Goal: Task Accomplishment & Management: Complete application form

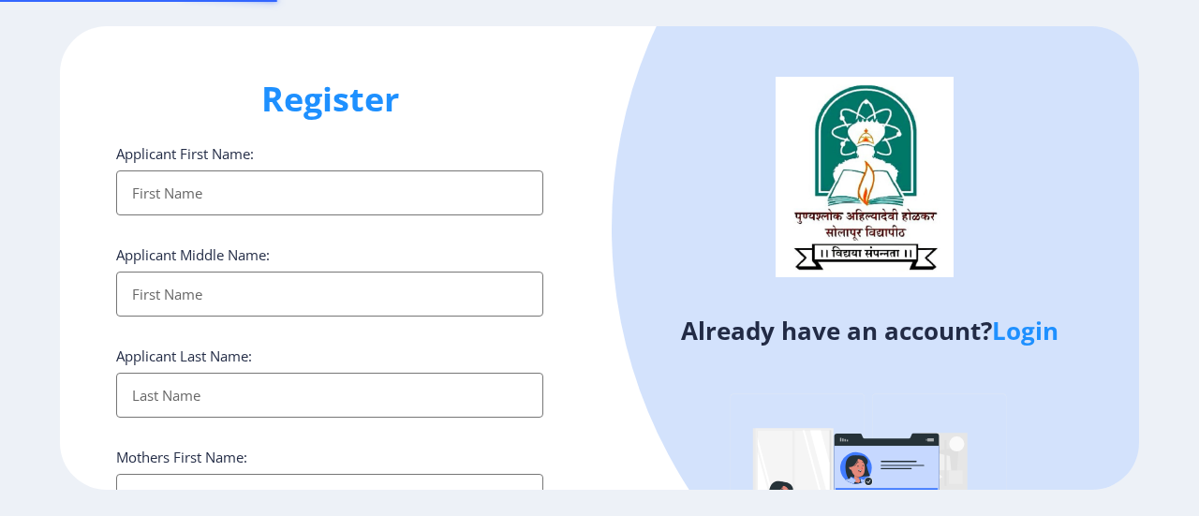
select select
click at [311, 197] on input "Applicant First Name:" at bounding box center [329, 192] width 427 height 45
click at [291, 191] on input "Applicant First Name:" at bounding box center [329, 192] width 427 height 45
click at [298, 215] on input "Applicant First Name:" at bounding box center [329, 192] width 427 height 45
click at [242, 200] on input "Applicant First Name:" at bounding box center [329, 192] width 427 height 45
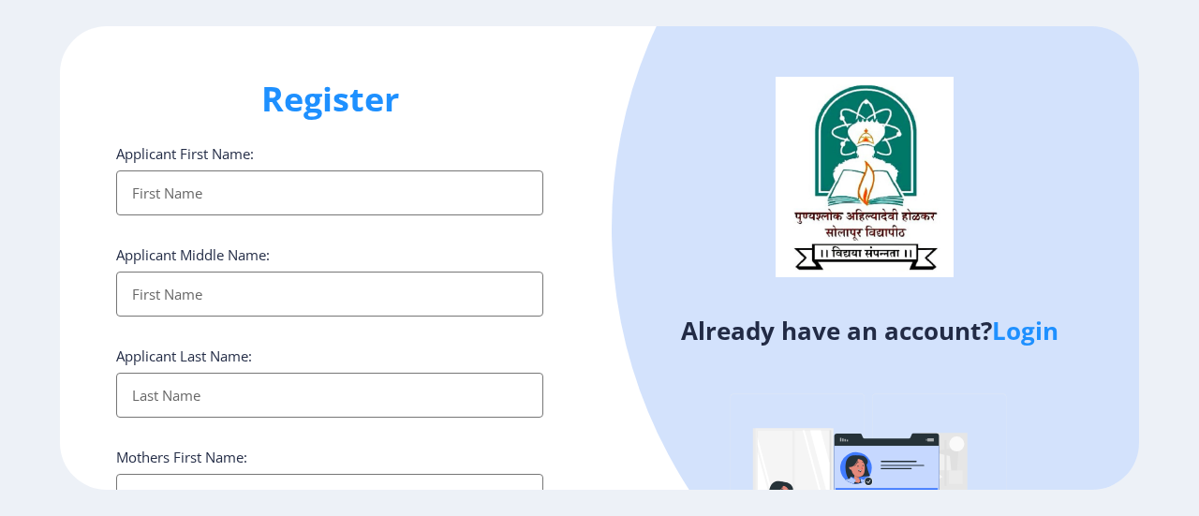
type input "[PERSON_NAME]"
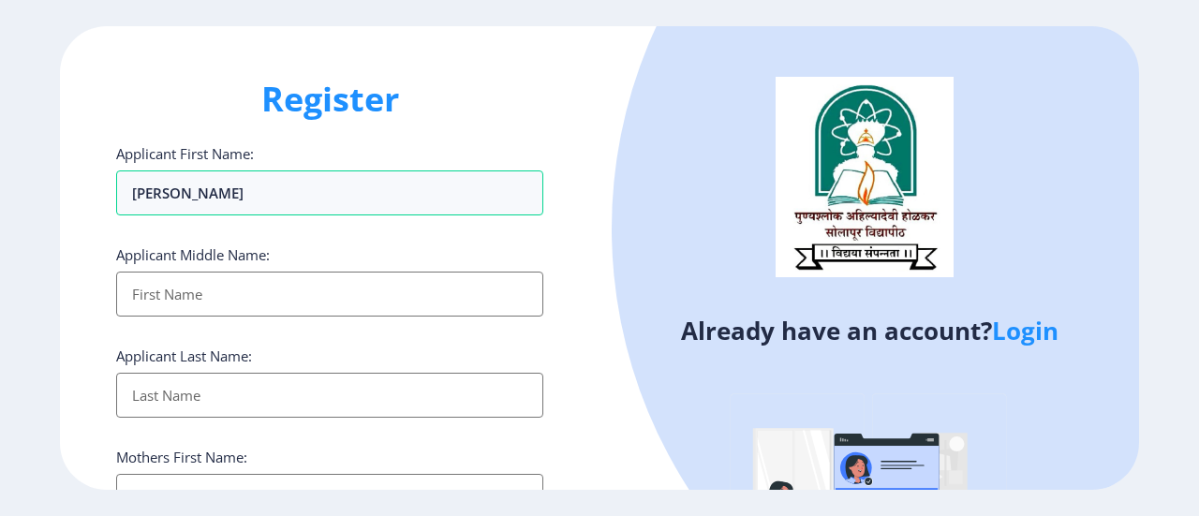
click at [260, 311] on input "Applicant First Name:" at bounding box center [329, 294] width 427 height 45
type input "Haridas"
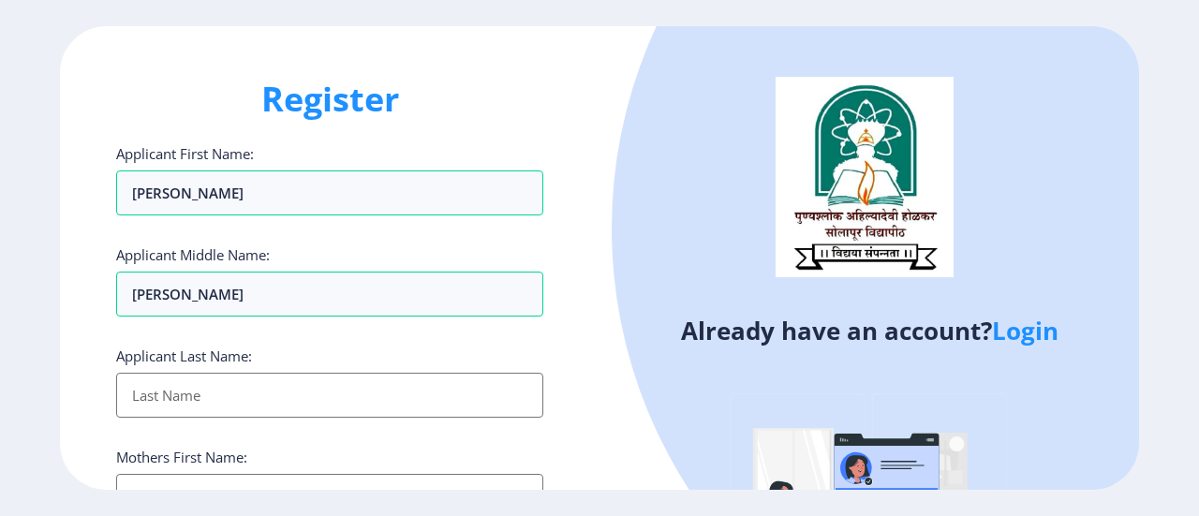
click at [259, 374] on input "Applicant First Name:" at bounding box center [329, 395] width 427 height 45
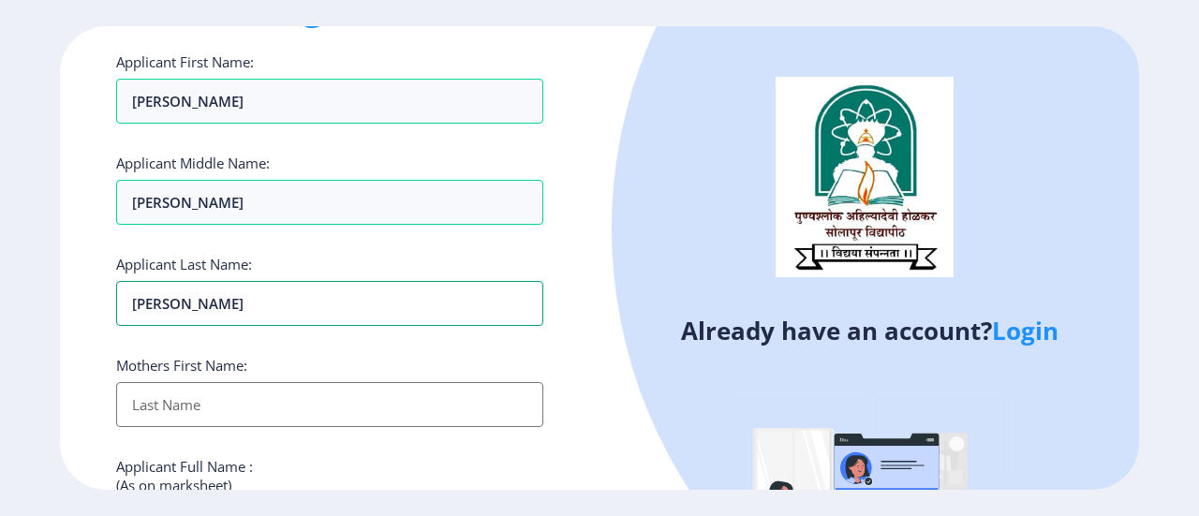
scroll to position [85, 0]
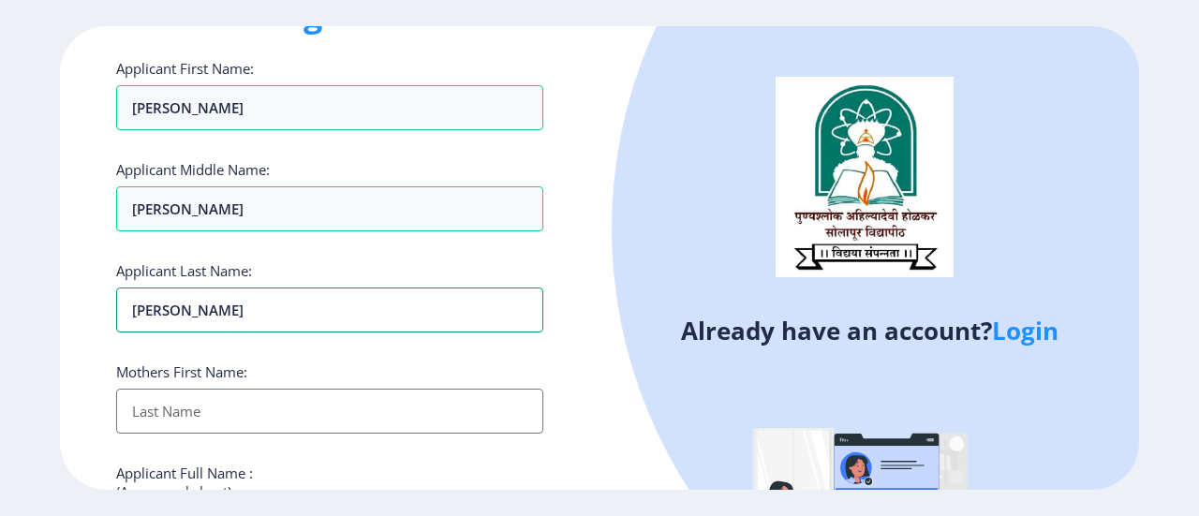
type input "[PERSON_NAME]"
click at [1025, 325] on link "Login" at bounding box center [1025, 331] width 67 height 34
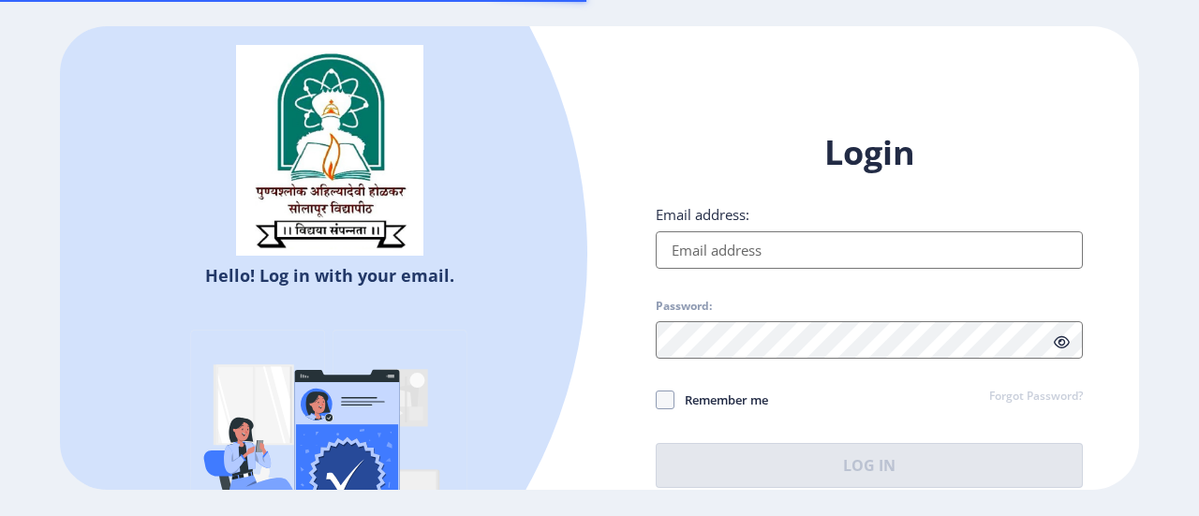
click at [731, 268] on input "Email address:" at bounding box center [869, 249] width 427 height 37
type input "[EMAIL_ADDRESS][DOMAIN_NAME]"
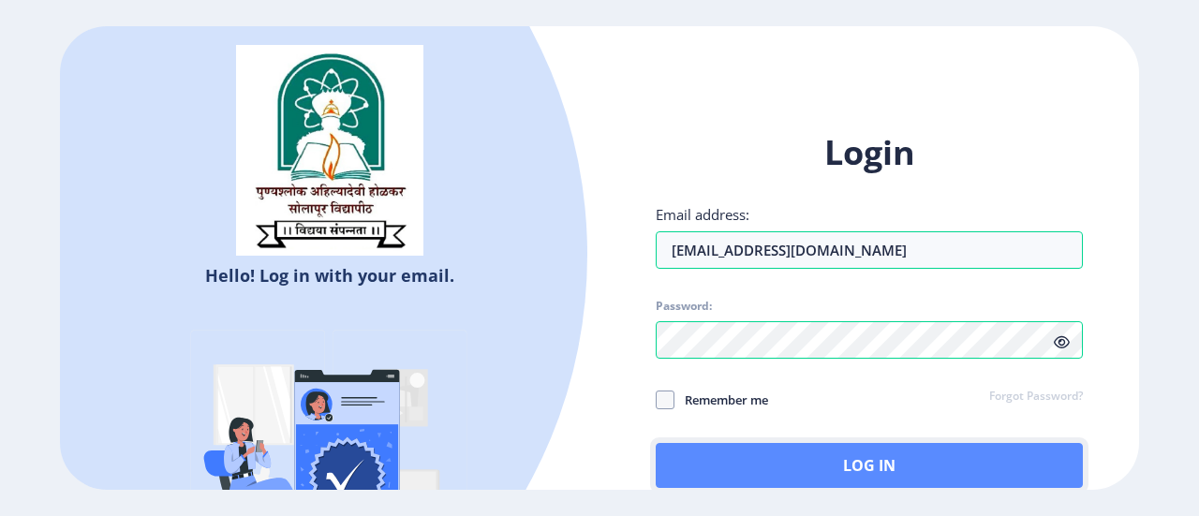
click at [823, 479] on button "Log In" at bounding box center [869, 465] width 427 height 45
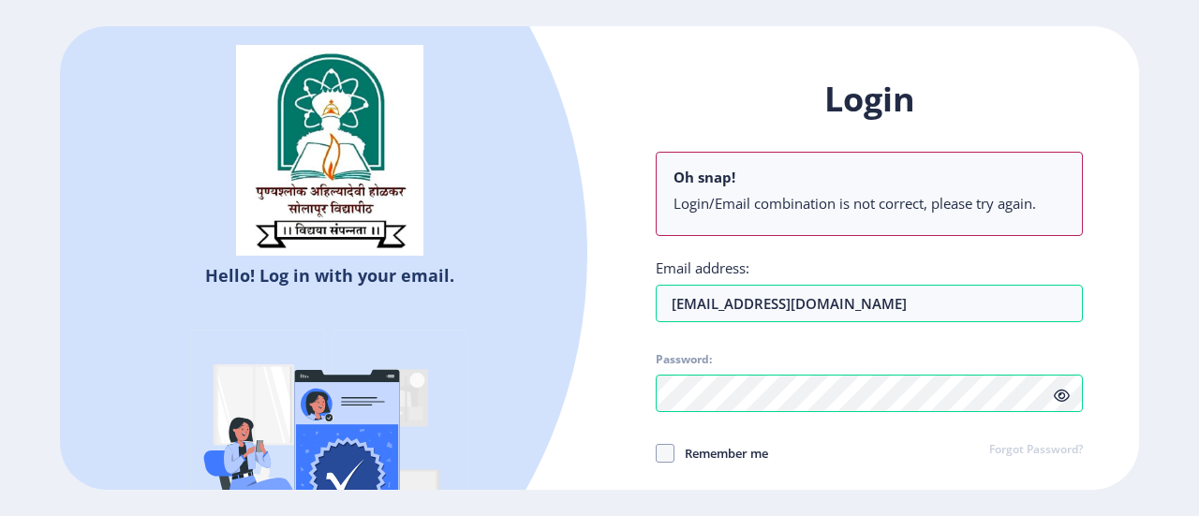
click at [952, 464] on div "Remember me Forgot Password?" at bounding box center [869, 454] width 427 height 24
click at [1190, 284] on ngx-login "Hello! Log in with your email. Don't have an account? Register Login Oh snap! L…" at bounding box center [599, 258] width 1199 height 465
click at [905, 307] on input "[EMAIL_ADDRESS][DOMAIN_NAME]" at bounding box center [869, 303] width 427 height 37
click at [914, 353] on span "Password:" at bounding box center [869, 363] width 427 height 22
click at [811, 437] on div "Login Oh snap! Login/Email combination is not correct, please try again. Email …" at bounding box center [869, 309] width 427 height 464
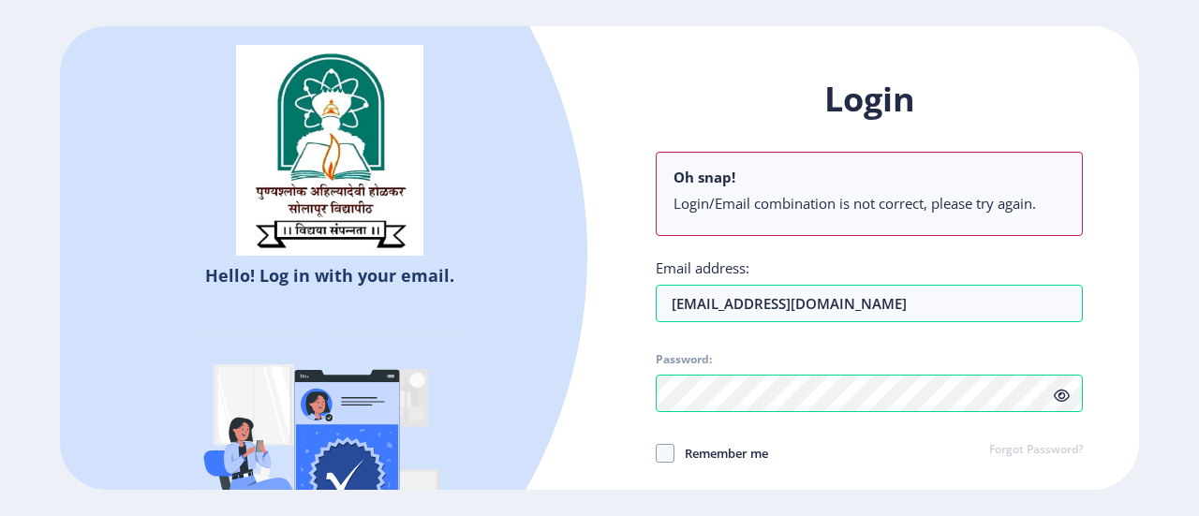
click at [794, 192] on nb-alert "Oh snap! Login/Email combination is not correct, please try again." at bounding box center [869, 194] width 427 height 84
click at [949, 215] on ul "Login/Email combination is not correct, please try again." at bounding box center [870, 207] width 392 height 26
click at [1017, 215] on ul "Login/Email combination is not correct, please try again." at bounding box center [870, 207] width 392 height 26
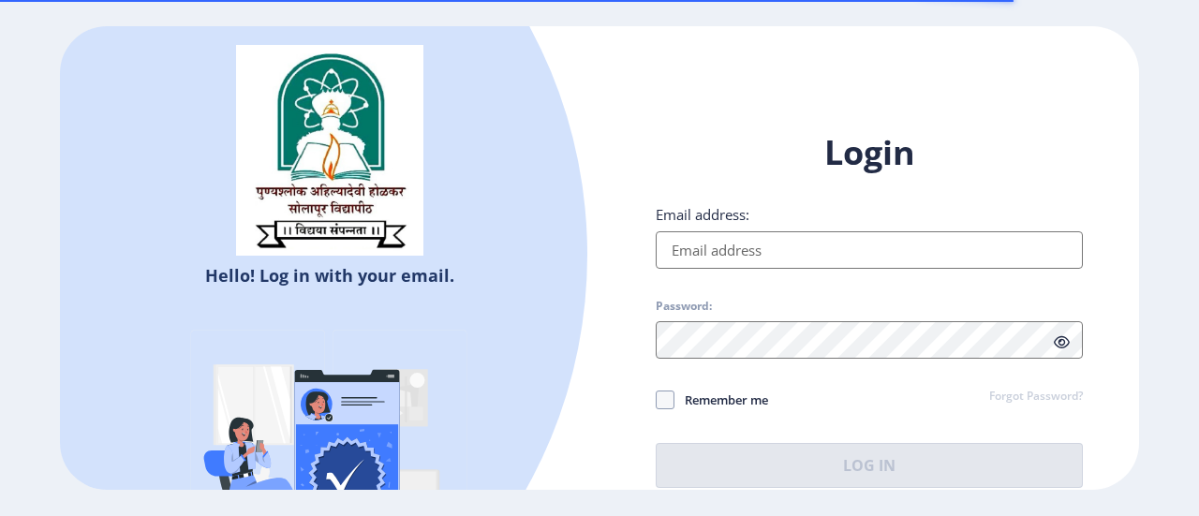
click at [757, 237] on input "Email address:" at bounding box center [869, 249] width 427 height 37
type input "[EMAIL_ADDRESS][DOMAIN_NAME]"
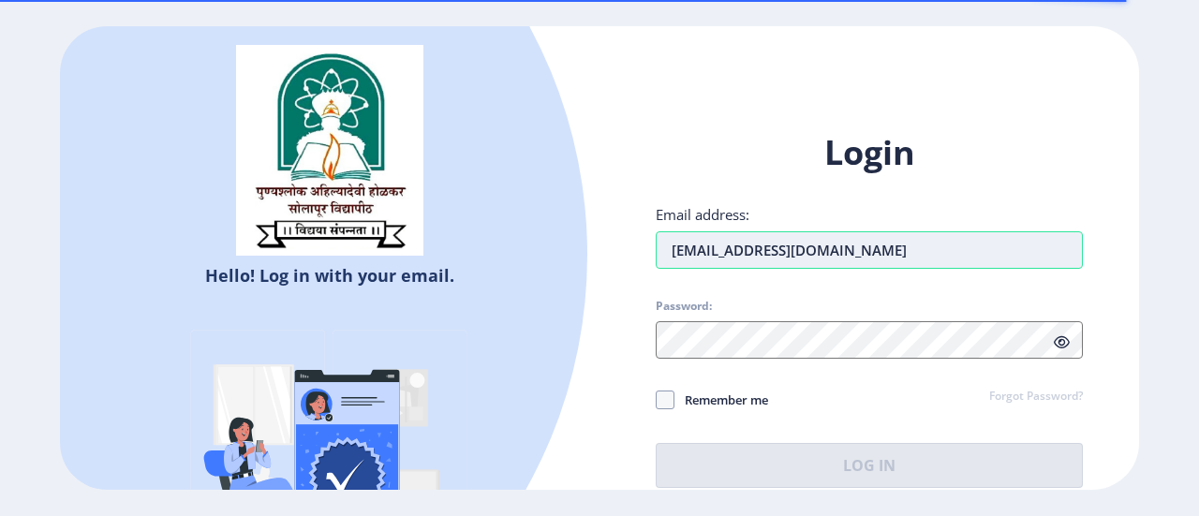
click at [874, 245] on input "[EMAIL_ADDRESS][DOMAIN_NAME]" at bounding box center [869, 249] width 427 height 37
click at [919, 253] on input "[EMAIL_ADDRESS][DOMAIN_NAME]" at bounding box center [869, 249] width 427 height 37
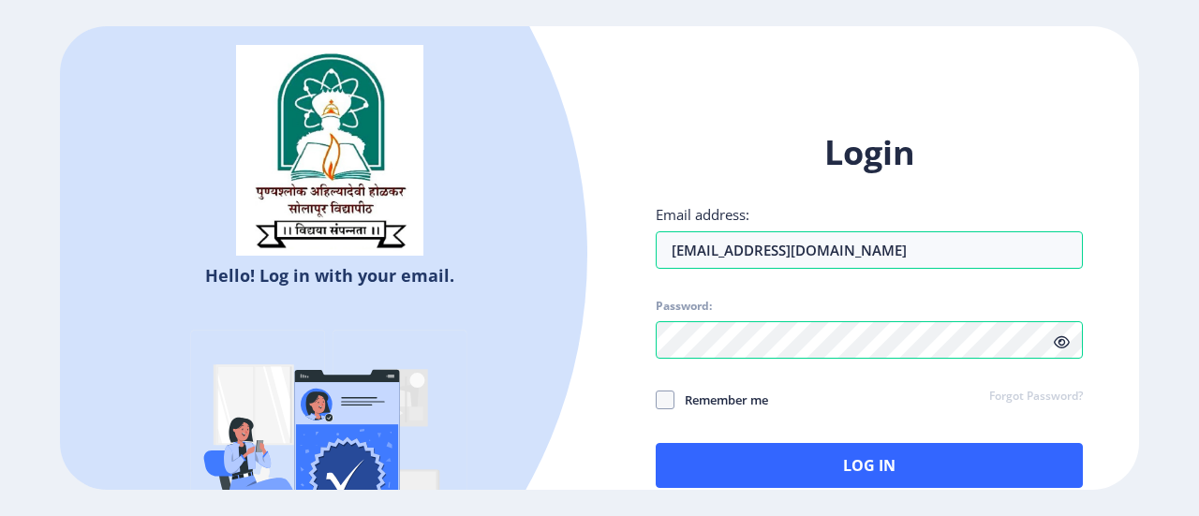
click at [1061, 346] on icon at bounding box center [1062, 342] width 16 height 14
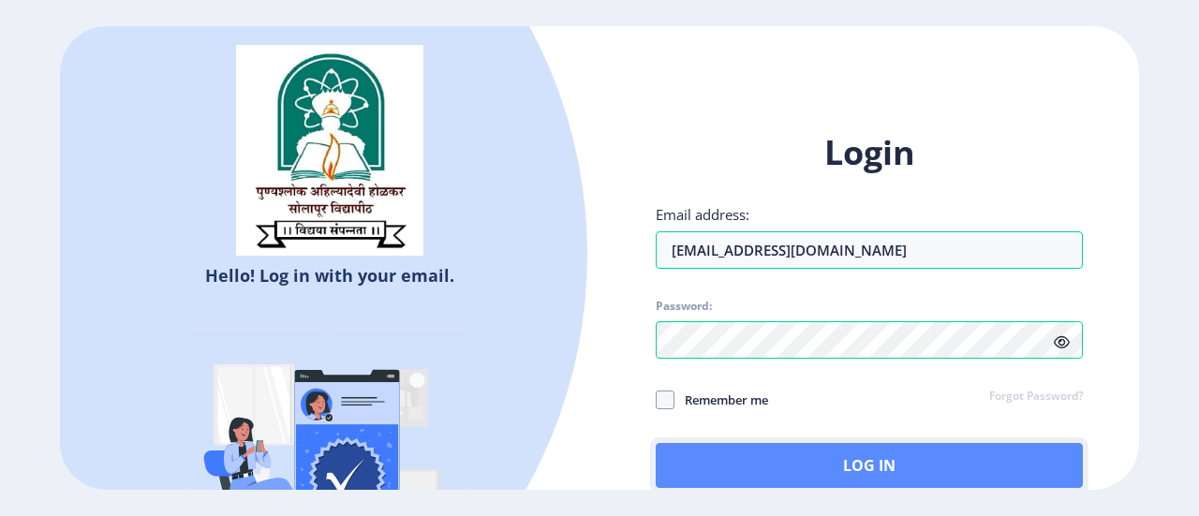
click at [883, 473] on button "Log In" at bounding box center [869, 465] width 427 height 45
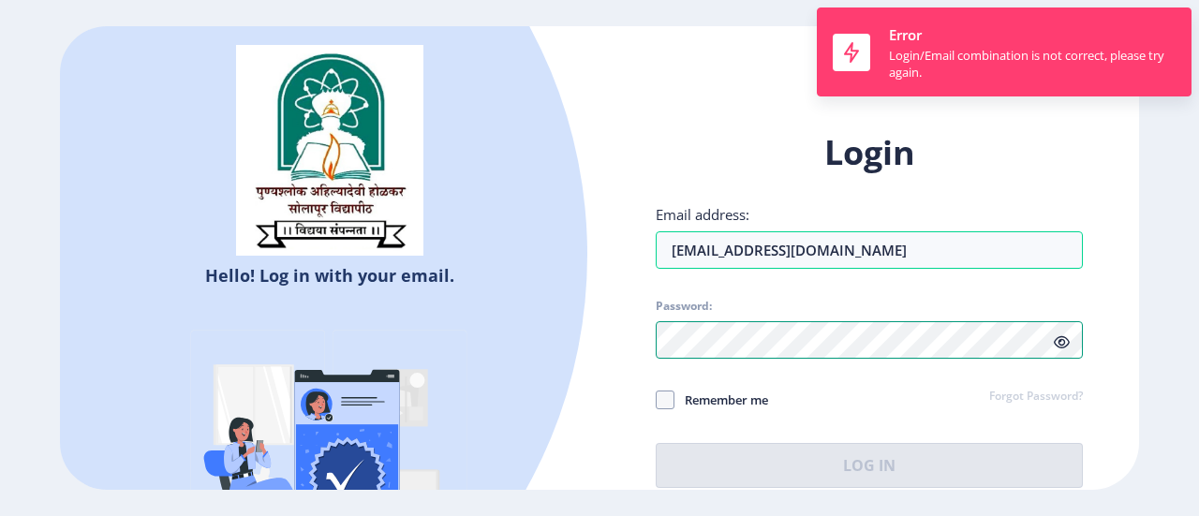
click at [515, 346] on div "Hello! Log in with your email. Don't have an account? Register Login Email addr…" at bounding box center [599, 258] width 1079 height 465
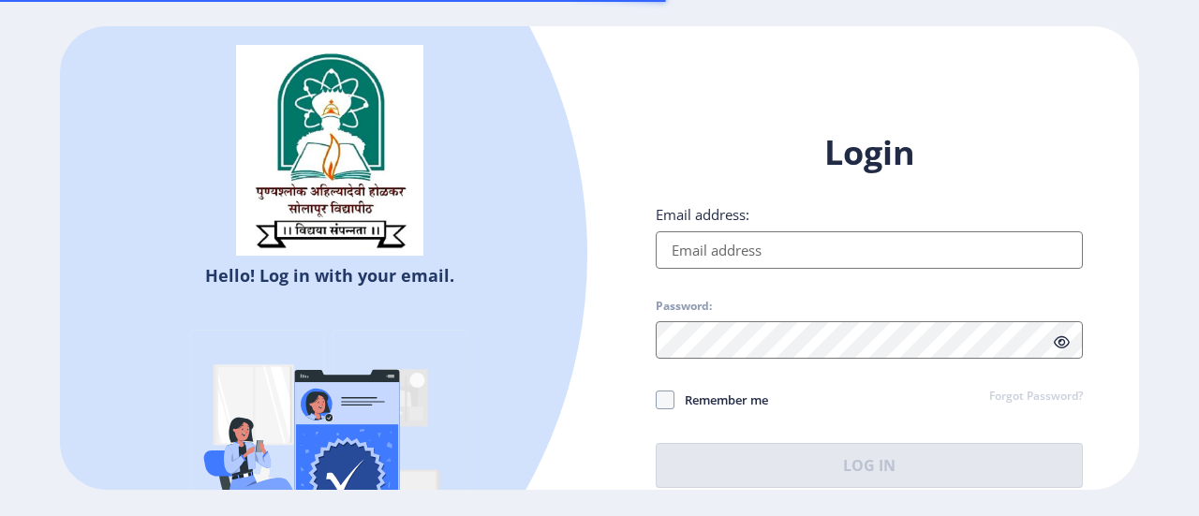
click at [783, 245] on input "Email address:" at bounding box center [869, 249] width 427 height 37
type input "[EMAIL_ADDRESS][DOMAIN_NAME]"
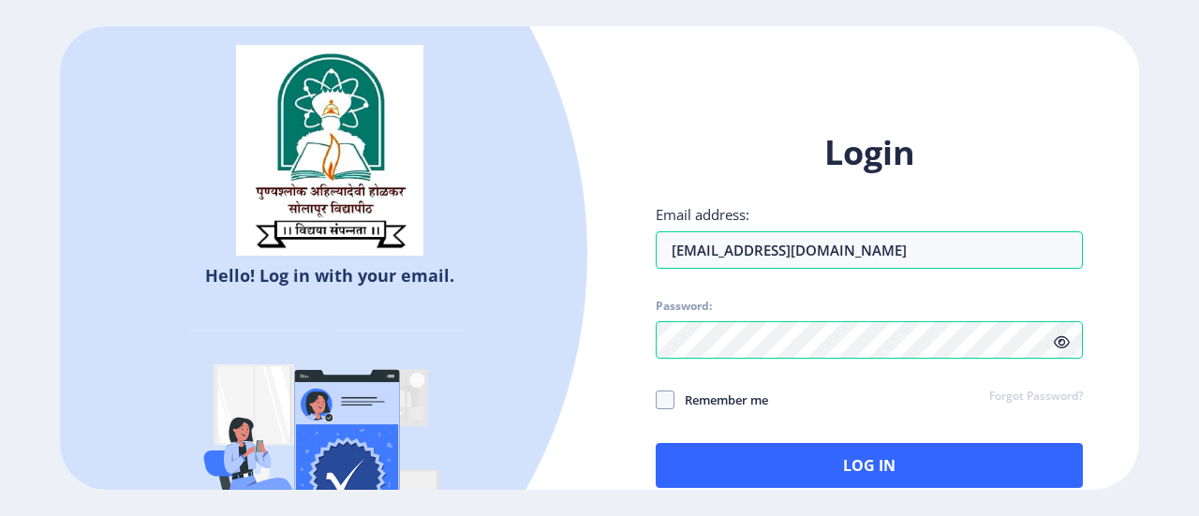
click at [1064, 340] on icon at bounding box center [1062, 342] width 16 height 14
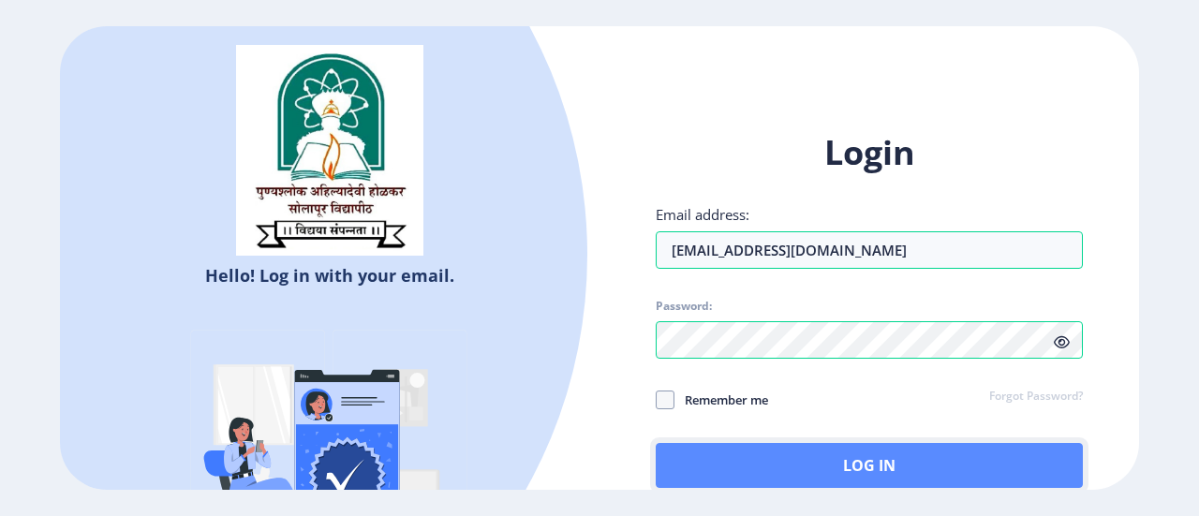
click at [901, 466] on button "Log In" at bounding box center [869, 465] width 427 height 45
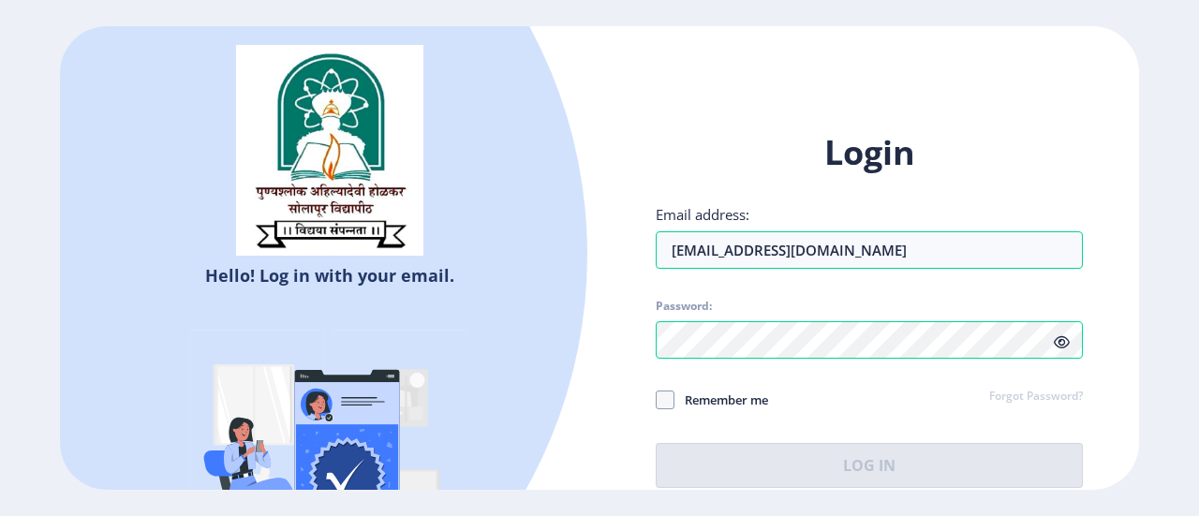
click at [966, 192] on div "Login Email address: rutujakshirsagar98@gmail.com Password: Remember me Forgot …" at bounding box center [869, 308] width 427 height 357
click at [953, 223] on div "Email address: rutujakshirsagar98@gmail.com" at bounding box center [869, 237] width 427 height 64
click at [897, 307] on span "Password:" at bounding box center [869, 310] width 427 height 22
click at [656, 398] on span at bounding box center [665, 400] width 19 height 19
click at [656, 399] on input "Remember me" at bounding box center [656, 399] width 1 height 1
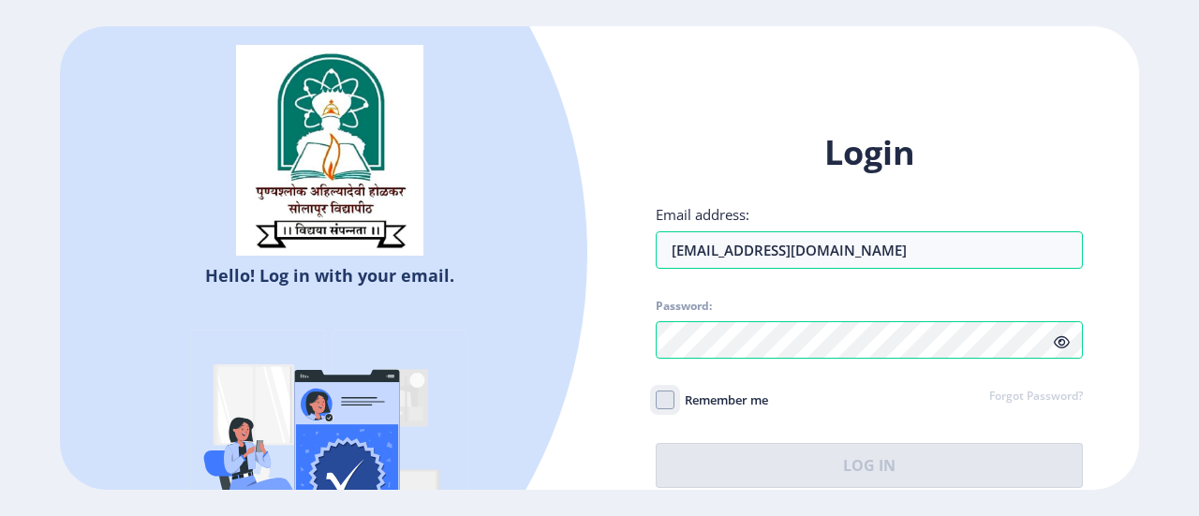
checkbox input "true"
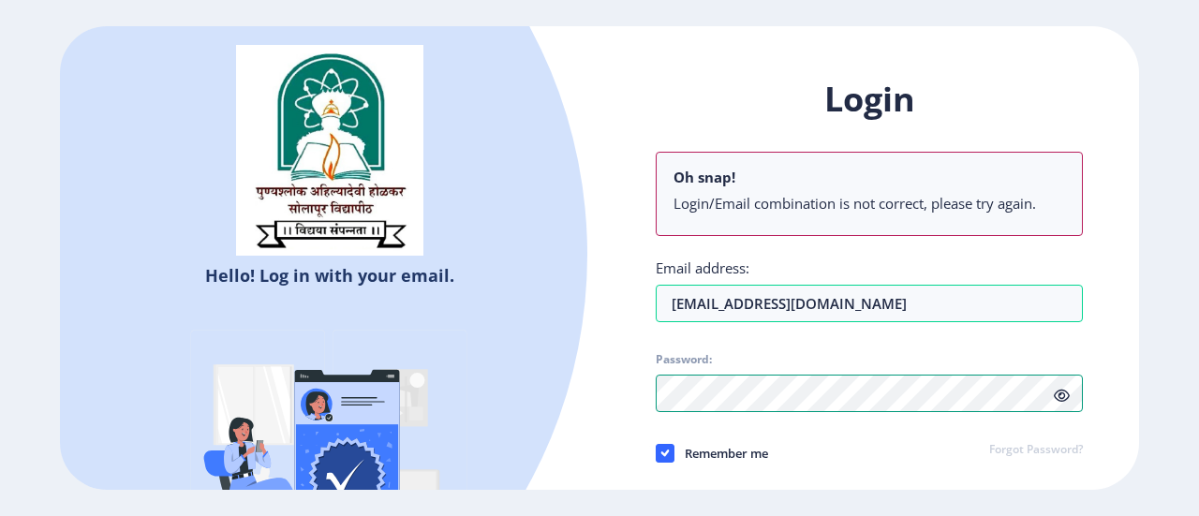
click at [635, 390] on div "Login Oh snap! Login/Email combination is not correct, please try again. Email …" at bounding box center [870, 324] width 540 height 550
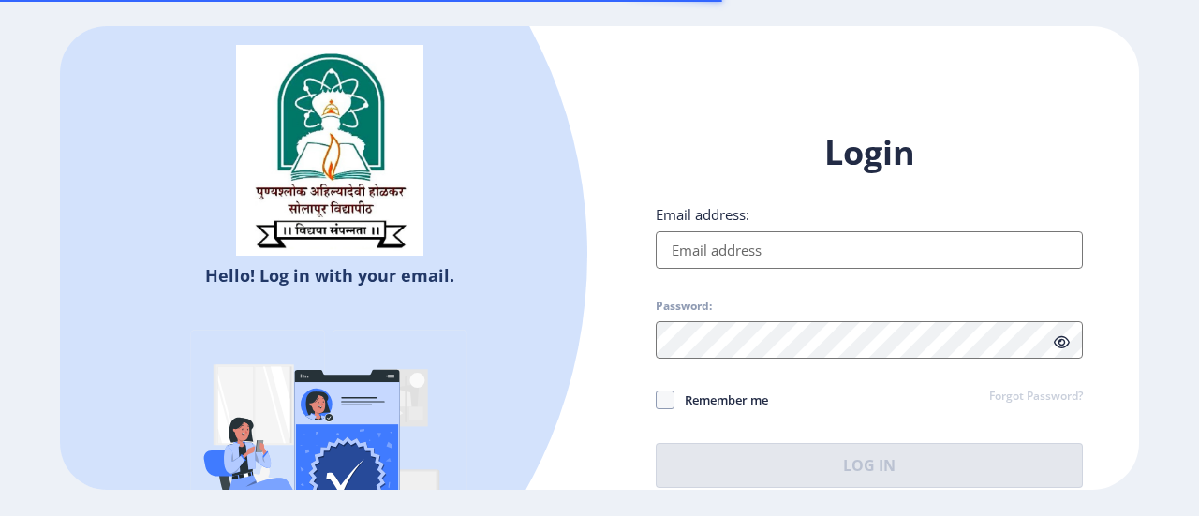
click at [739, 255] on input "Email address:" at bounding box center [869, 249] width 427 height 37
type input "[EMAIL_ADDRESS][DOMAIN_NAME]"
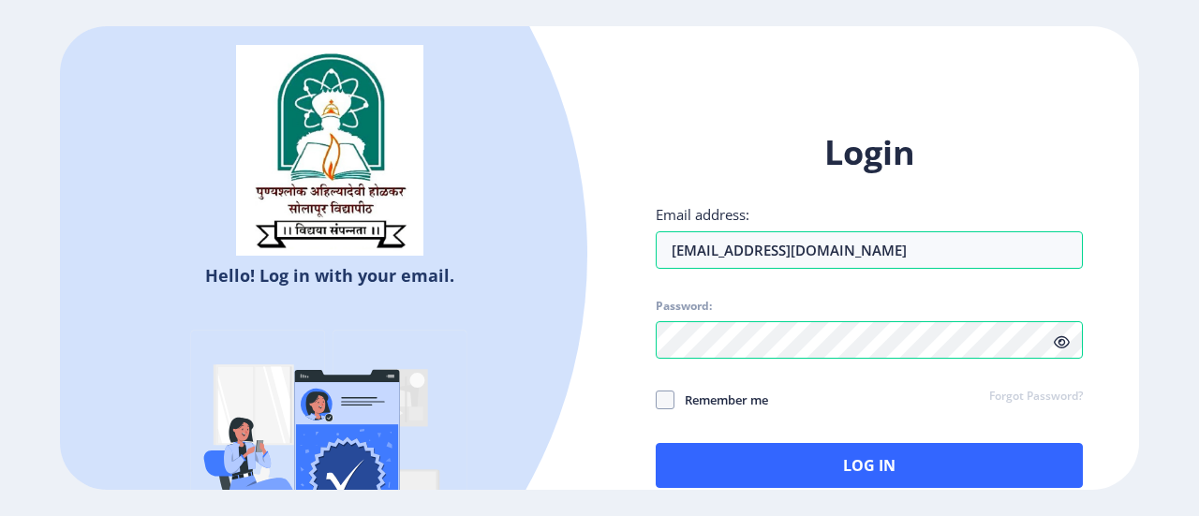
click at [1059, 342] on icon at bounding box center [1062, 342] width 16 height 14
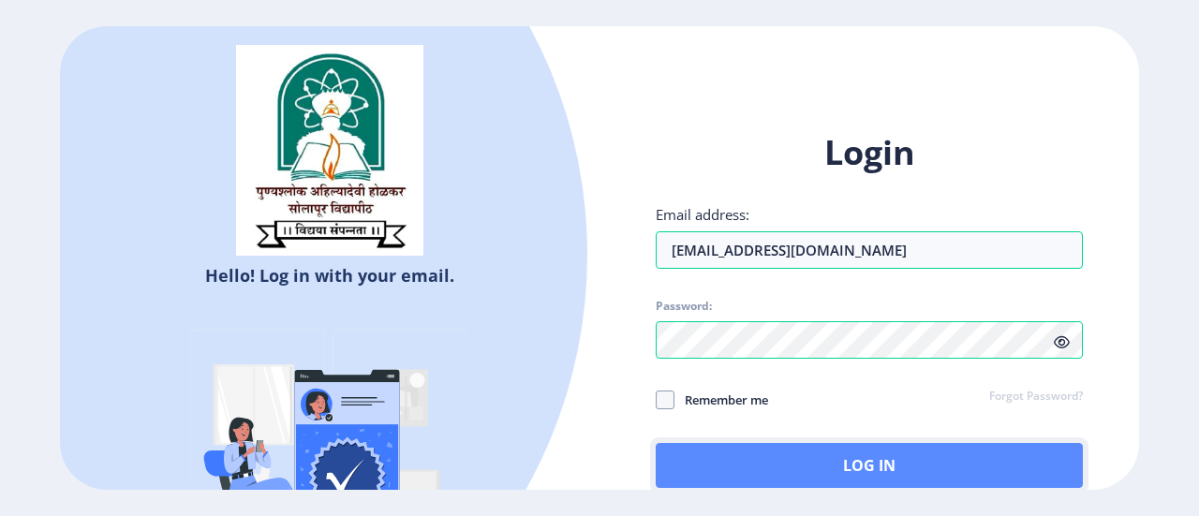
click at [922, 466] on button "Log In" at bounding box center [869, 465] width 427 height 45
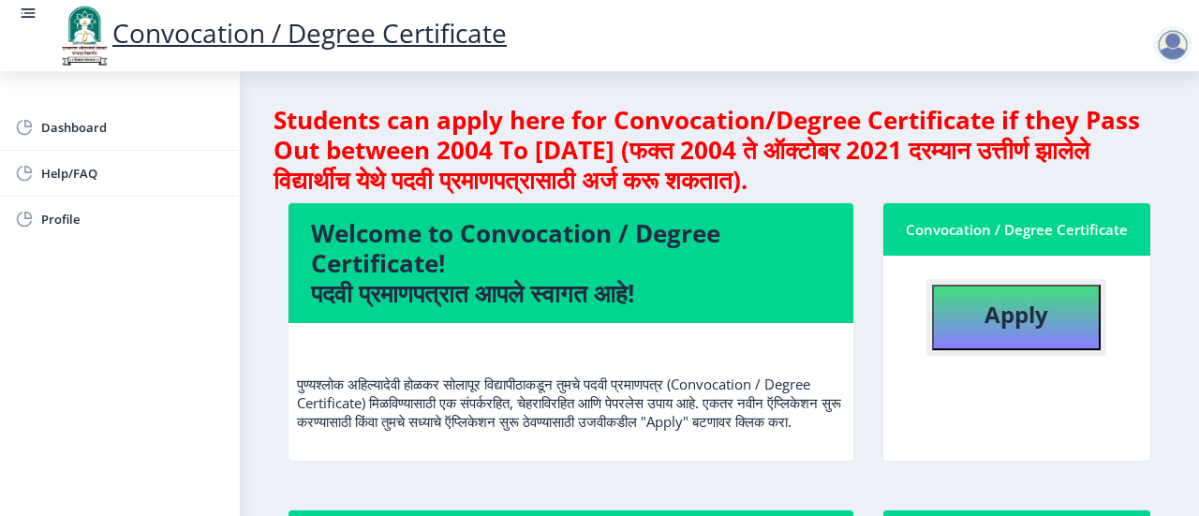
click at [1028, 319] on b "Apply" at bounding box center [1017, 314] width 64 height 31
select select
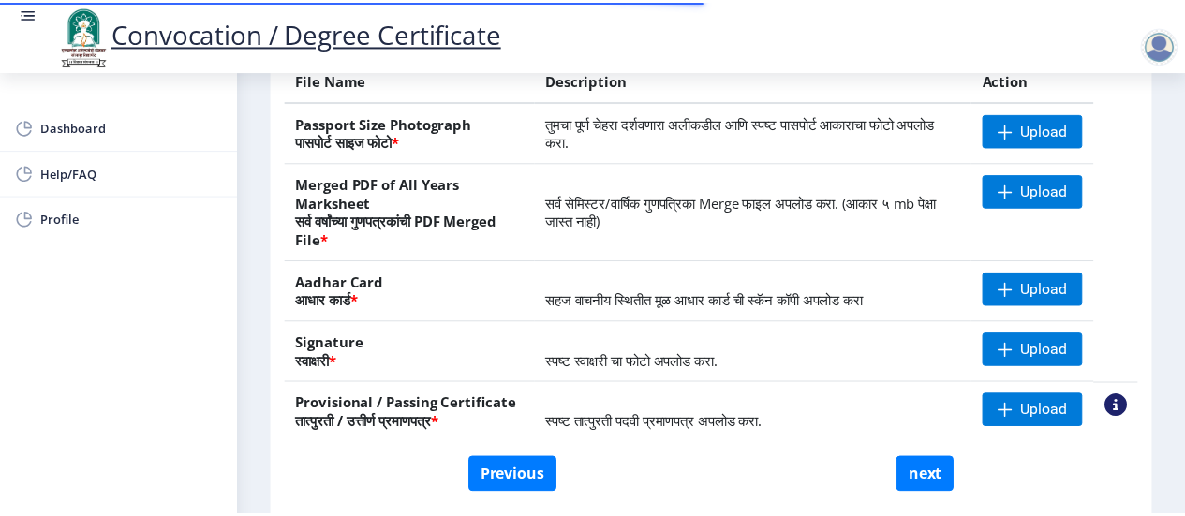
scroll to position [281, 0]
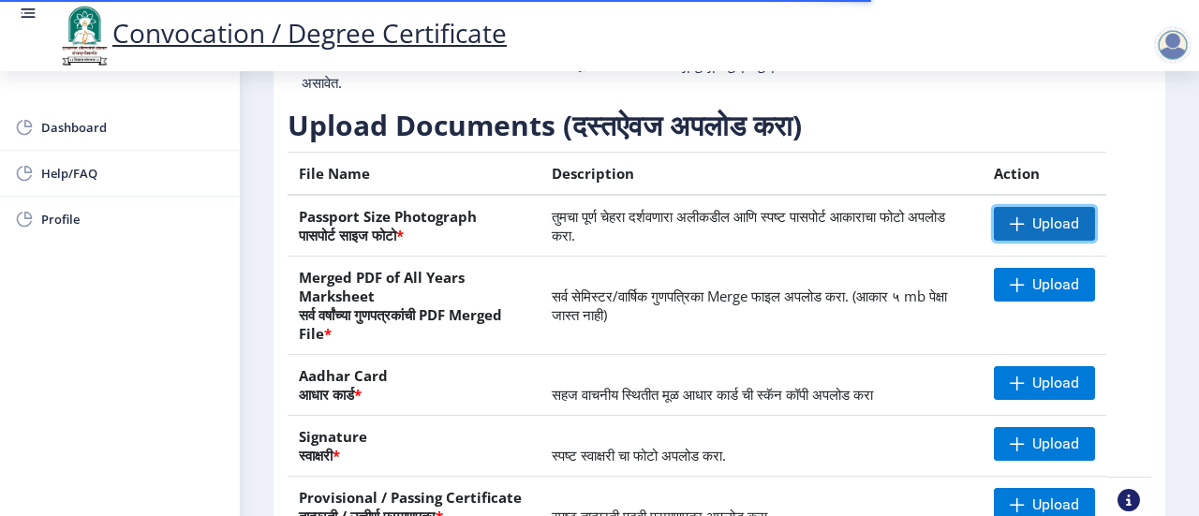
click at [1041, 220] on span "Upload" at bounding box center [1055, 224] width 47 height 19
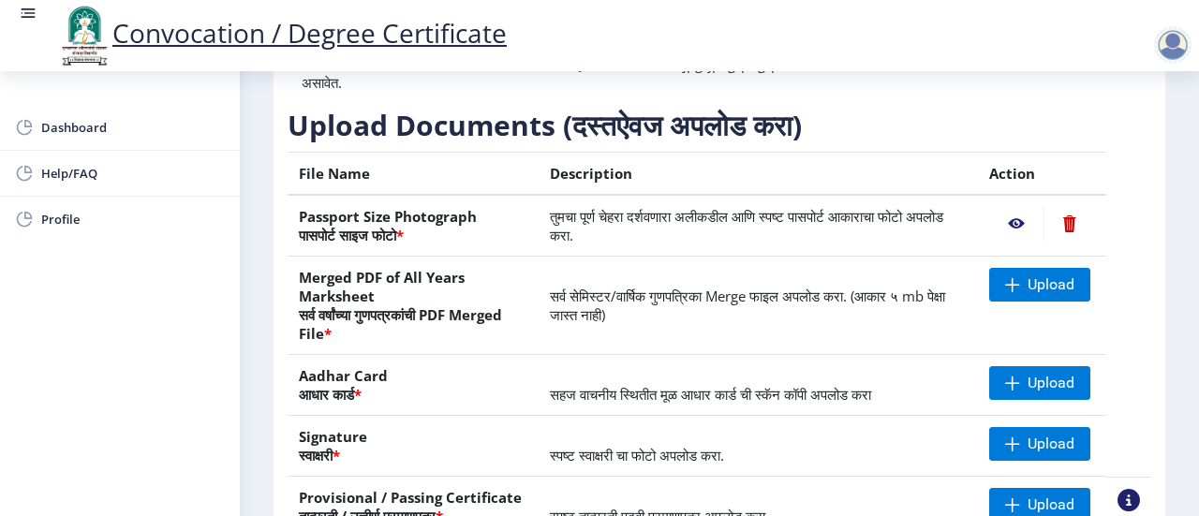
click at [1014, 220] on nb-action at bounding box center [1016, 224] width 54 height 34
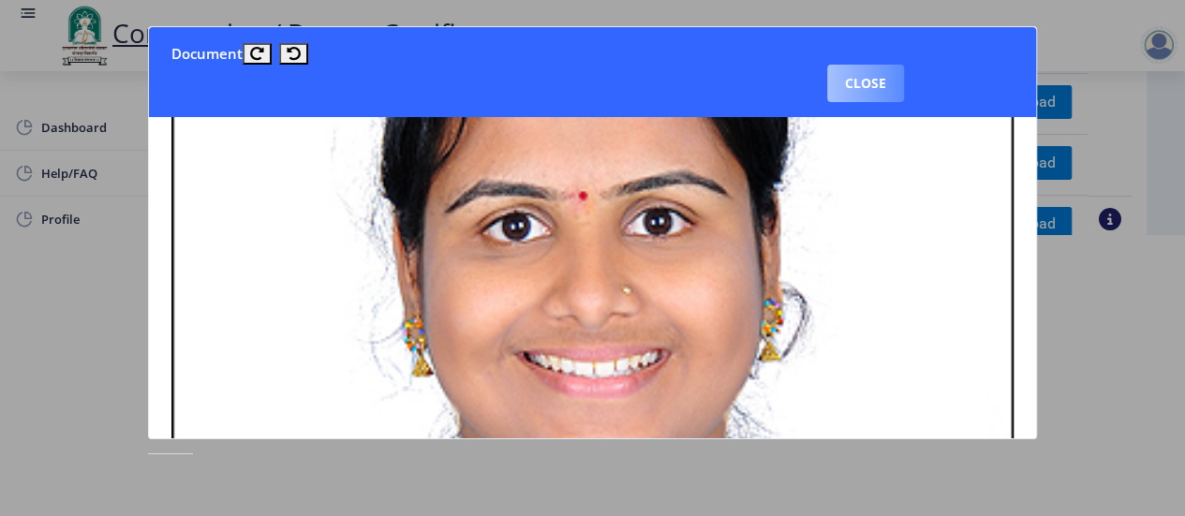
click at [870, 87] on button "Close" at bounding box center [865, 83] width 77 height 37
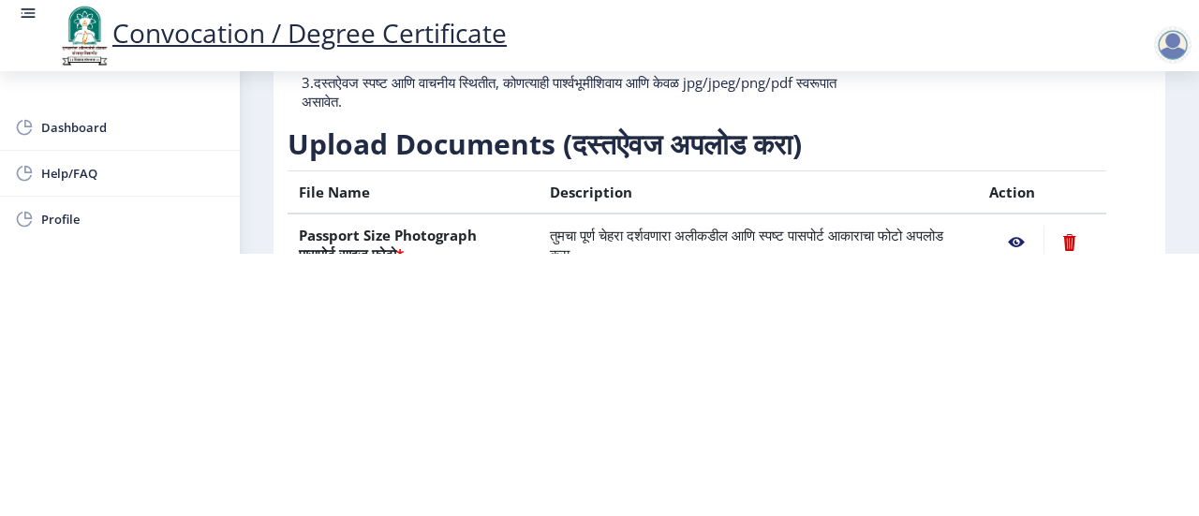
scroll to position [94, 0]
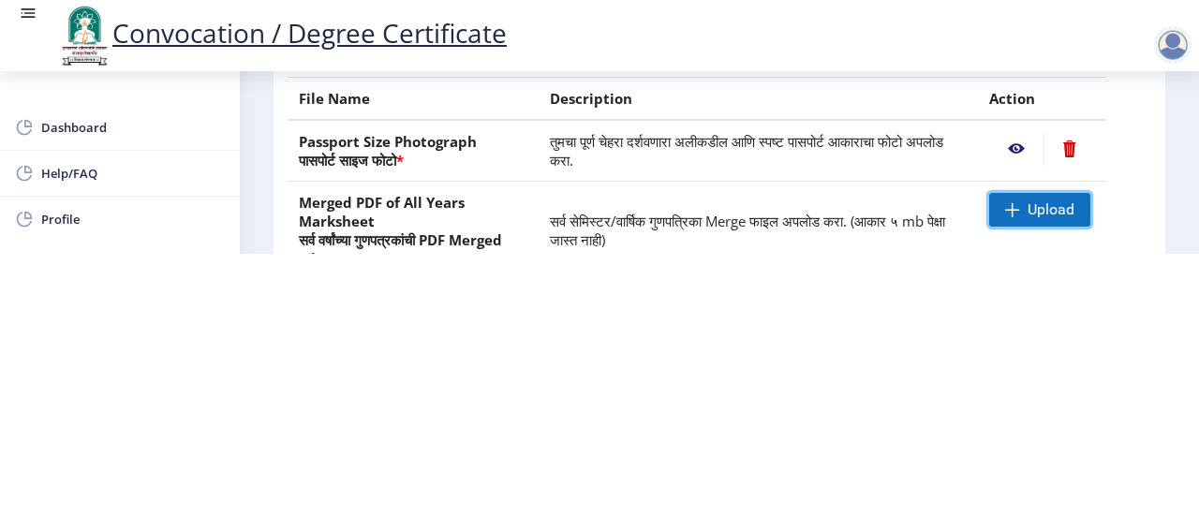
click at [1018, 207] on span "Upload" at bounding box center [1039, 210] width 101 height 34
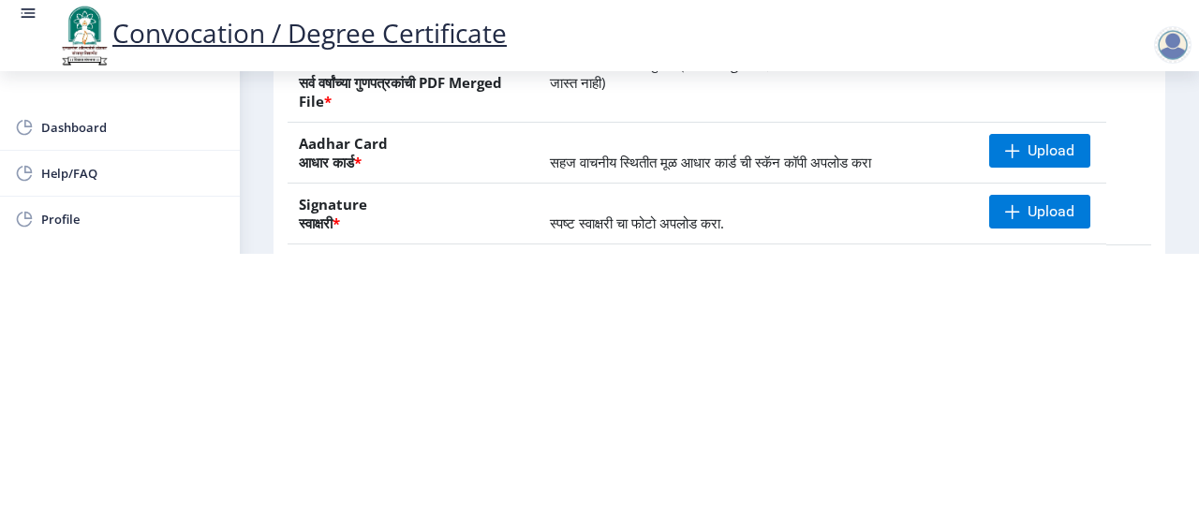
scroll to position [281, 0]
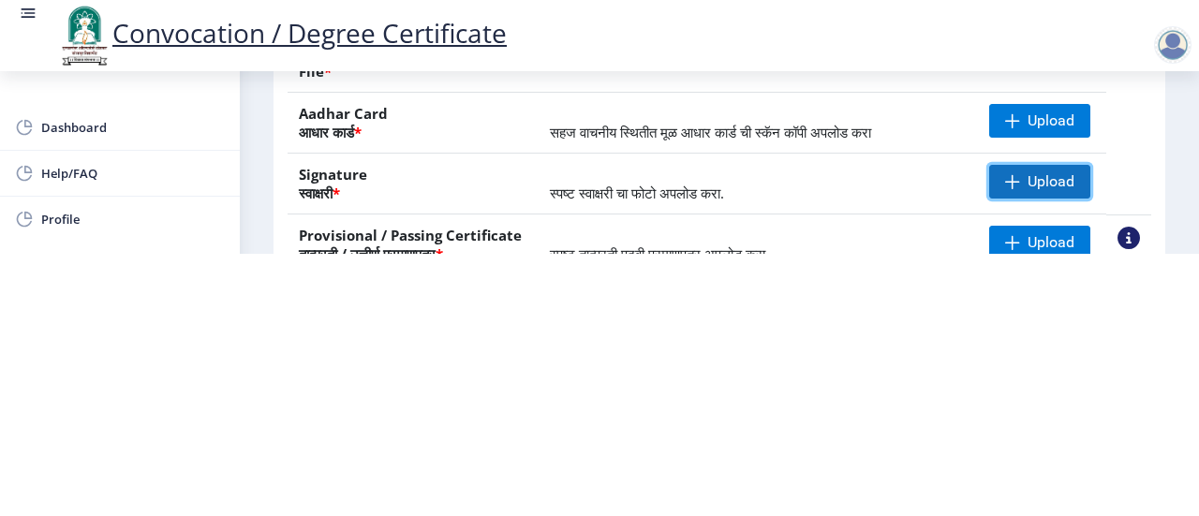
click at [1040, 179] on span "Upload" at bounding box center [1051, 181] width 47 height 19
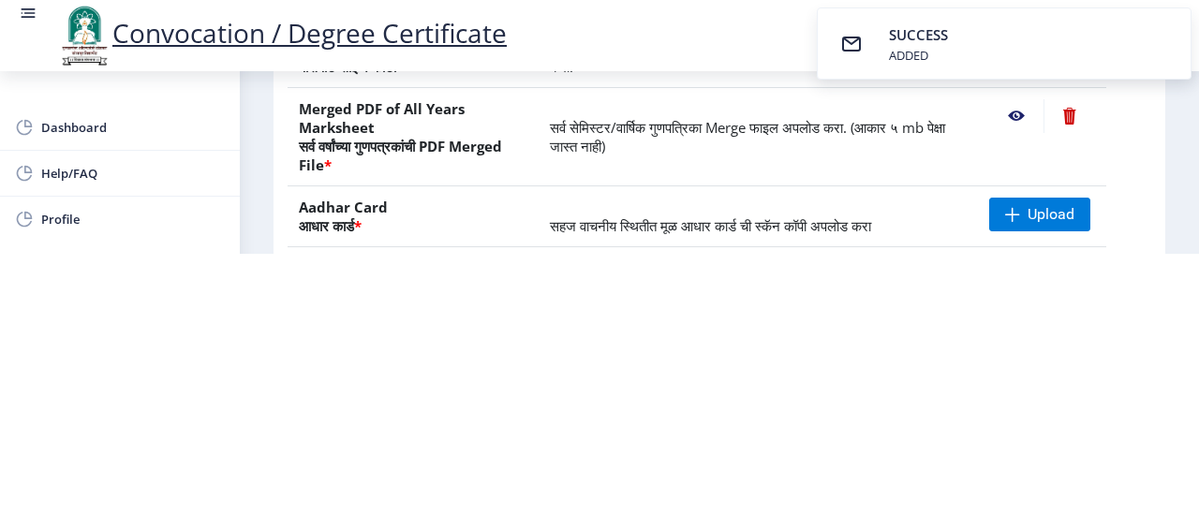
scroll to position [94, 0]
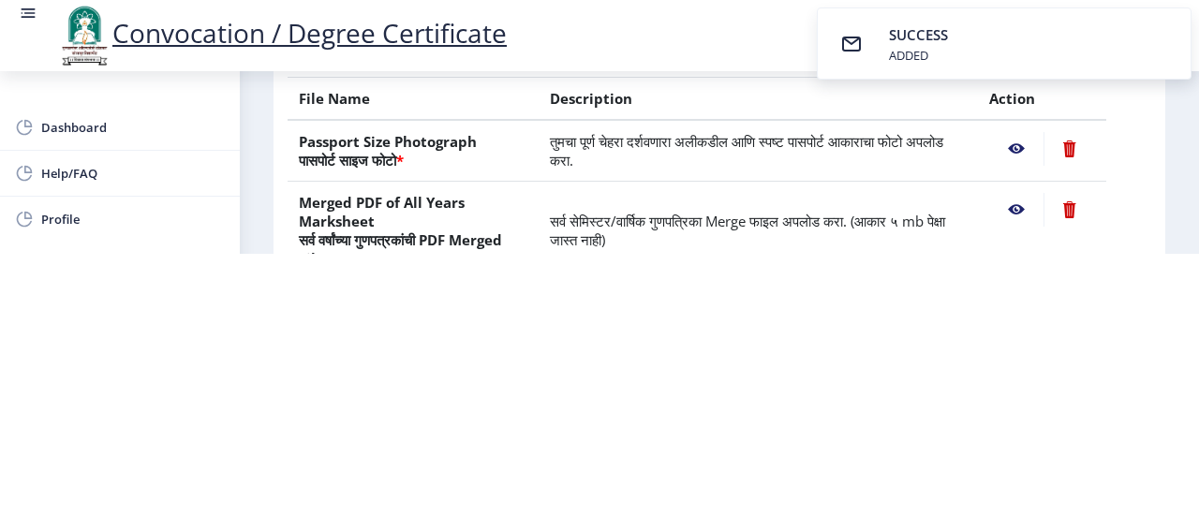
click at [1069, 205] on nb-action at bounding box center [1070, 210] width 52 height 34
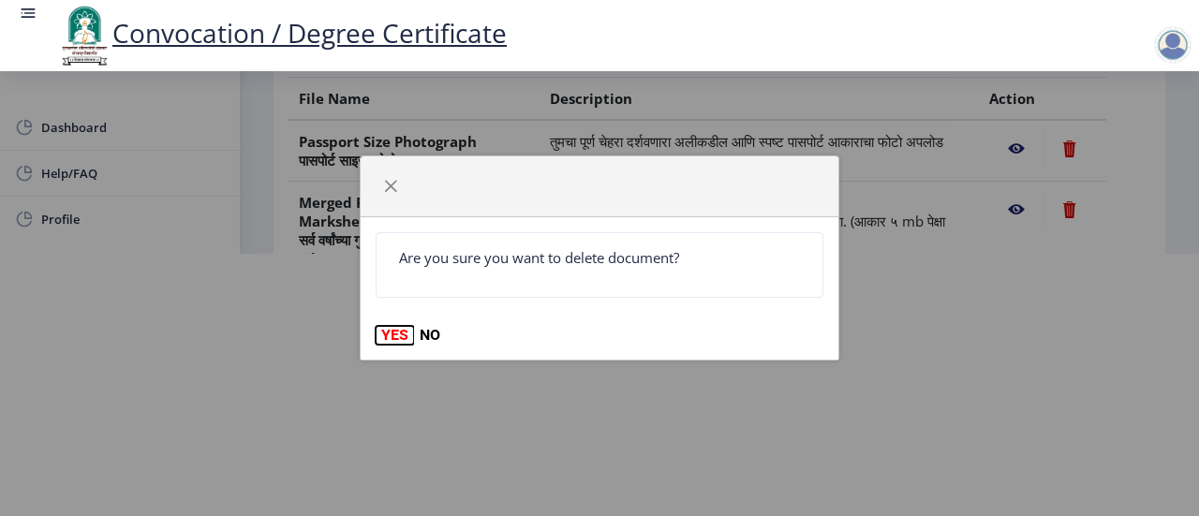
click at [396, 339] on button "YES" at bounding box center [395, 335] width 38 height 19
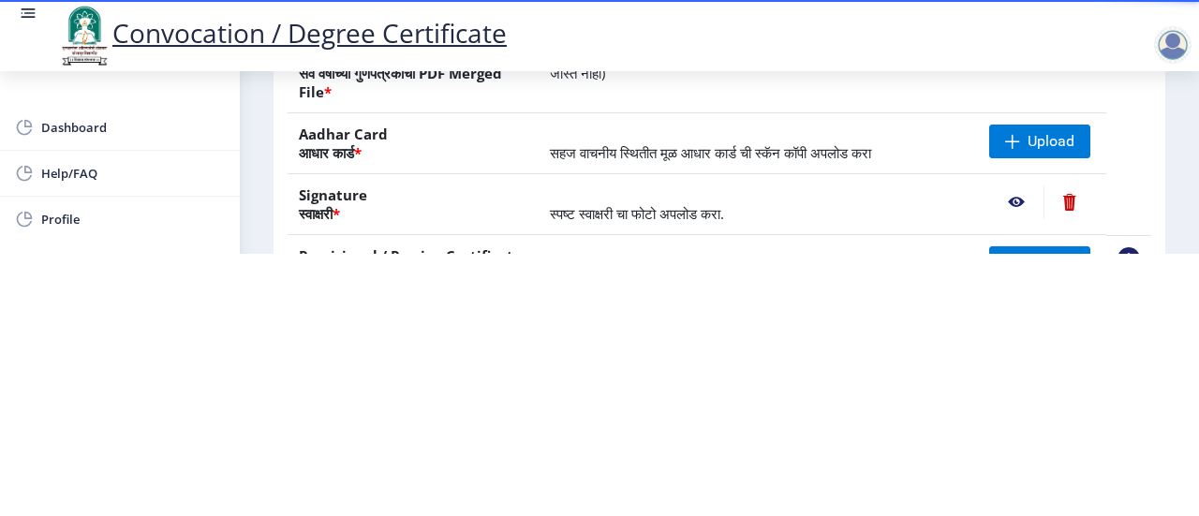
scroll to position [259, 0]
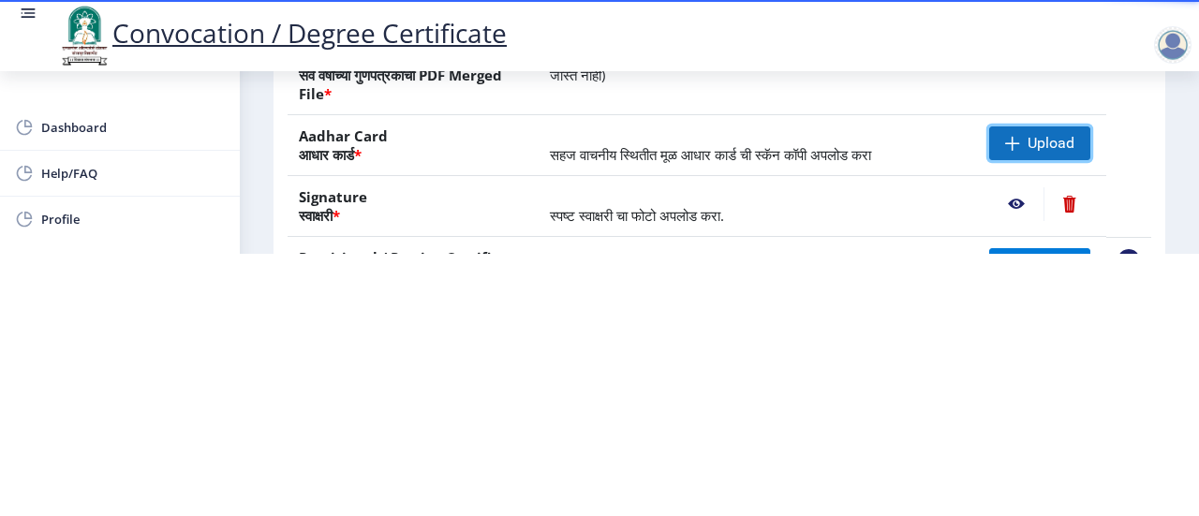
click at [1010, 145] on span at bounding box center [1012, 143] width 15 height 15
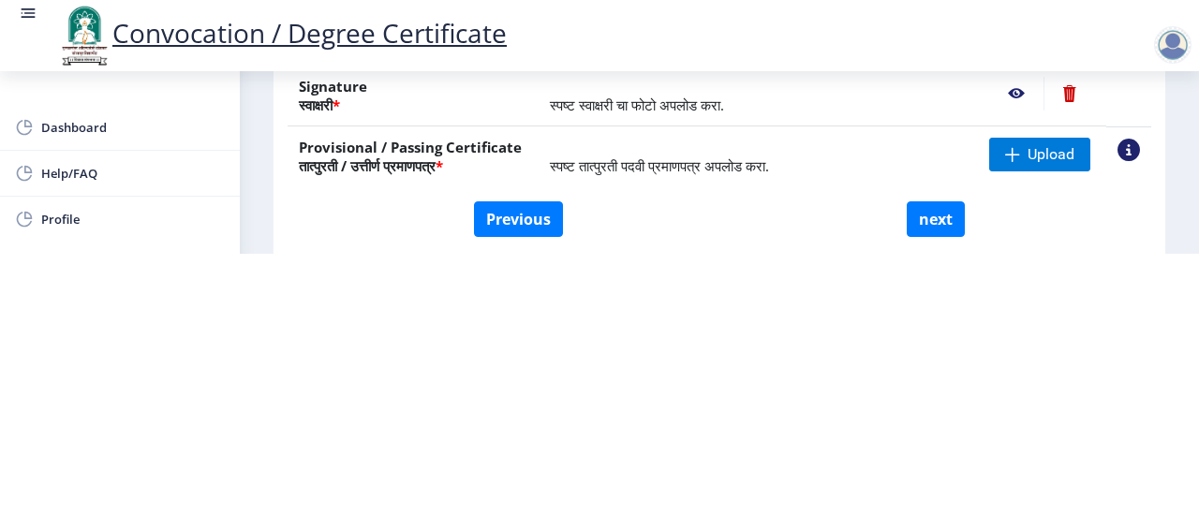
scroll to position [352, 0]
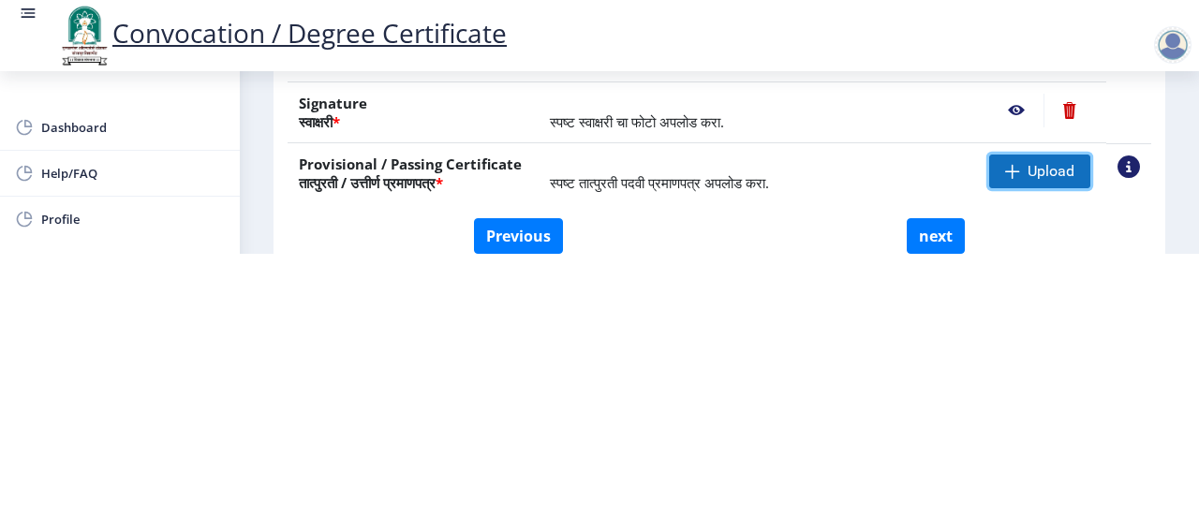
click at [1014, 173] on span at bounding box center [1012, 171] width 15 height 15
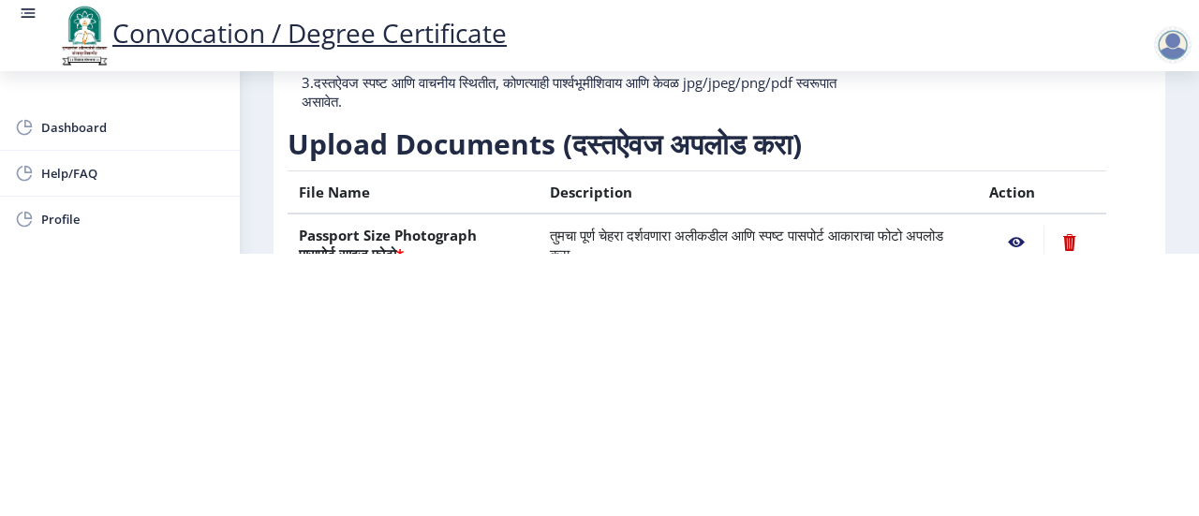
scroll to position [187, 0]
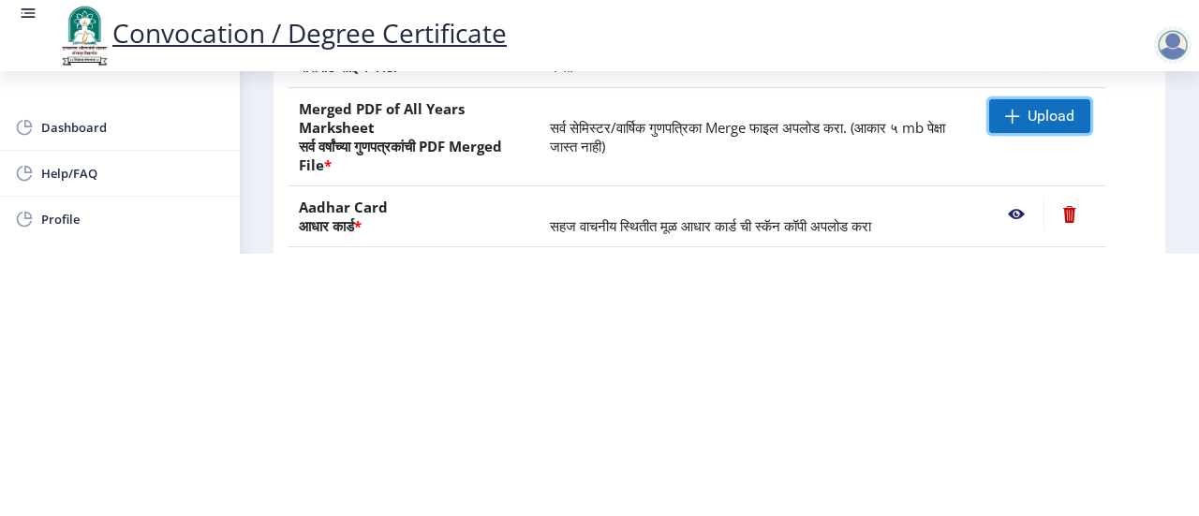
click at [1028, 121] on span "Upload" at bounding box center [1051, 116] width 47 height 19
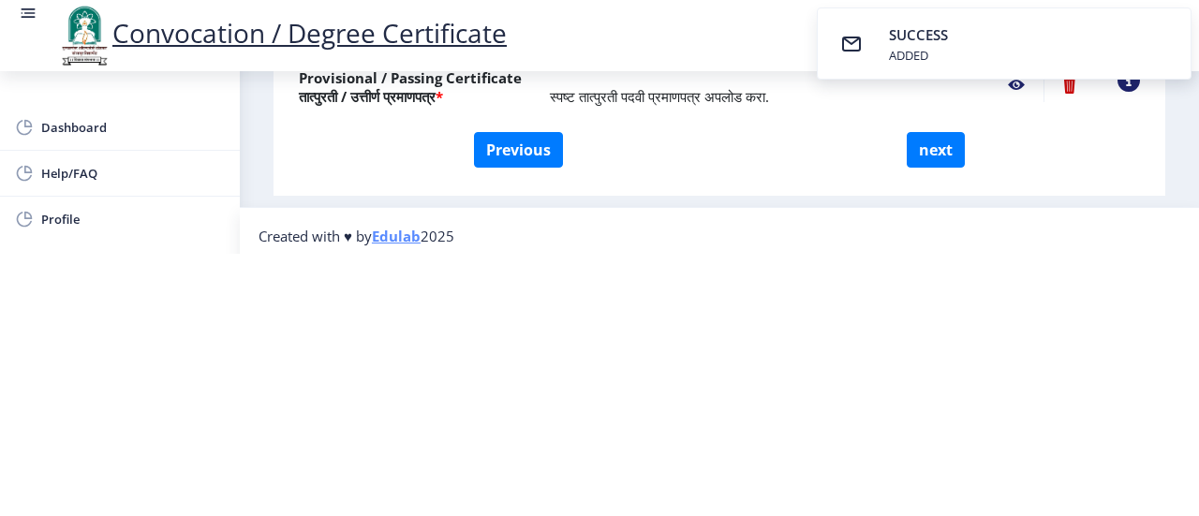
scroll to position [446, 0]
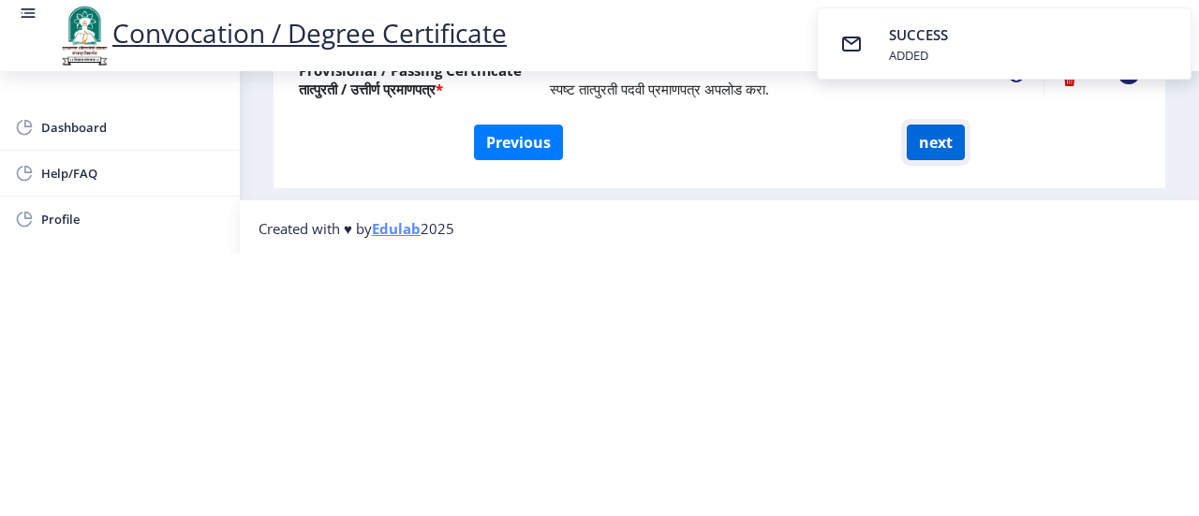
click at [929, 137] on button "next" at bounding box center [936, 143] width 58 height 36
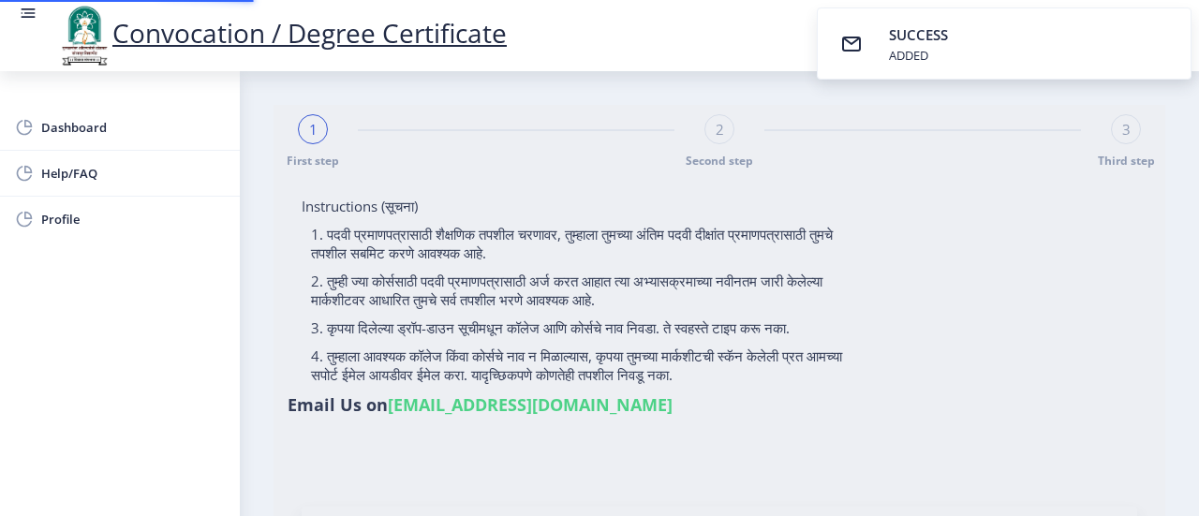
select select
type input "[PERSON_NAME] [PERSON_NAME]"
type input "[PERSON_NAME]"
type input "2017032500066477"
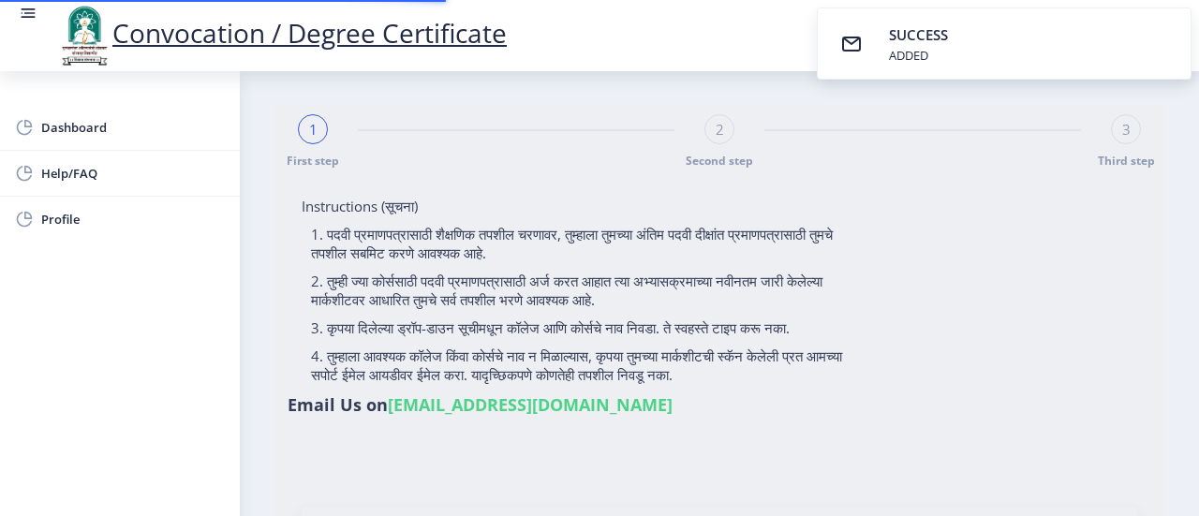
select select "Regular"
select select "2021"
select select "March"
select select "Grade B+"
type input "706647"
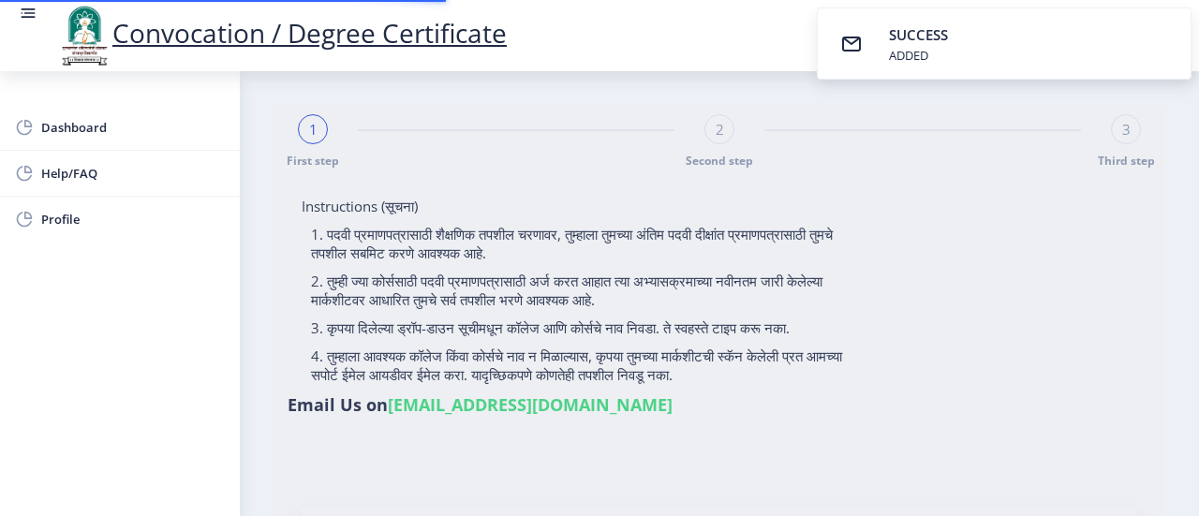
type input "[PERSON_NAME] [PERSON_NAME] [PERSON_NAME] [PERSON_NAME]"
type input "[PERSON_NAME] [PERSON_NAME]"
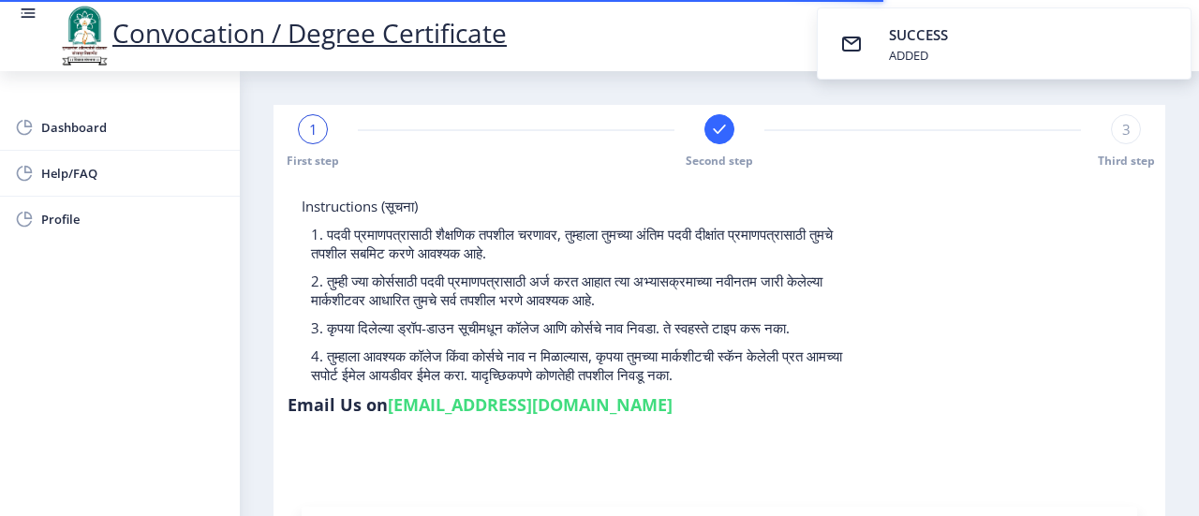
select select
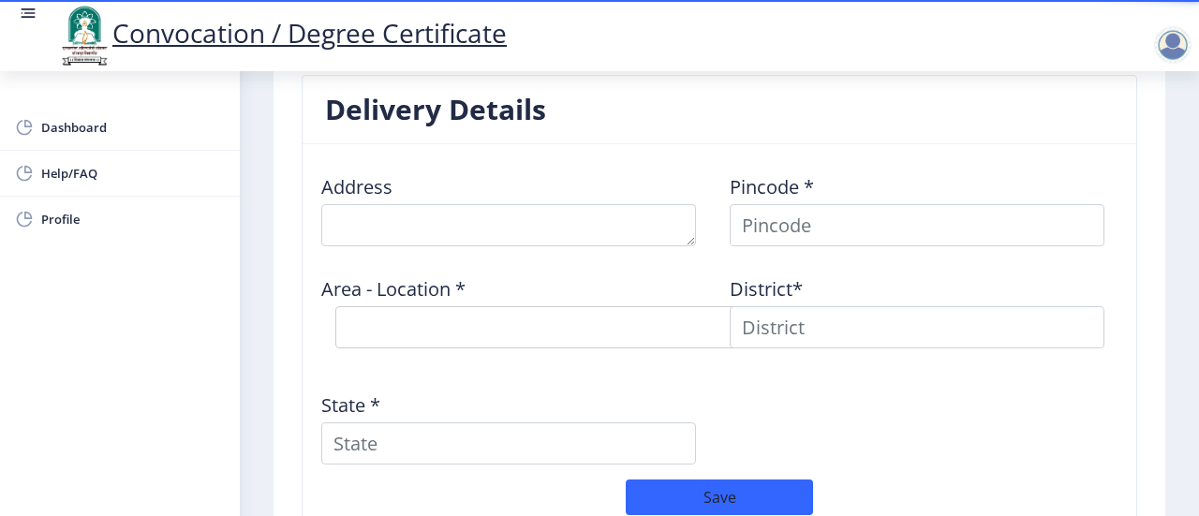
scroll to position [1508, 0]
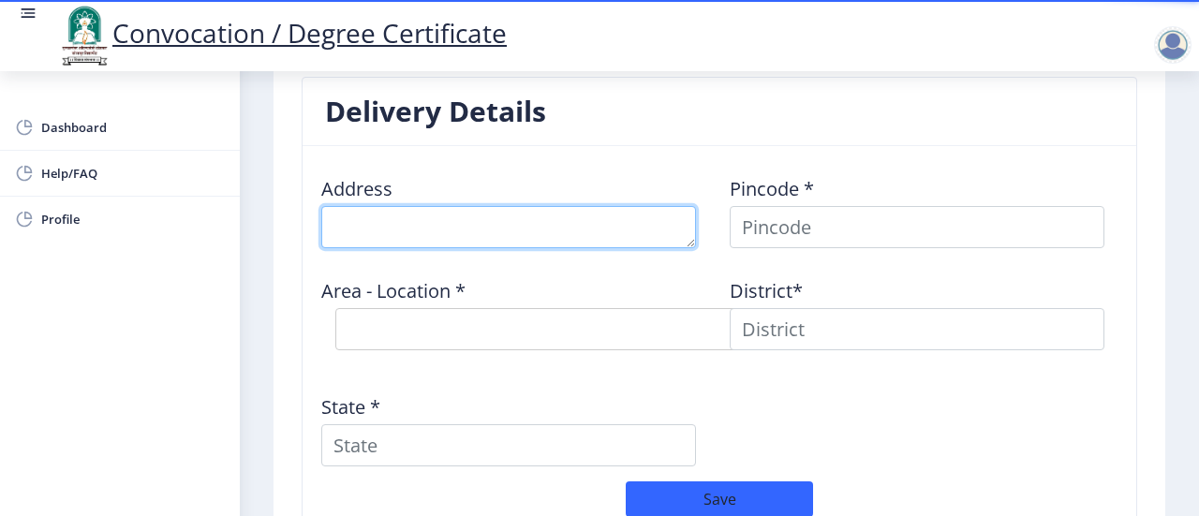
click at [526, 219] on textarea at bounding box center [508, 227] width 375 height 42
type textarea "Flat No-402 Om Prangan Building Sai Mystique Road"
click at [689, 243] on textarea at bounding box center [508, 227] width 375 height 42
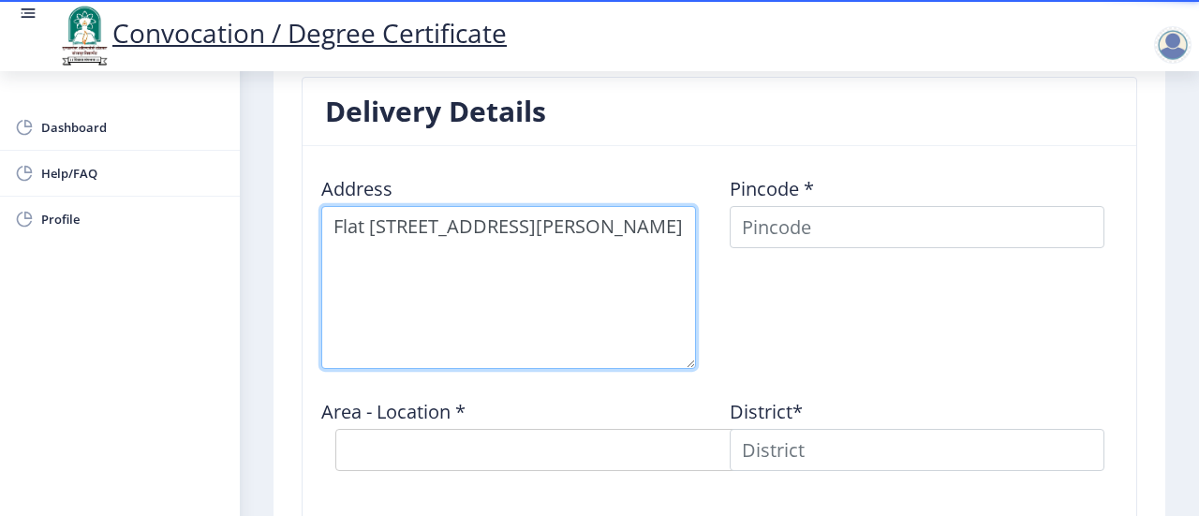
drag, startPoint x: 689, startPoint y: 243, endPoint x: 721, endPoint y: 362, distance: 123.2
click at [721, 362] on div "Address Pincode * Area - Location * Select Area Location District* State *" at bounding box center [719, 381] width 817 height 441
click at [610, 284] on textarea at bounding box center [508, 287] width 375 height 163
click at [595, 261] on textarea at bounding box center [508, 287] width 375 height 163
click at [572, 269] on textarea at bounding box center [508, 287] width 375 height 163
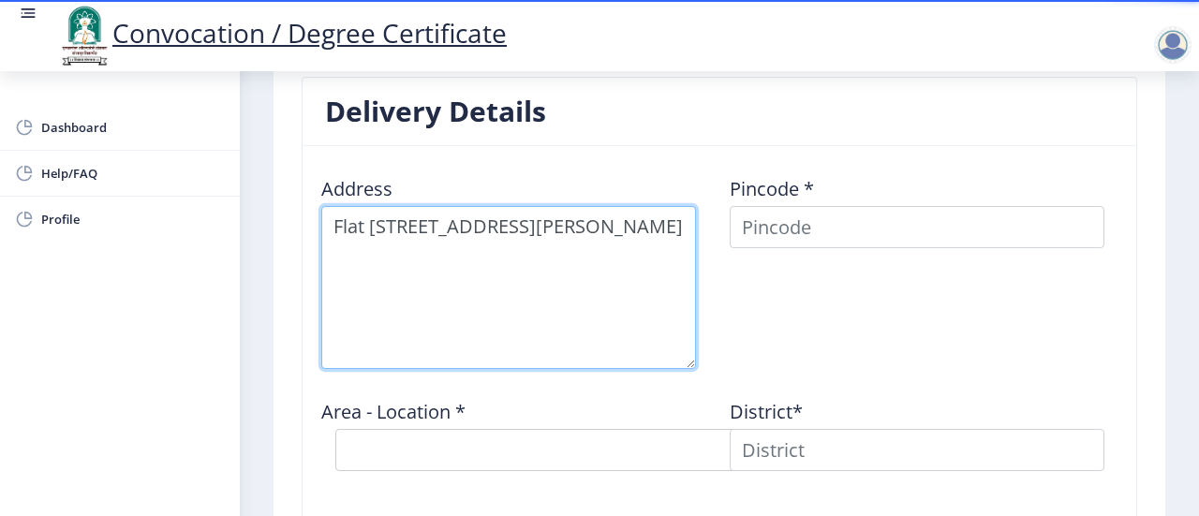
click at [545, 250] on textarea at bounding box center [508, 287] width 375 height 163
click at [532, 228] on textarea at bounding box center [508, 287] width 375 height 163
click at [534, 244] on textarea at bounding box center [508, 287] width 375 height 163
click at [538, 284] on textarea at bounding box center [508, 287] width 375 height 163
click at [555, 306] on textarea at bounding box center [508, 287] width 375 height 163
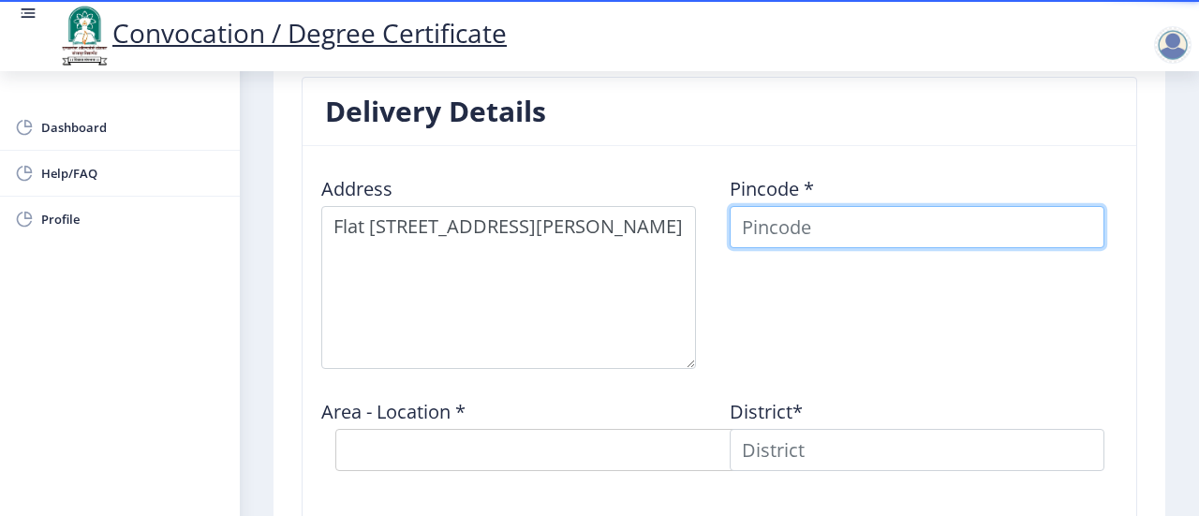
click at [836, 227] on input at bounding box center [917, 227] width 375 height 42
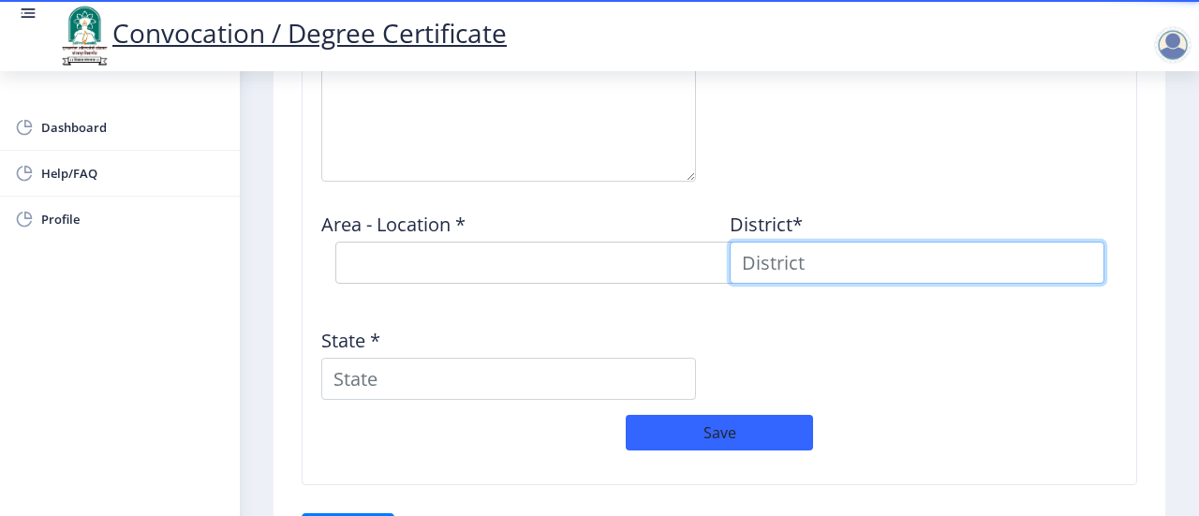
click at [795, 250] on input at bounding box center [917, 263] width 375 height 42
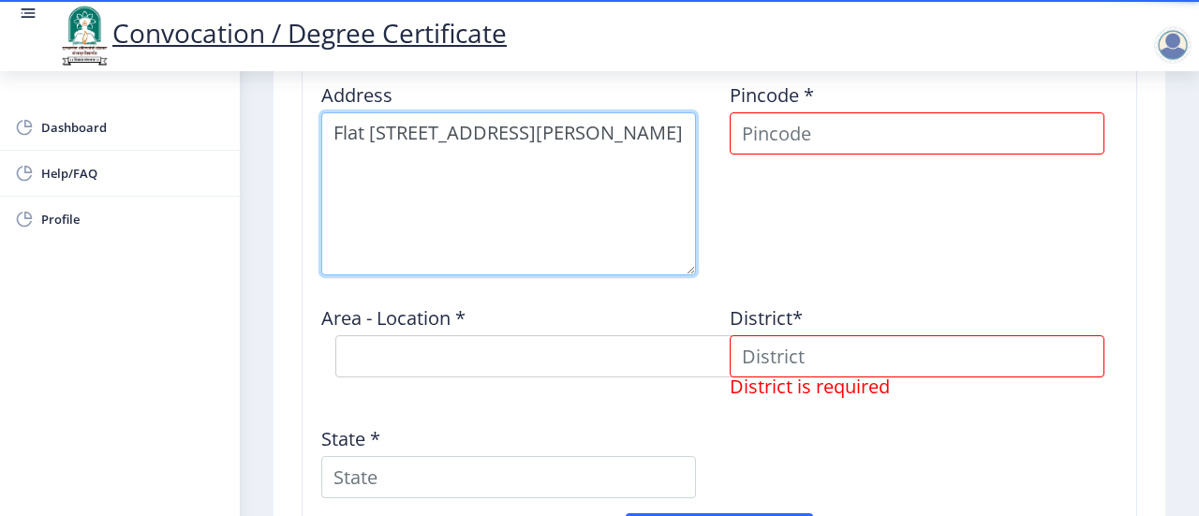
drag, startPoint x: 450, startPoint y: 162, endPoint x: 320, endPoint y: 126, distance: 134.1
click at [321, 126] on textarea at bounding box center [508, 193] width 375 height 163
click at [540, 209] on textarea at bounding box center [508, 193] width 375 height 163
drag, startPoint x: 540, startPoint y: 210, endPoint x: 348, endPoint y: 119, distance: 211.6
click at [348, 119] on textarea at bounding box center [508, 193] width 375 height 163
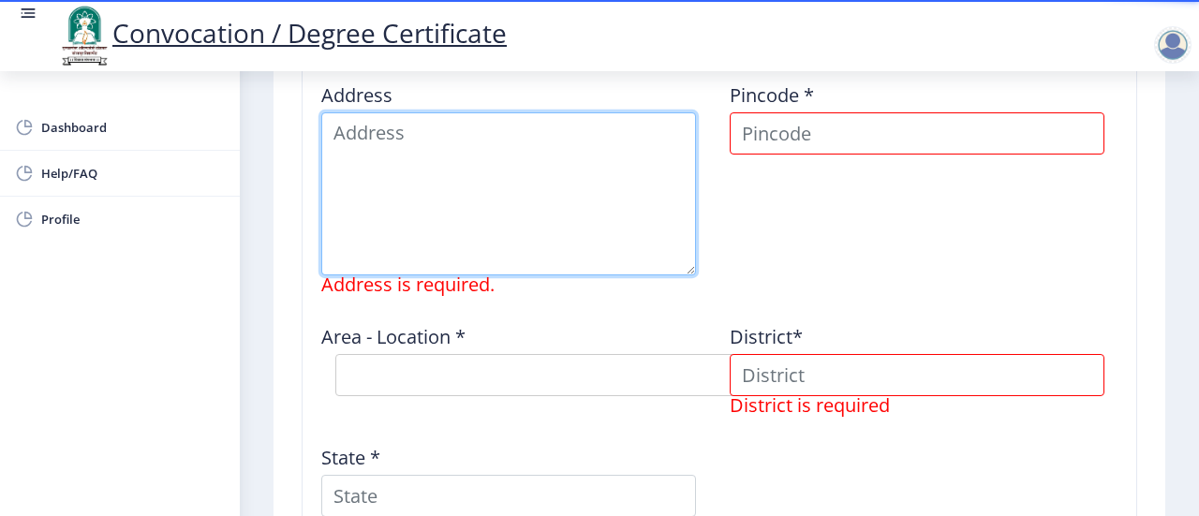
click at [505, 167] on textarea at bounding box center [508, 193] width 375 height 163
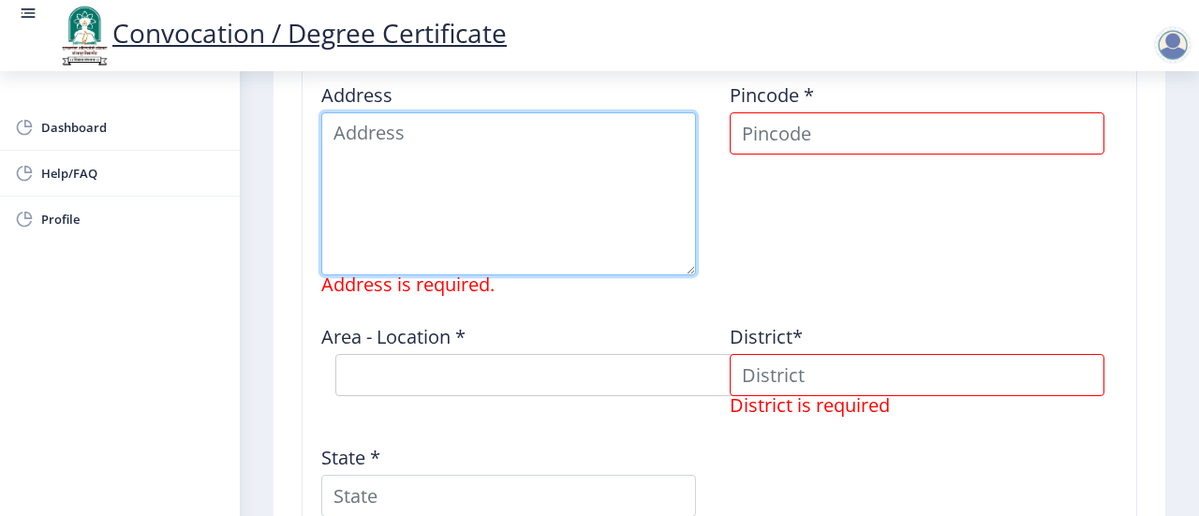
type textarea "Flat No-402 Om Prangan Building Sai Mystique Road"
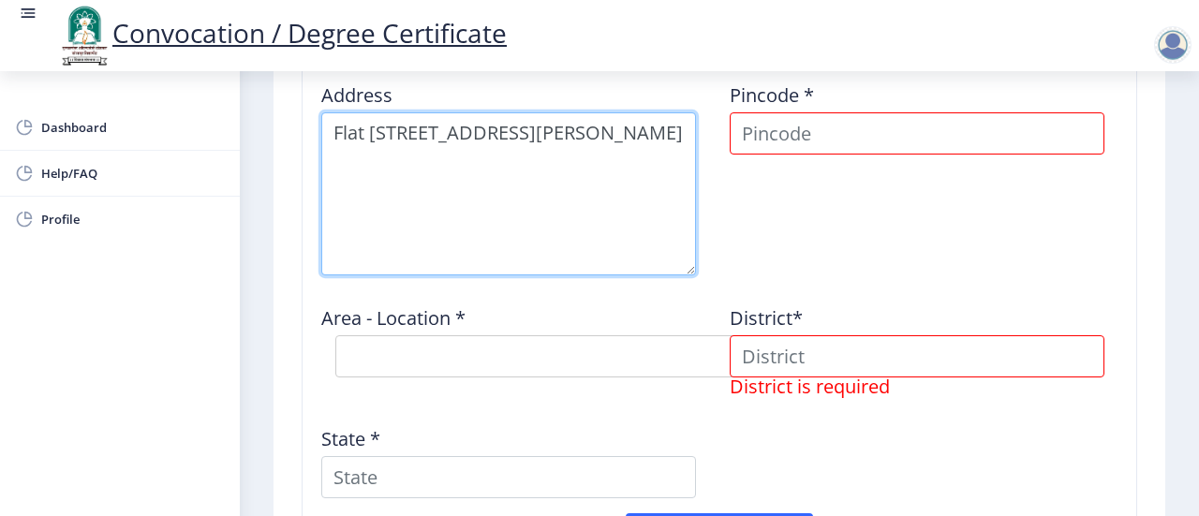
click at [529, 239] on textarea at bounding box center [508, 193] width 375 height 163
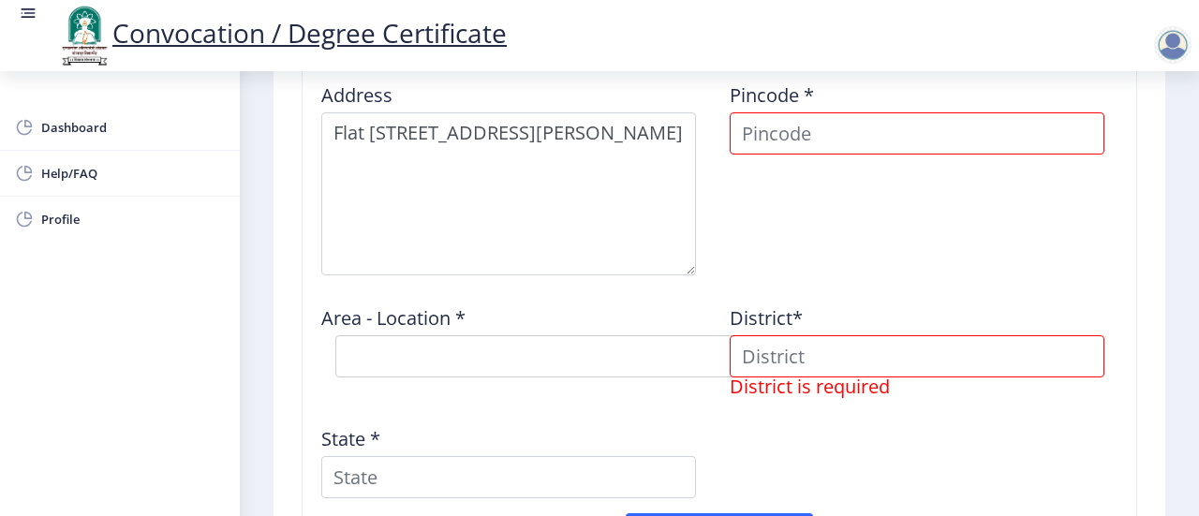
drag, startPoint x: 790, startPoint y: 153, endPoint x: 794, endPoint y: 140, distance: 13.9
click at [794, 140] on div "Pincode *" at bounding box center [923, 171] width 408 height 208
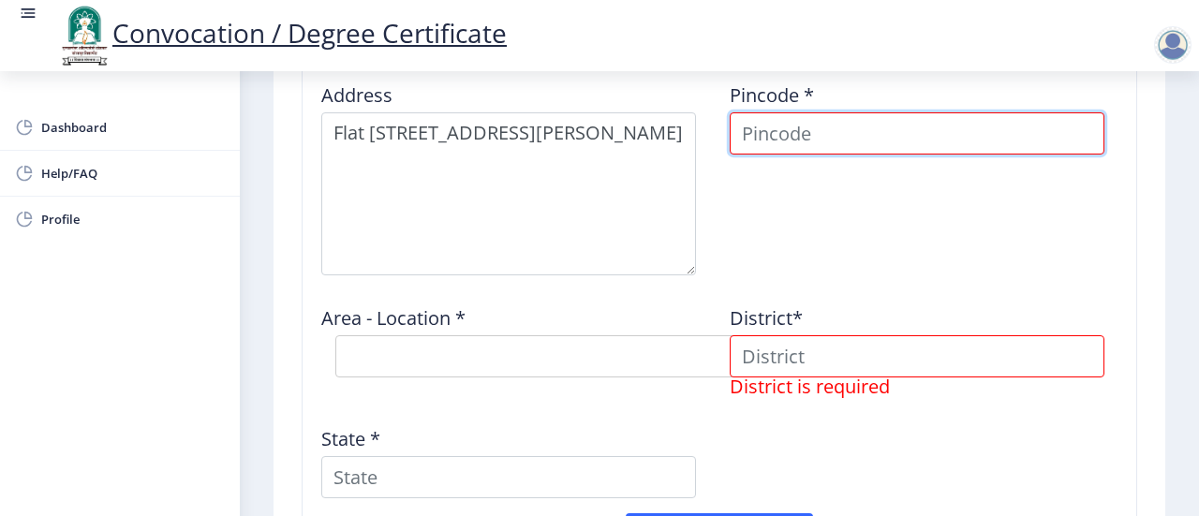
click at [794, 140] on input at bounding box center [917, 133] width 375 height 42
type input "411046"
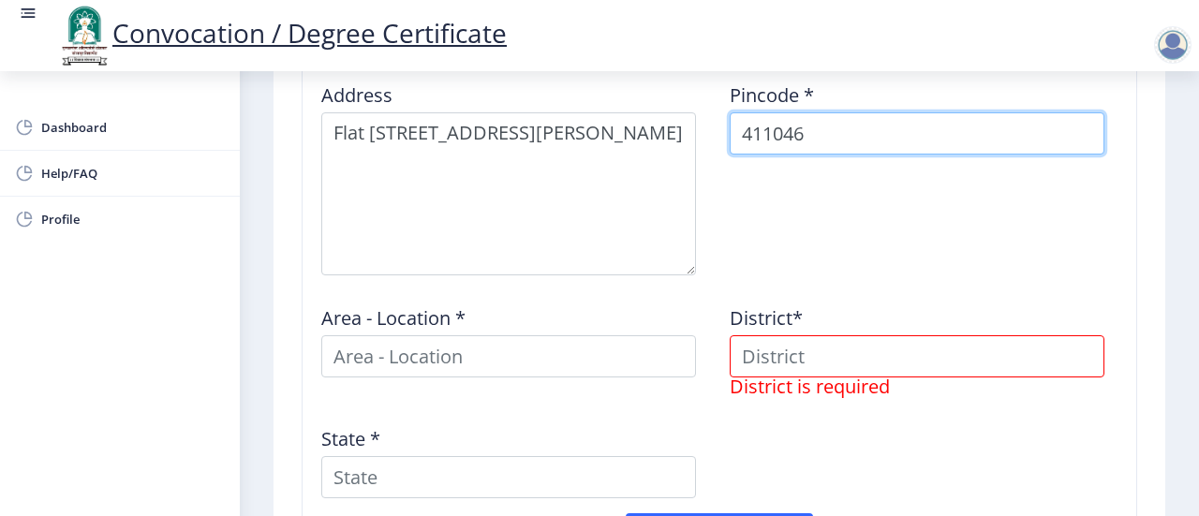
select select
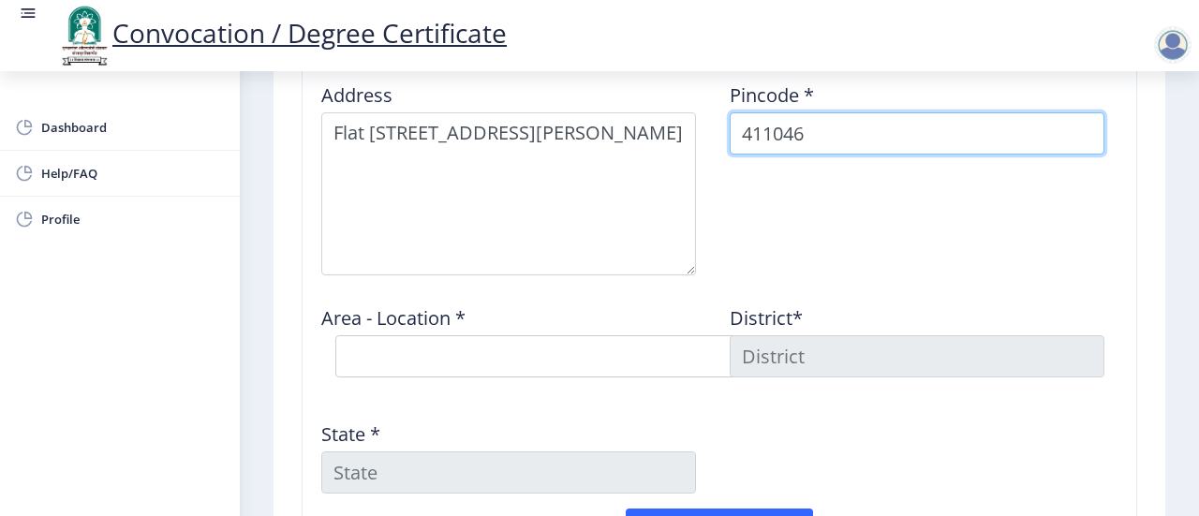
type input "411046"
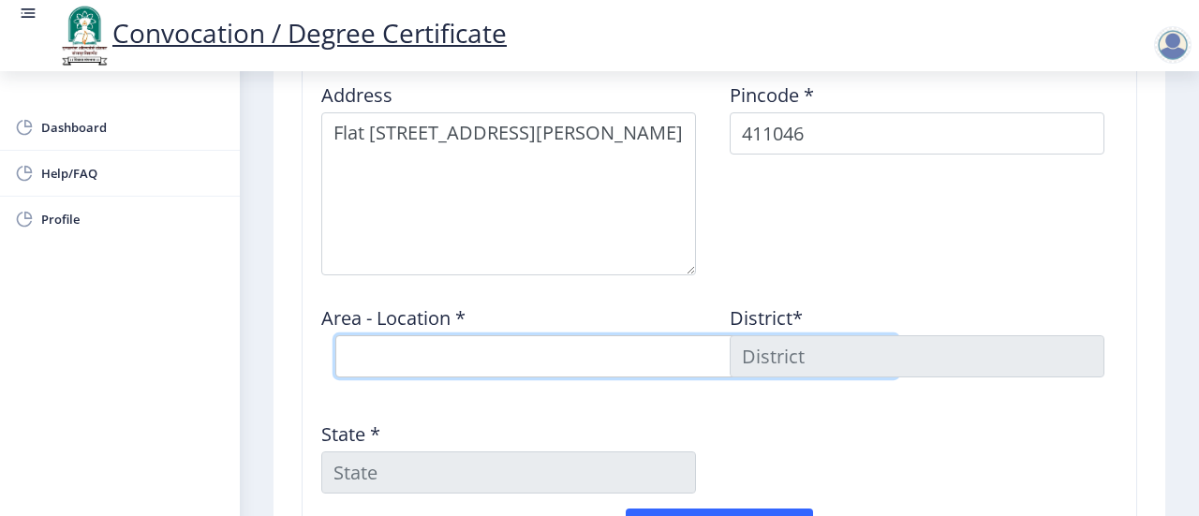
drag, startPoint x: 607, startPoint y: 368, endPoint x: 545, endPoint y: 422, distance: 82.3
click at [545, 422] on div "Address Pincode * 411046 Area - Location * Select Area Location Ambegaon BK B.O…" at bounding box center [719, 287] width 817 height 441
select select "1: Object"
click at [335, 335] on select "Select Area Location Ambegaon BK B.O Katraj S.O" at bounding box center [616, 356] width 562 height 42
type input "[GEOGRAPHIC_DATA]"
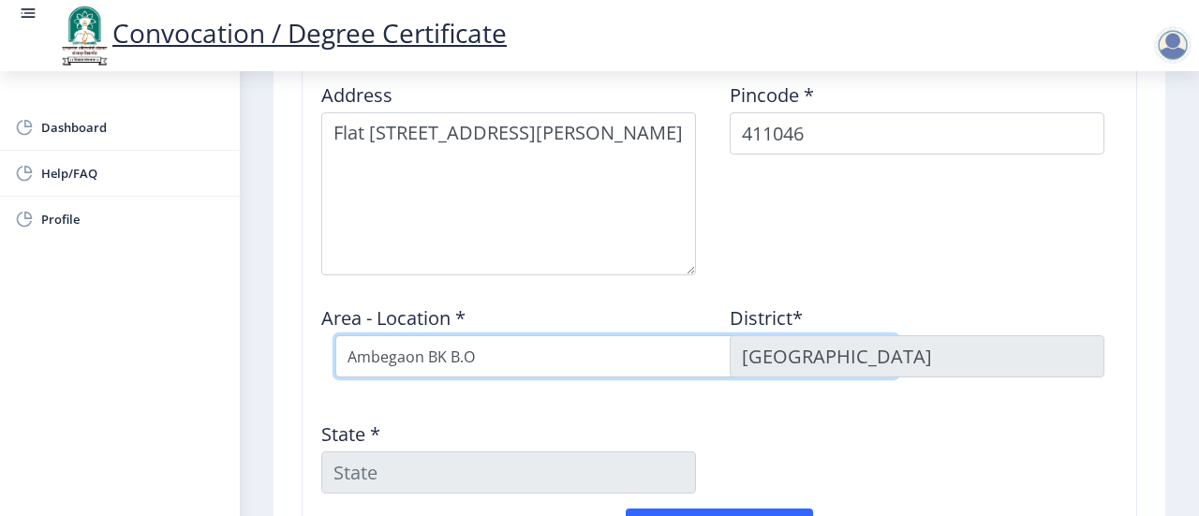
type input "[GEOGRAPHIC_DATA]"
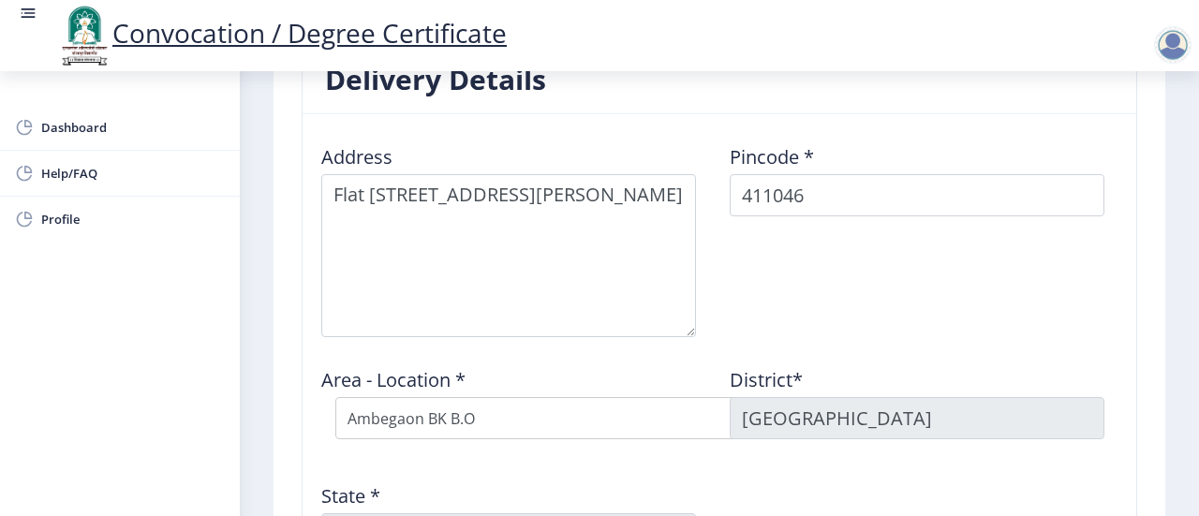
scroll to position [1536, 0]
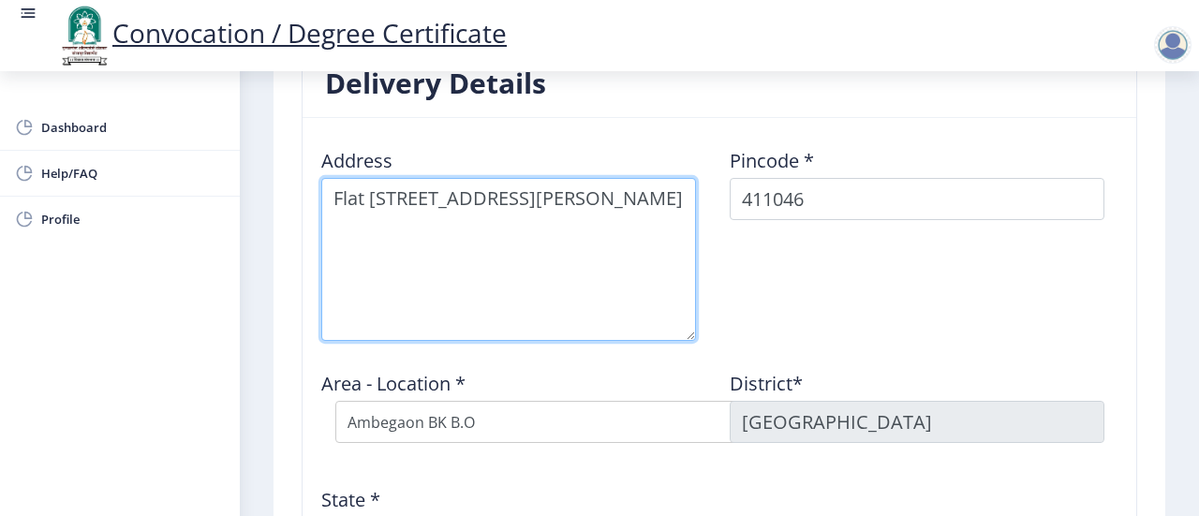
click at [503, 290] on textarea at bounding box center [508, 259] width 375 height 163
drag, startPoint x: 549, startPoint y: 269, endPoint x: 317, endPoint y: 171, distance: 251.9
click at [317, 171] on div "Address" at bounding box center [515, 237] width 408 height 208
click at [542, 265] on textarea at bounding box center [508, 259] width 375 height 163
drag, startPoint x: 515, startPoint y: 282, endPoint x: 330, endPoint y: 188, distance: 207.8
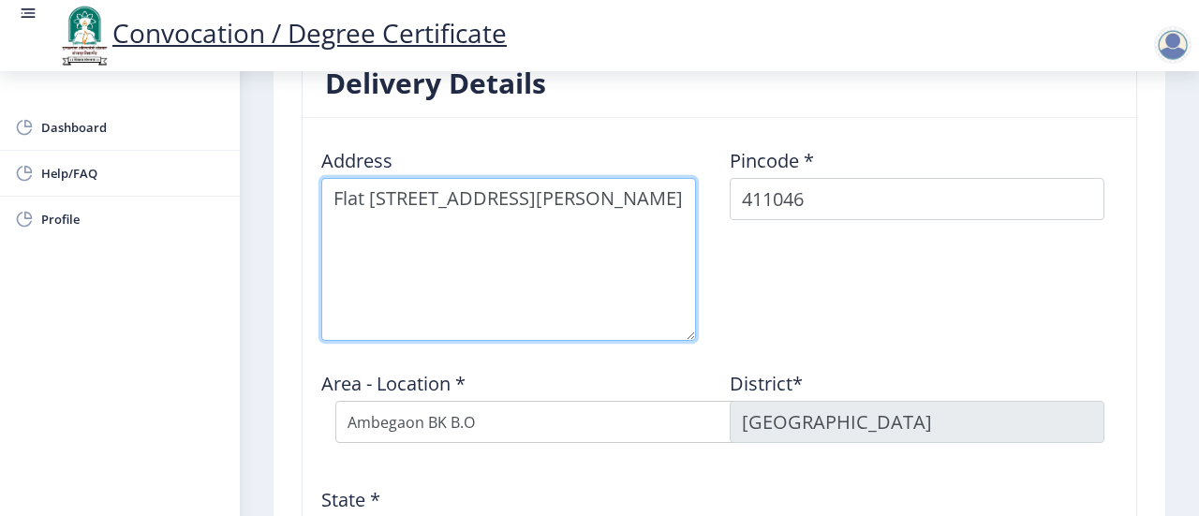
click at [330, 188] on textarea at bounding box center [508, 259] width 375 height 163
paste textarea "Om Praangan Sai Mystique Road, Ambegaon BK, Pune, Maharashtra, 411046"
click at [456, 199] on textarea at bounding box center [508, 259] width 375 height 163
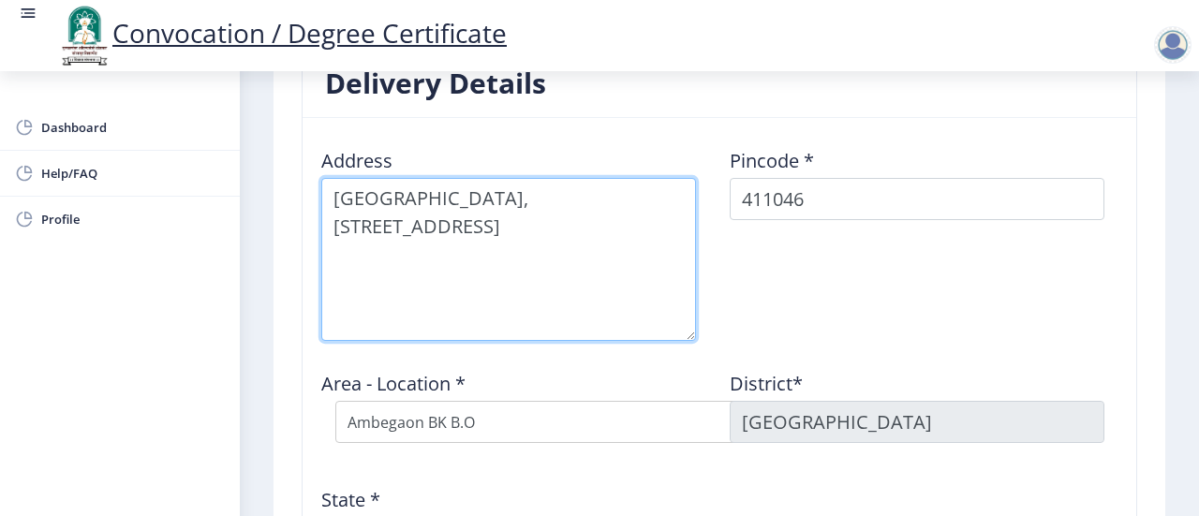
click at [557, 287] on textarea at bounding box center [508, 259] width 375 height 163
click at [616, 289] on textarea at bounding box center [508, 259] width 375 height 163
drag, startPoint x: 571, startPoint y: 222, endPoint x: 498, endPoint y: 240, distance: 75.2
click at [498, 240] on textarea at bounding box center [508, 259] width 375 height 163
click at [337, 190] on textarea at bounding box center [508, 259] width 375 height 163
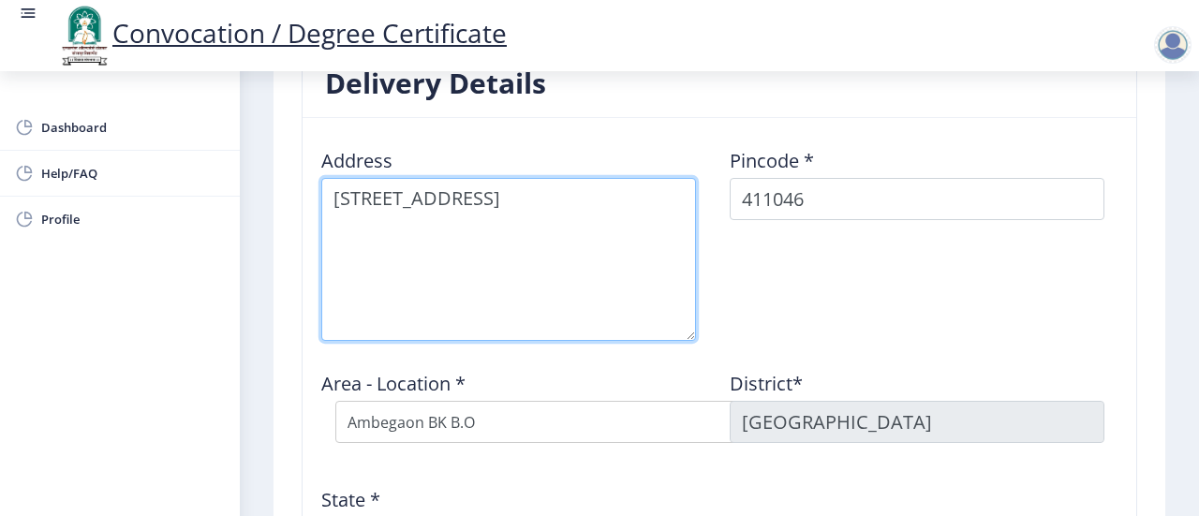
click at [541, 323] on textarea at bounding box center [508, 259] width 375 height 163
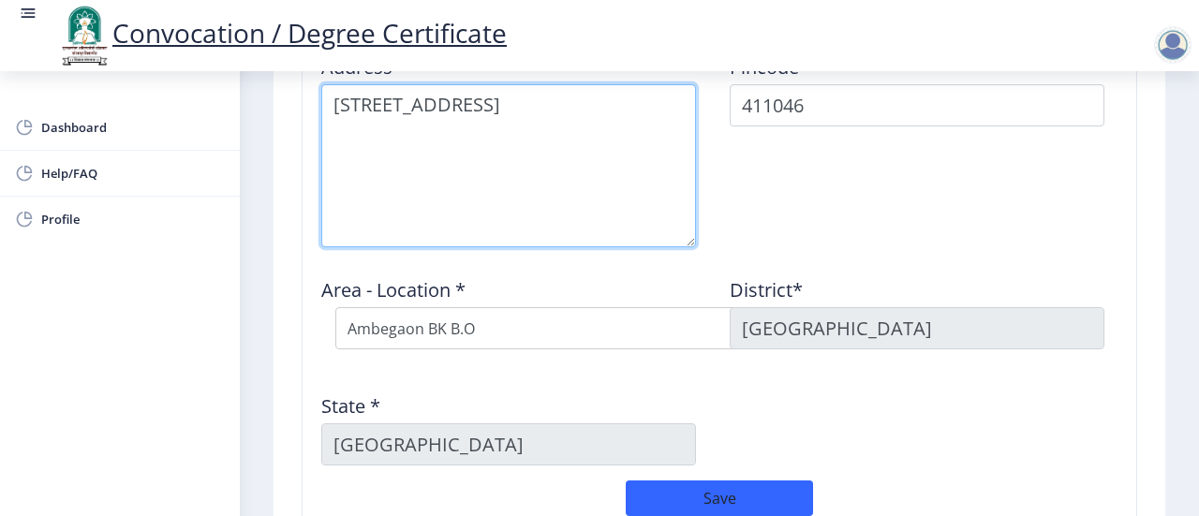
type textarea "[STREET_ADDRESS]"
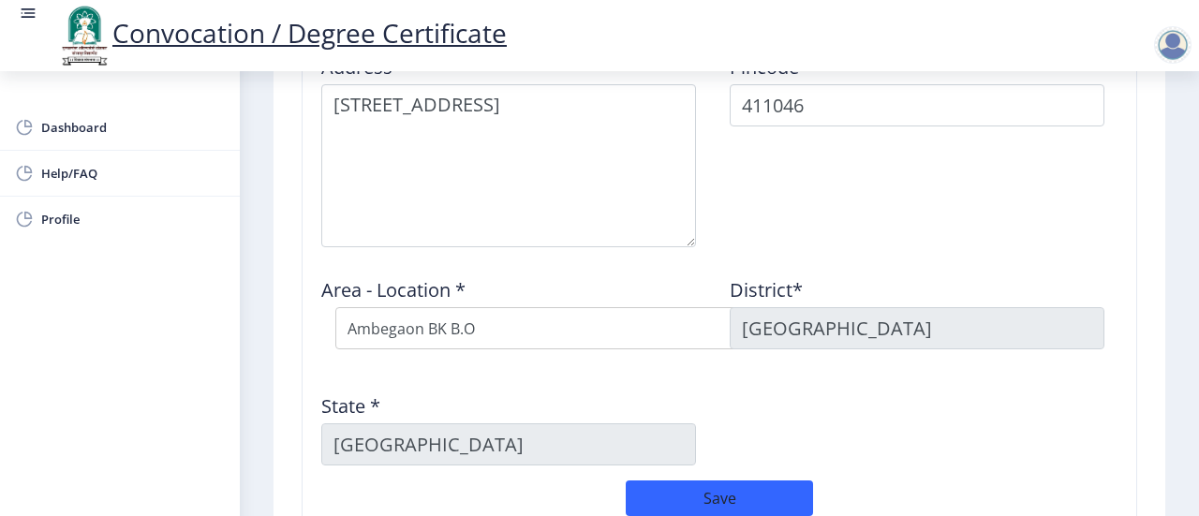
click at [571, 378] on div "State * Maharashtra" at bounding box center [515, 421] width 408 height 87
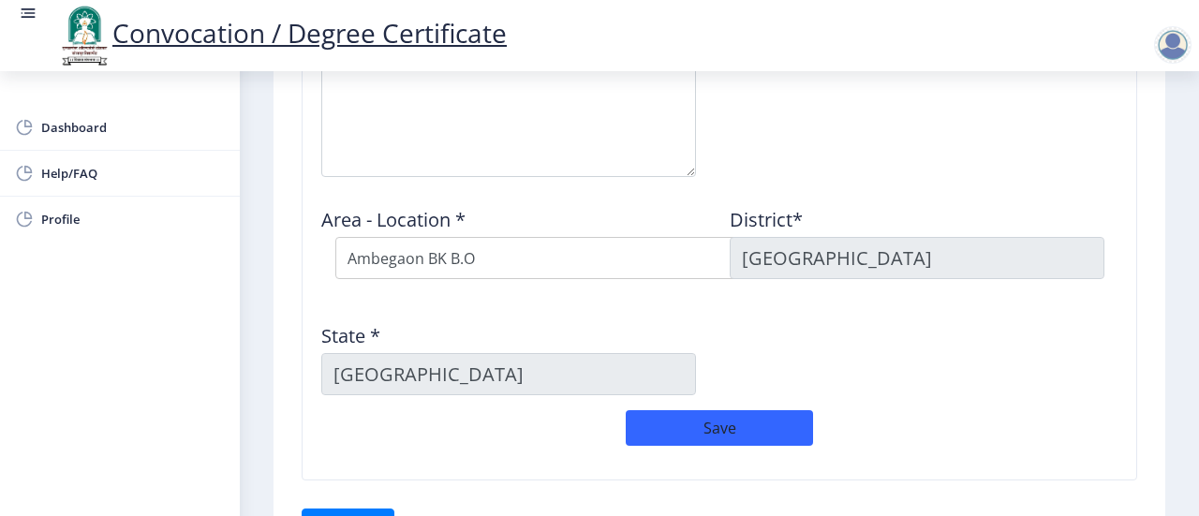
scroll to position [1817, 0]
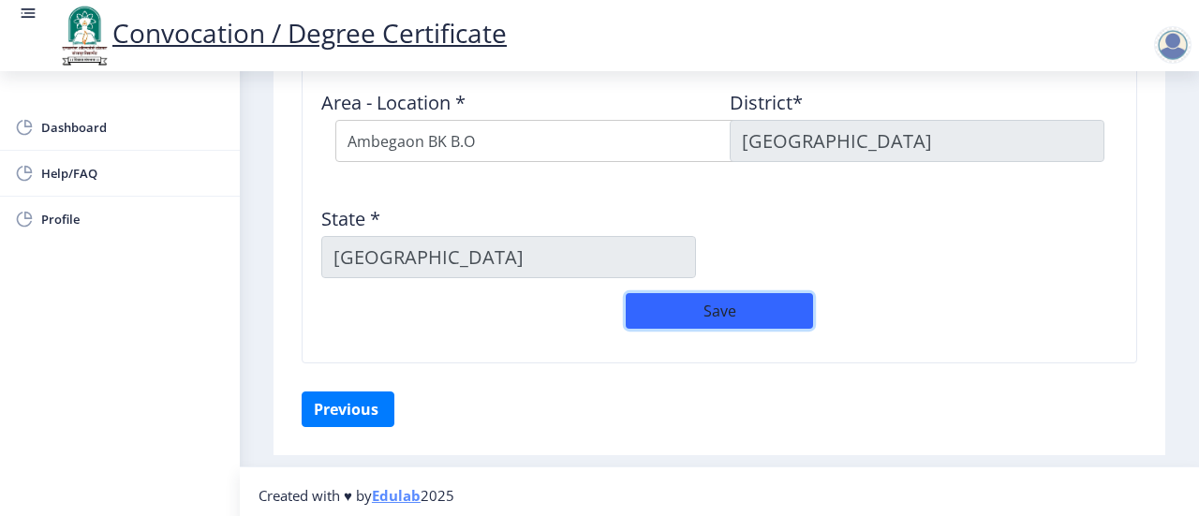
click at [715, 311] on button "Save" at bounding box center [719, 311] width 187 height 36
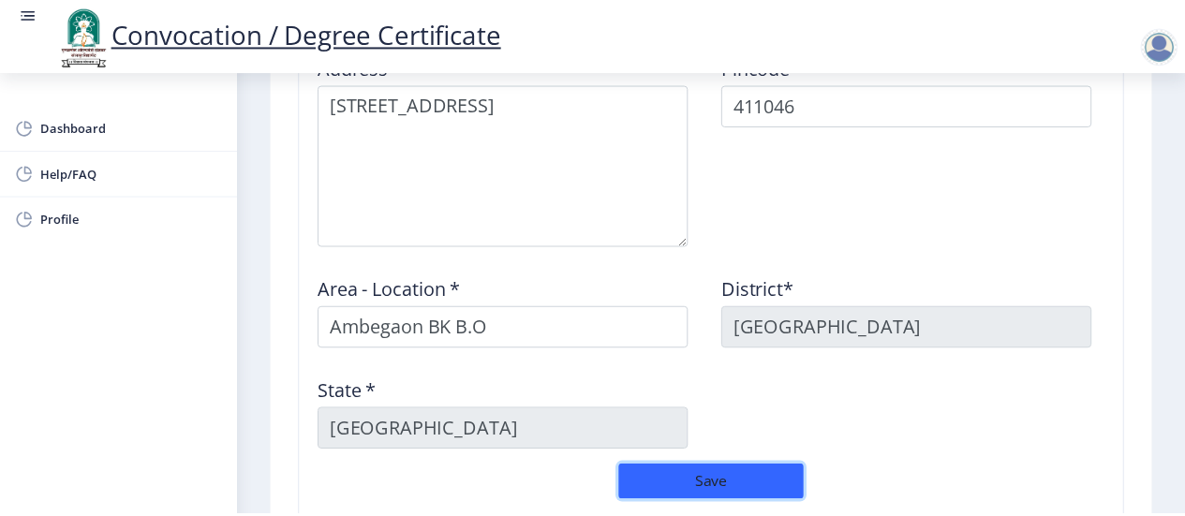
scroll to position [1857, 0]
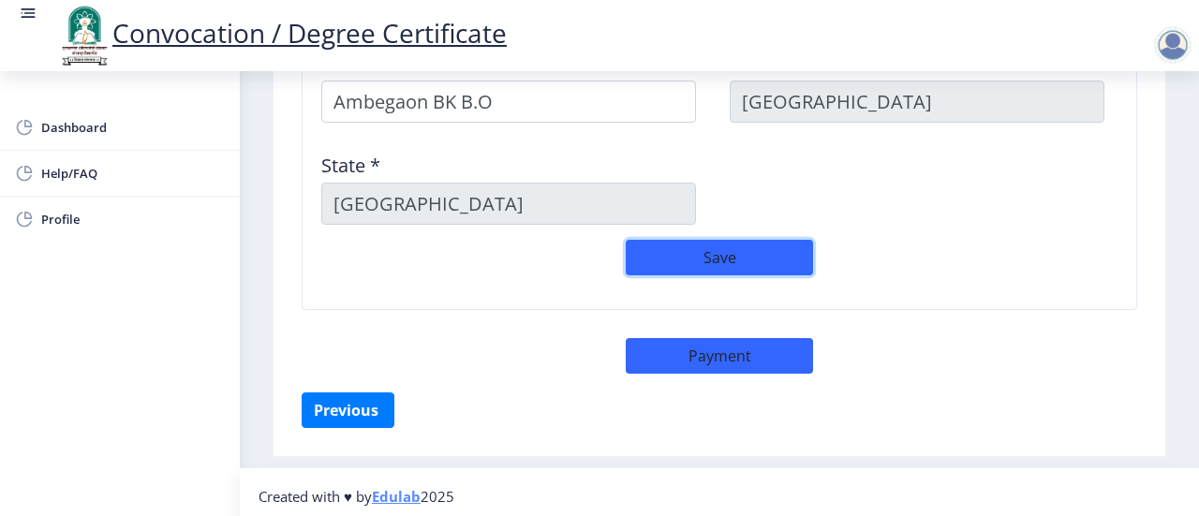
click at [777, 256] on button "Save" at bounding box center [719, 258] width 187 height 36
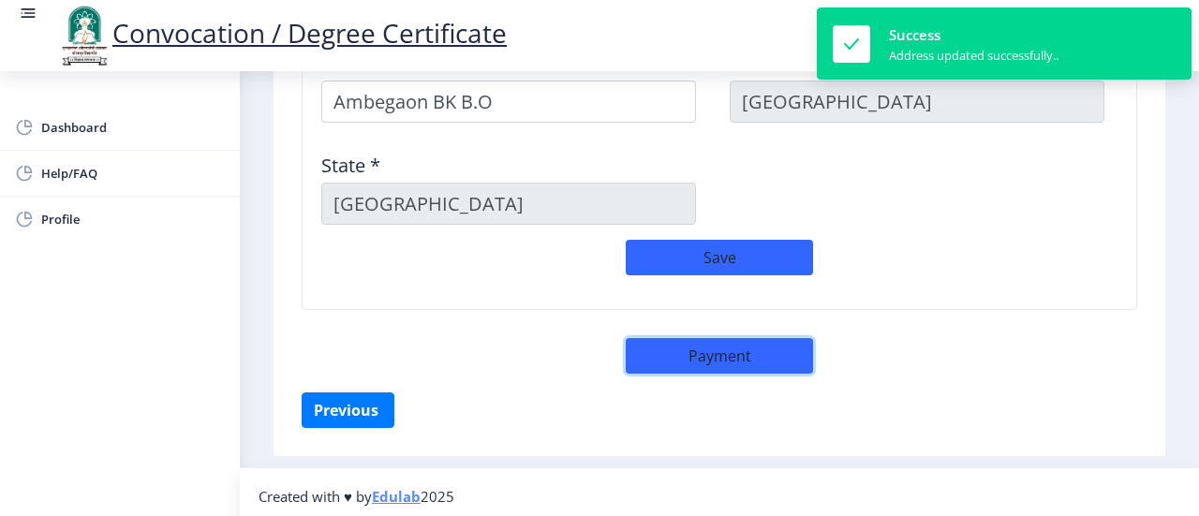
click at [763, 355] on button "Payment" at bounding box center [719, 356] width 187 height 36
select select "sealed"
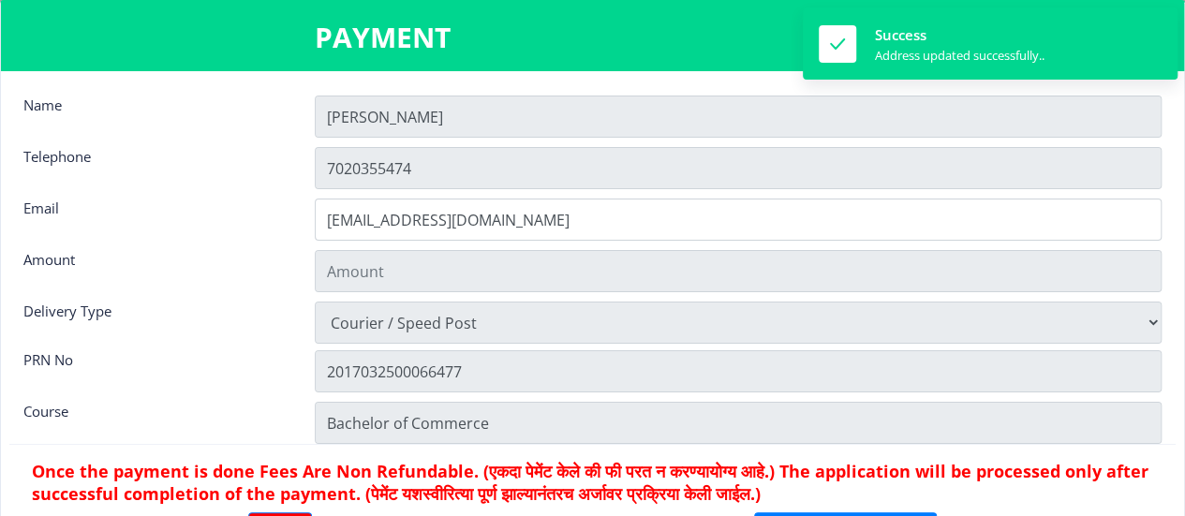
type input "1885"
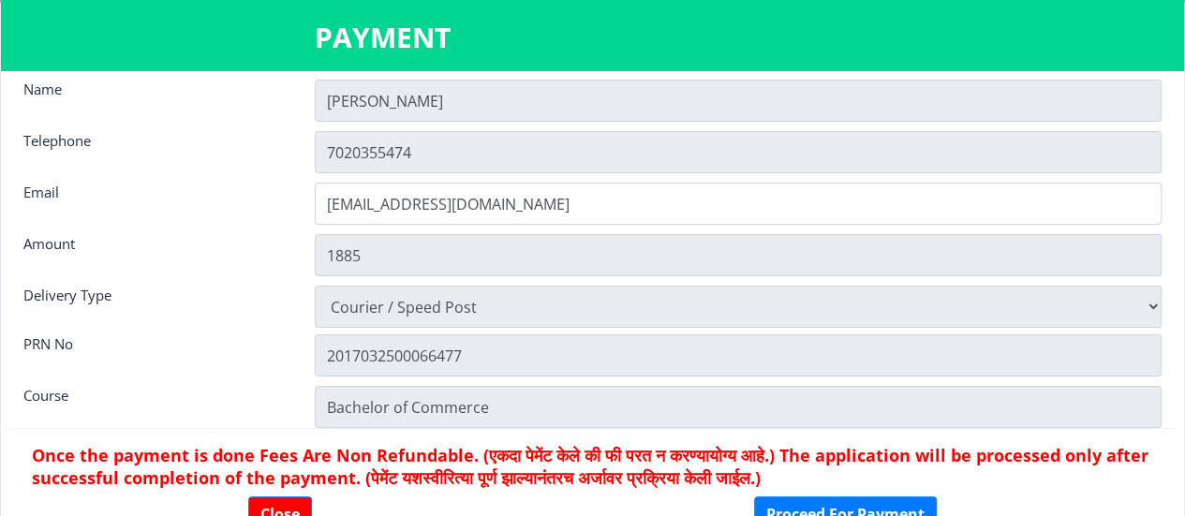
scroll to position [24, 0]
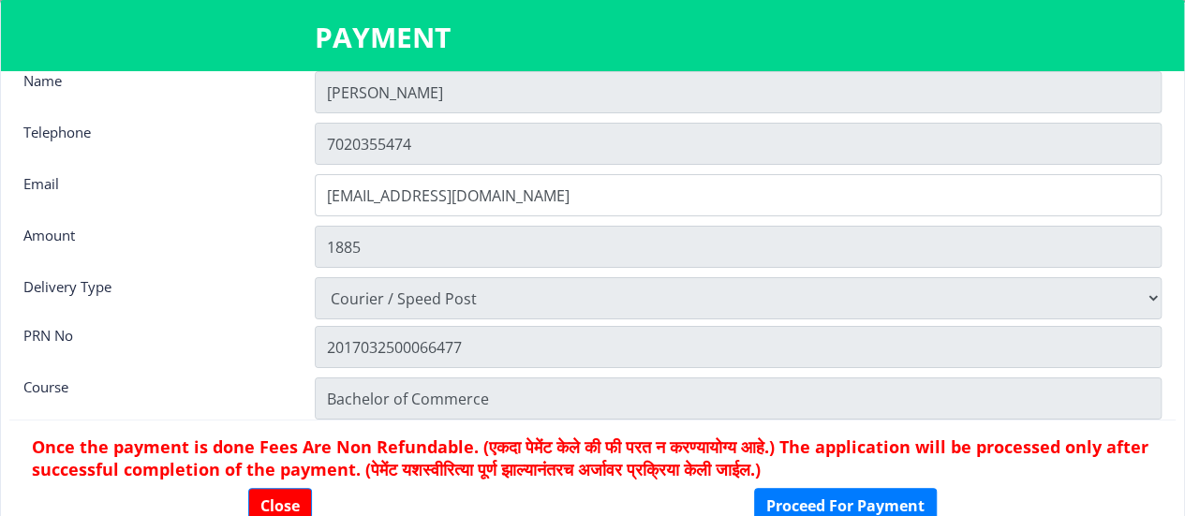
click at [668, 372] on nb-card-body "Name Rutuja Telephone 7020355474 Email rutujakshirsagar98@gmail.com Amount 1885…" at bounding box center [592, 316] width 1183 height 490
click at [811, 511] on button "Proceed For Payment" at bounding box center [845, 506] width 183 height 36
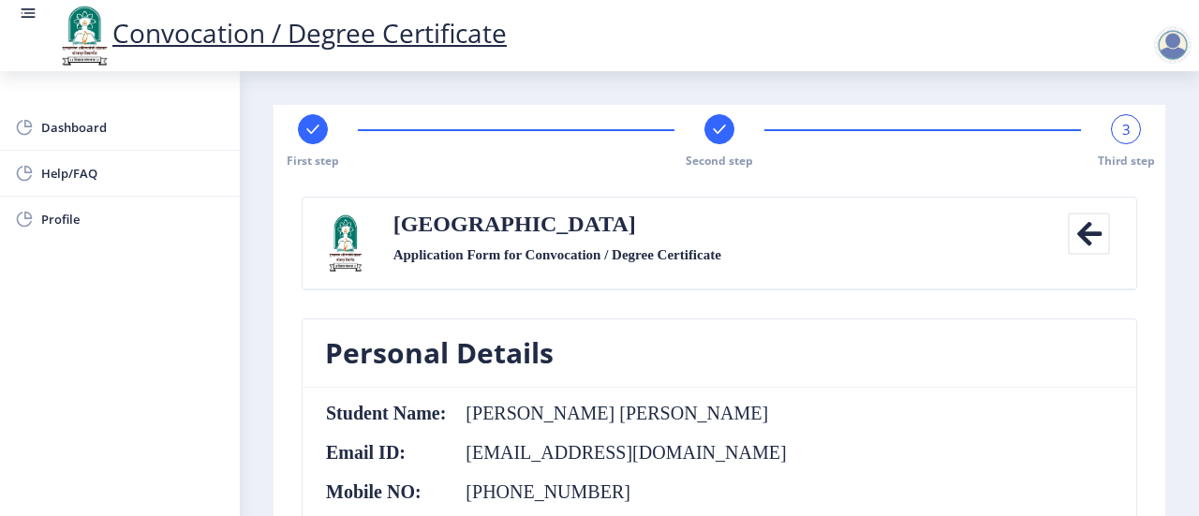
click at [1123, 132] on span "3" at bounding box center [1126, 129] width 8 height 19
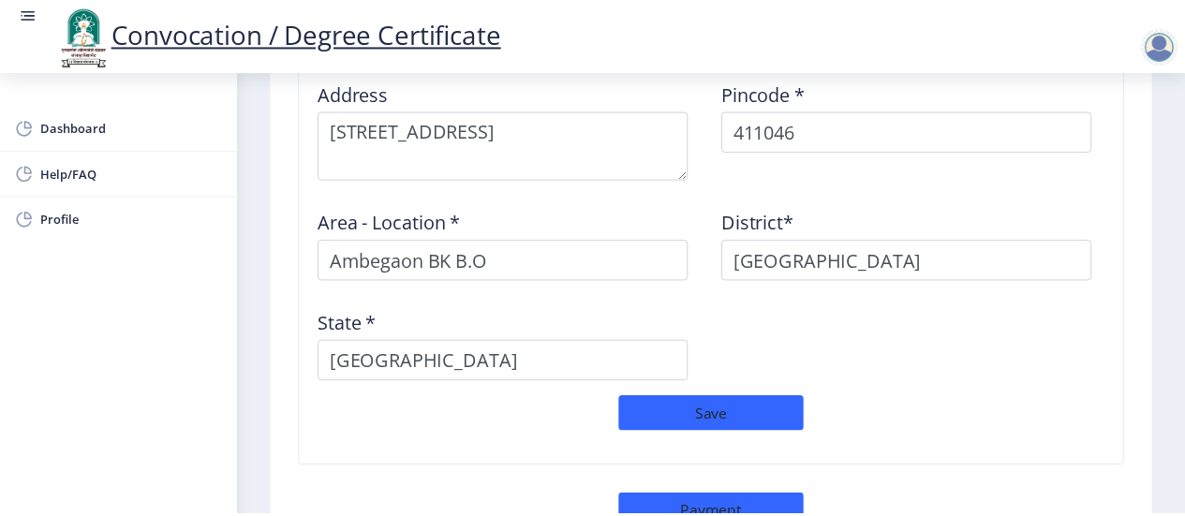
scroll to position [1760, 0]
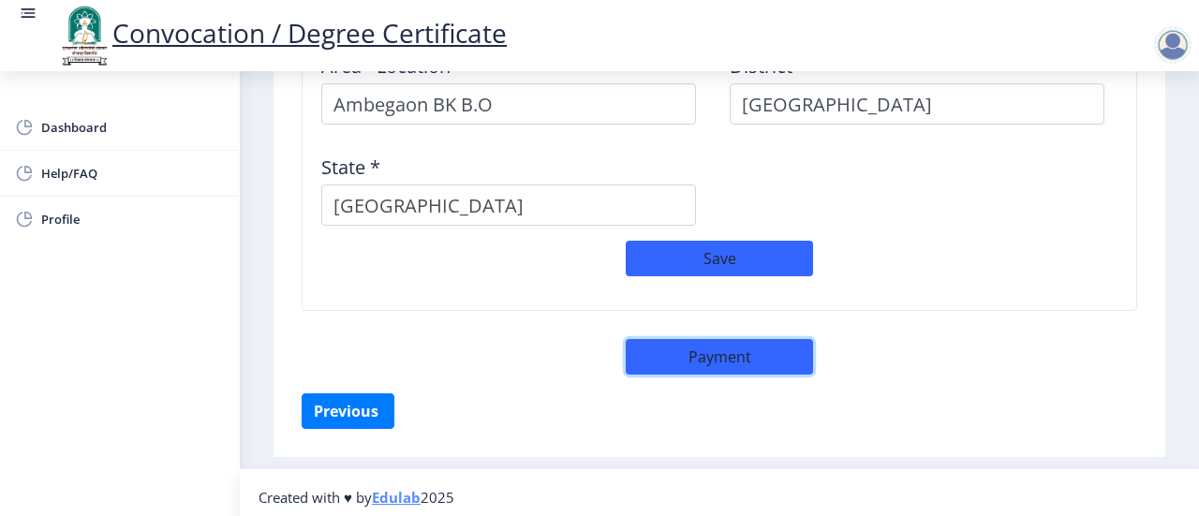
click at [731, 354] on button "Payment" at bounding box center [719, 357] width 187 height 36
select select "sealed"
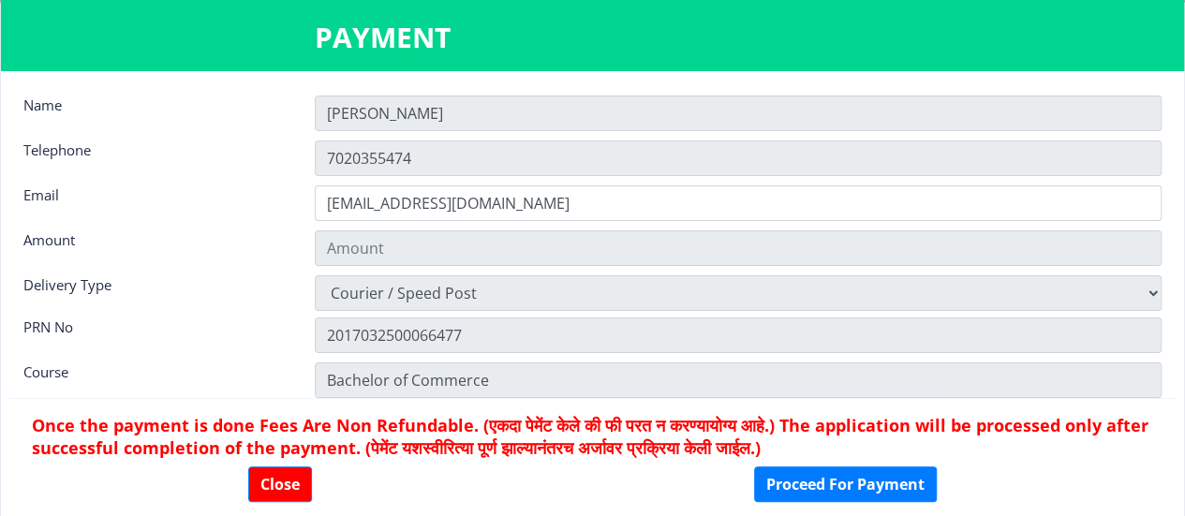
type input "1885"
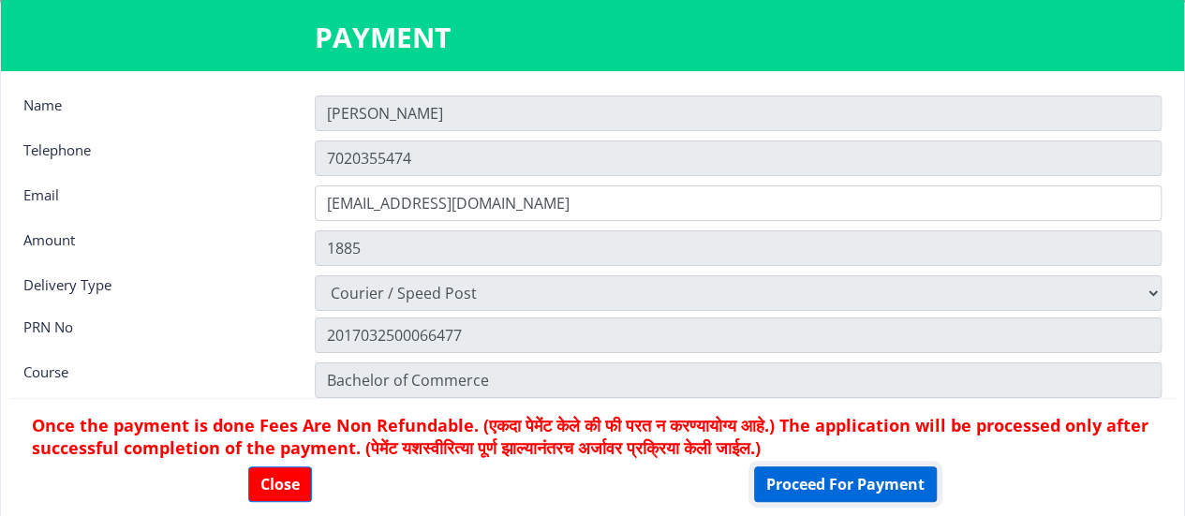
click at [813, 484] on button "Proceed For Payment" at bounding box center [845, 485] width 183 height 36
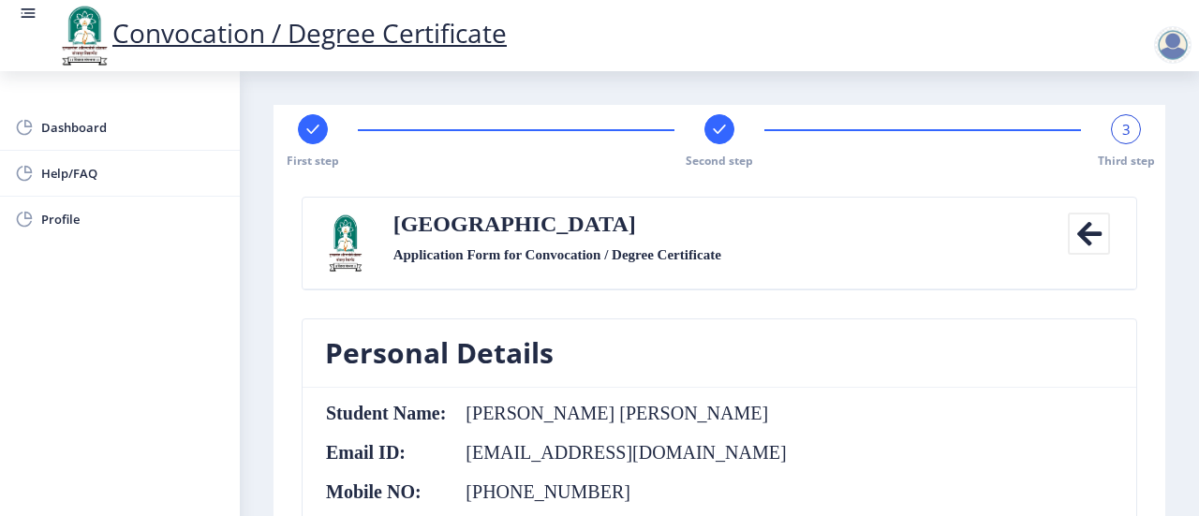
click at [1137, 135] on div "First step Second step 3 Third step" at bounding box center [719, 141] width 873 height 54
click at [1122, 132] on span "3" at bounding box center [1126, 129] width 8 height 19
click at [734, 269] on div "Solapur University Application Form for Convocation / Degree Certificate" at bounding box center [719, 243] width 681 height 61
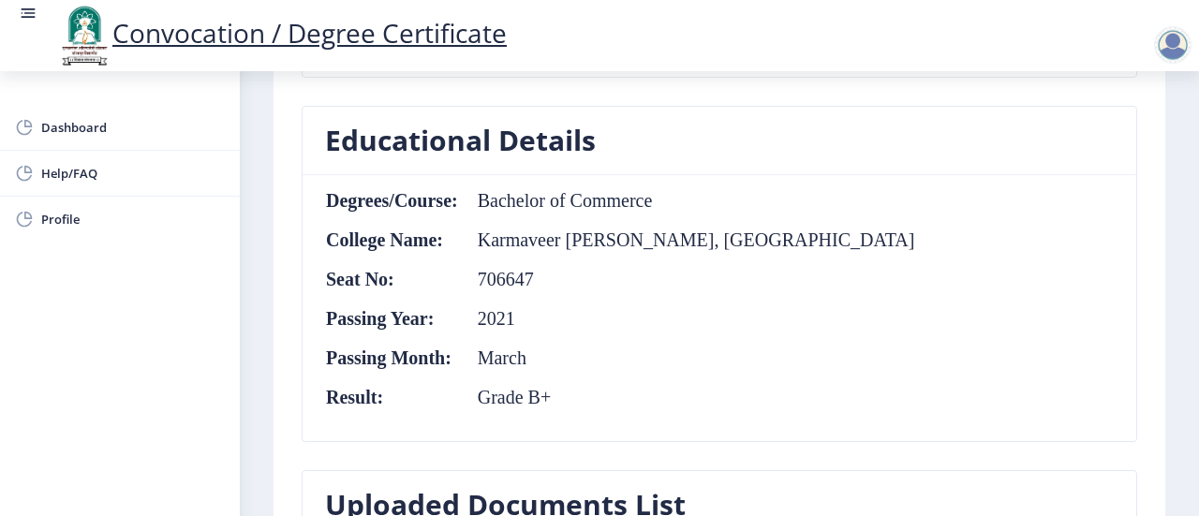
scroll to position [823, 0]
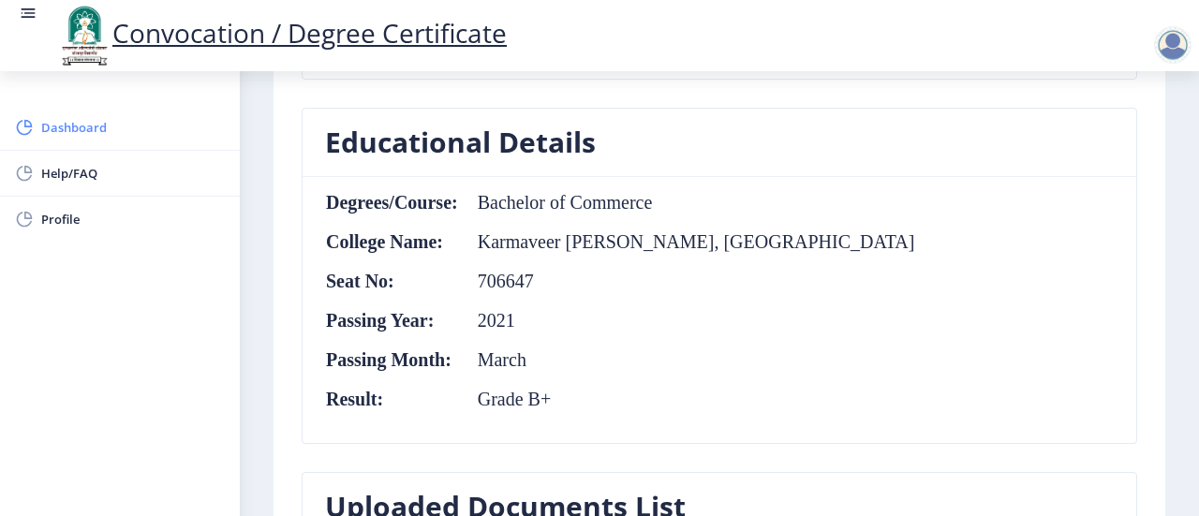
click at [48, 135] on span "Dashboard" at bounding box center [133, 127] width 184 height 22
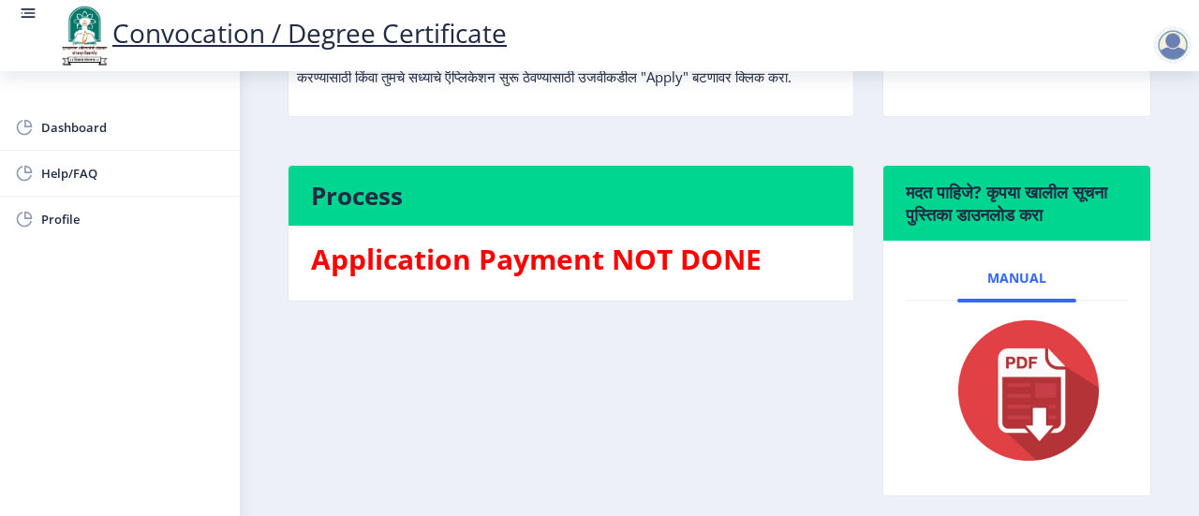
scroll to position [251, 0]
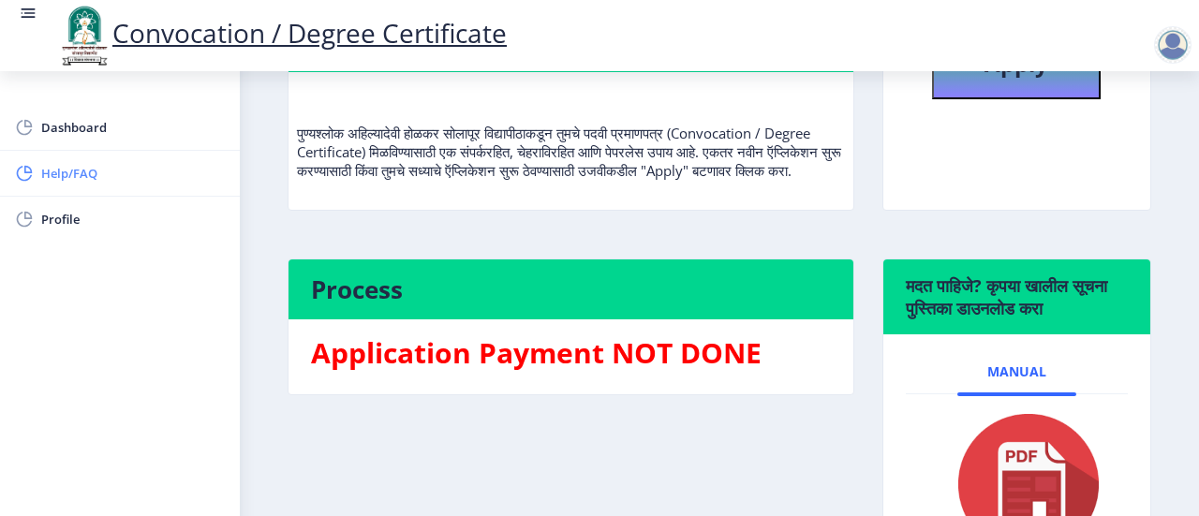
click at [100, 177] on span "Help/FAQ" at bounding box center [133, 173] width 184 height 22
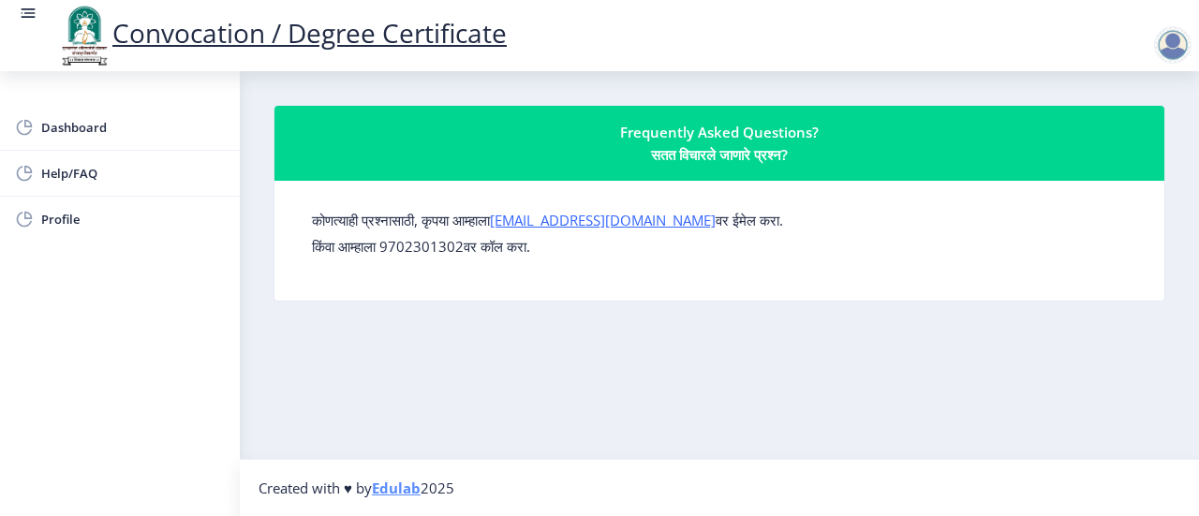
click at [399, 246] on p "किंवा आम्हाला 9702301302वर कॉल करा." at bounding box center [719, 246] width 815 height 19
click at [480, 366] on nb-layout-column "Frequently Asked Questions? सतत विचारले जाणारे प्रश्न? कोणत्याही प्रश्नासाठी, क…" at bounding box center [719, 265] width 959 height 388
click at [19, 242] on div "Dashboard Help/FAQ Profile" at bounding box center [120, 293] width 240 height 445
click at [36, 228] on link "Profile" at bounding box center [120, 219] width 240 height 45
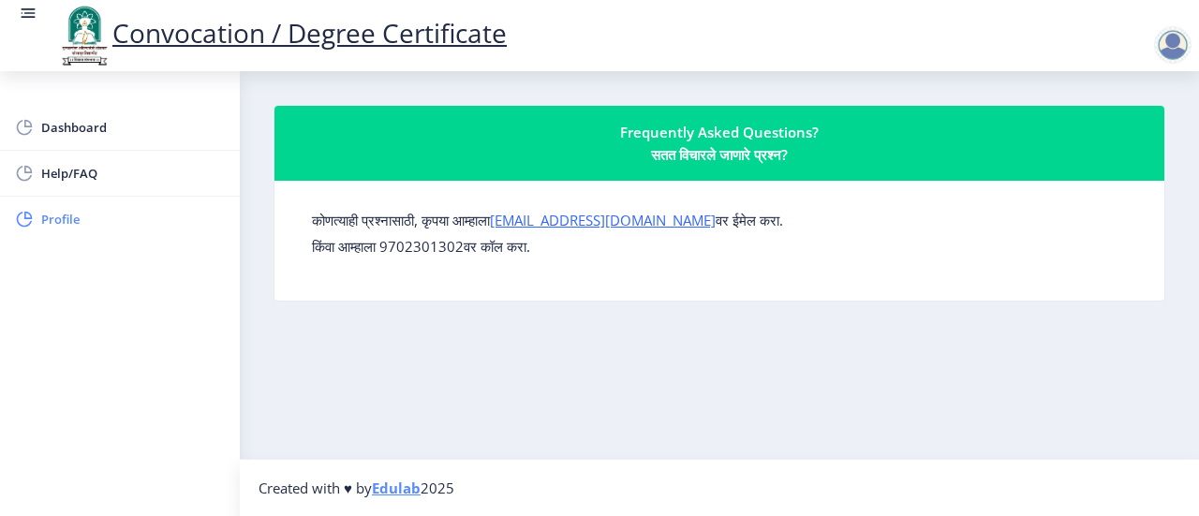
select select
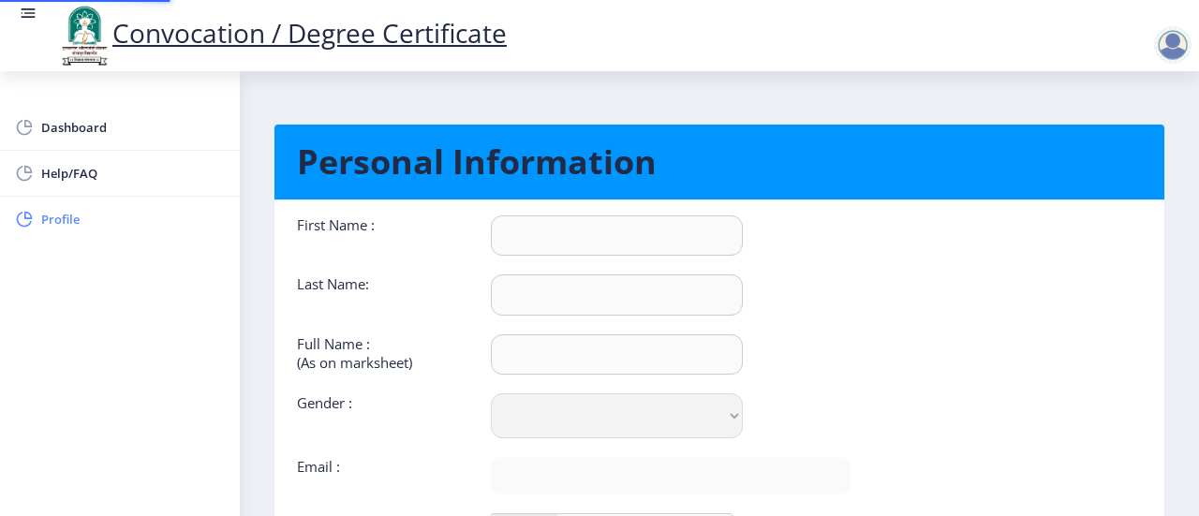
type input "[PERSON_NAME]"
type input "[PERSON_NAME] [PERSON_NAME]"
select select "[DEMOGRAPHIC_DATA]"
type input "[EMAIL_ADDRESS][DOMAIN_NAME]"
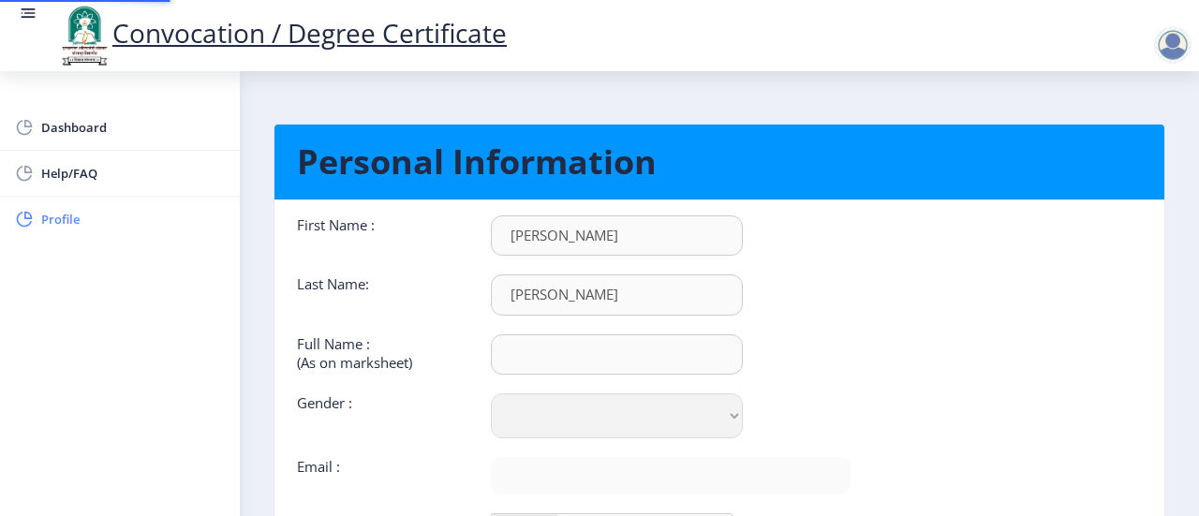
type input "7020355474"
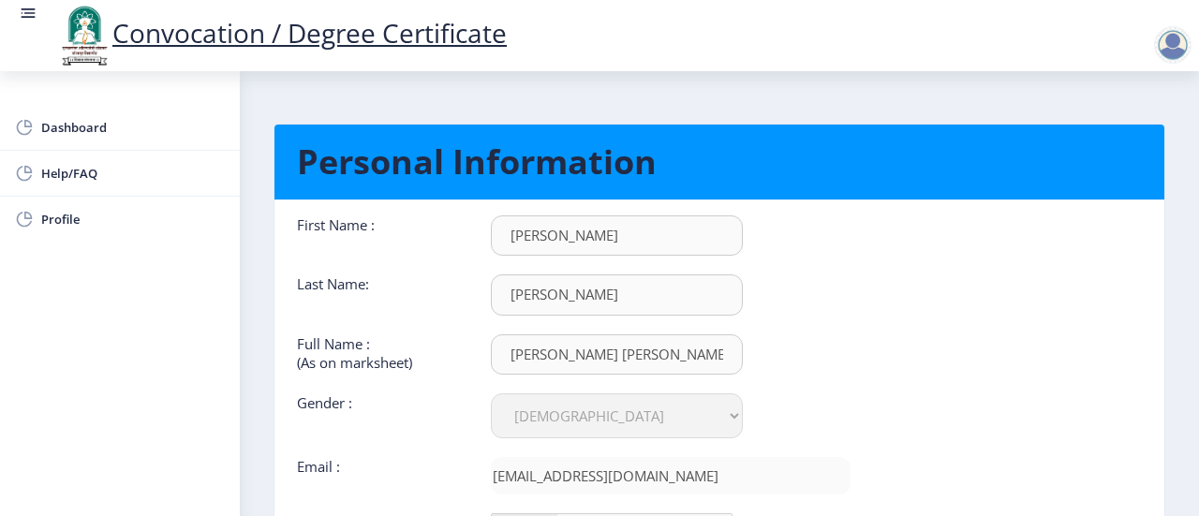
scroll to position [220, 0]
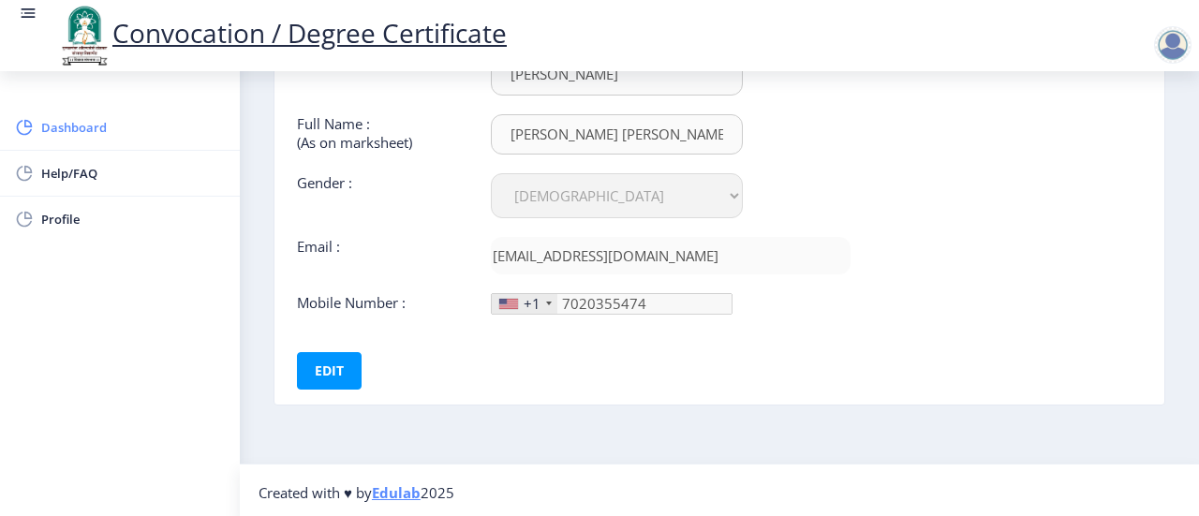
click at [86, 121] on span "Dashboard" at bounding box center [133, 127] width 184 height 22
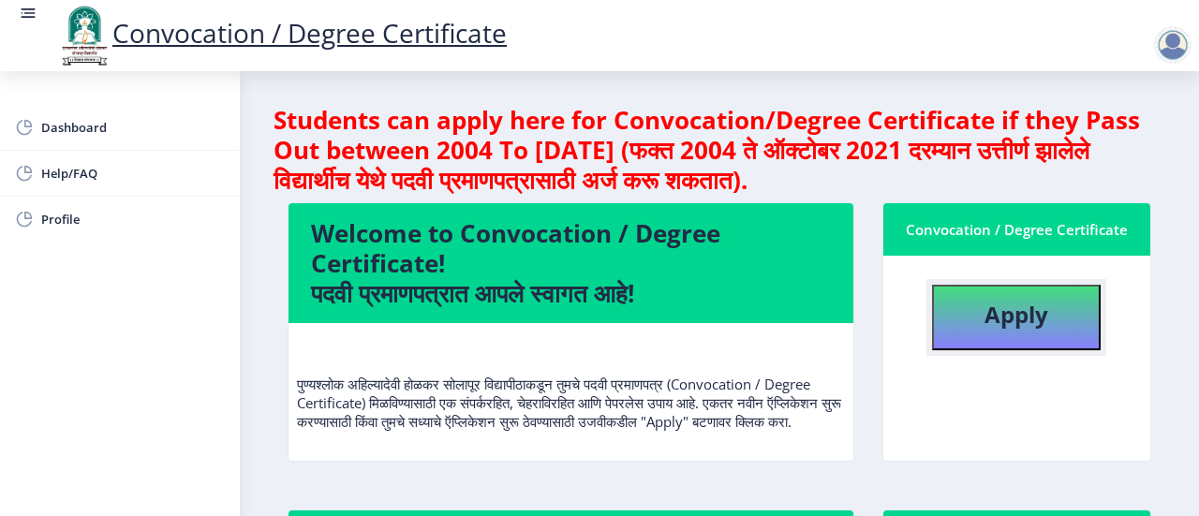
click at [997, 317] on b "Apply" at bounding box center [1017, 314] width 64 height 31
select select
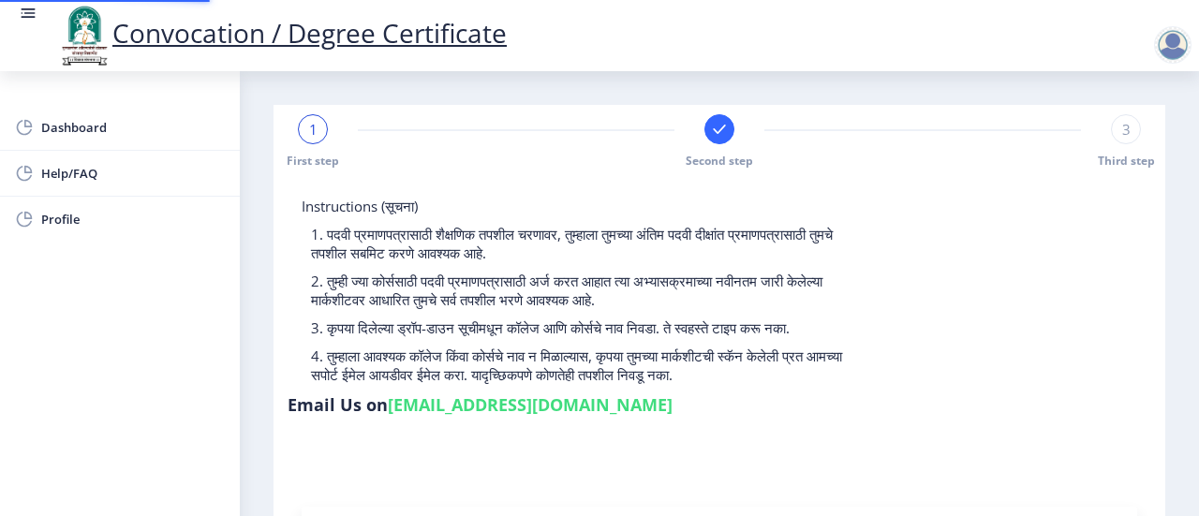
type input "2017032500066477"
select select "Regular"
select select "2021"
select select "March"
select select "Grade B+"
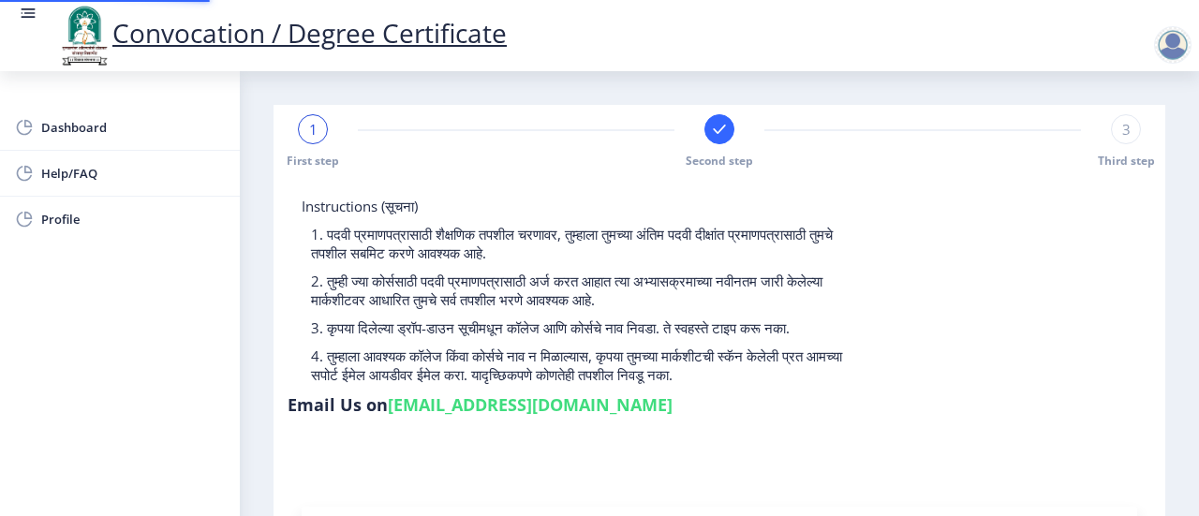
type input "706647"
type input "[PERSON_NAME] [PERSON_NAME] [PERSON_NAME] [PERSON_NAME]"
type input "[PERSON_NAME] [PERSON_NAME]"
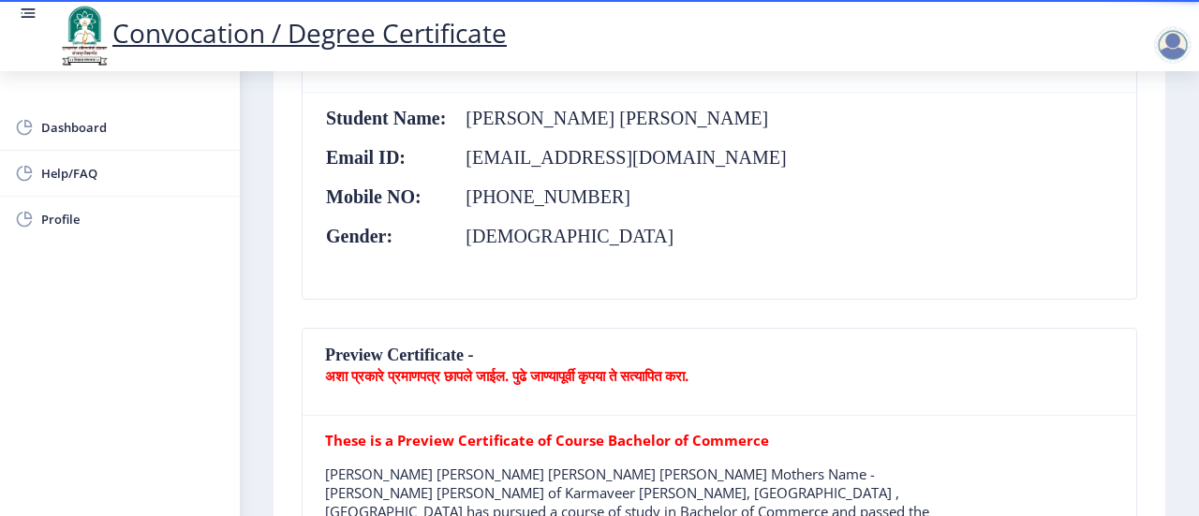
scroll to position [468, 0]
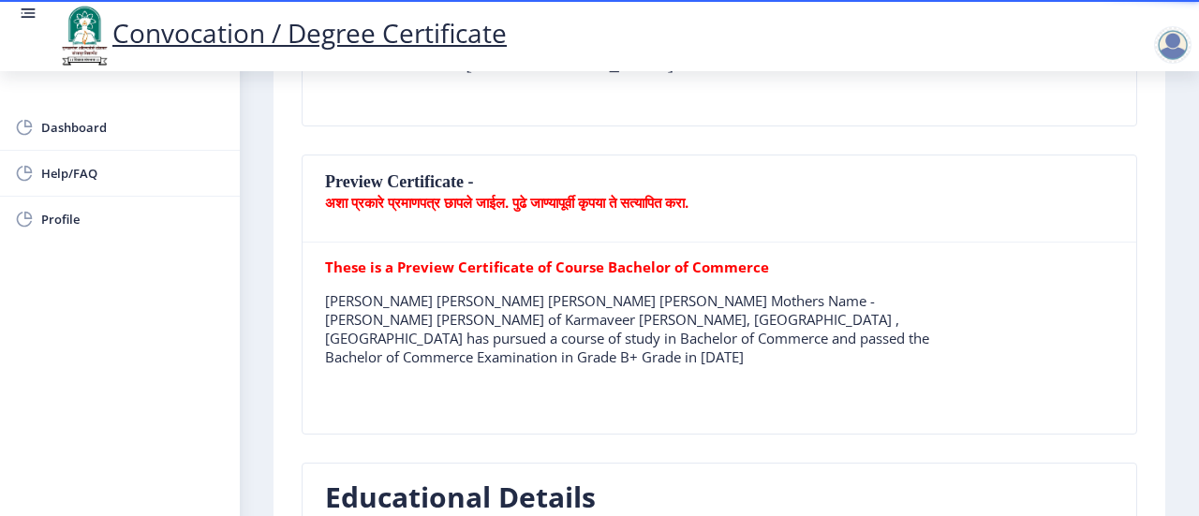
click at [365, 168] on nb-card-header "Preview Certificate - अशा प्रकारे प्रमाणपत्र छापले जाईल. पुढे जाण्यापूर्वी कृपय…" at bounding box center [720, 199] width 834 height 87
click at [453, 261] on b "These is a Preview Certificate of Course Bachelor of Commerce" at bounding box center [547, 267] width 444 height 19
click at [500, 263] on b "These is a Preview Certificate of Course Bachelor of Commerce" at bounding box center [547, 267] width 444 height 19
click at [823, 319] on p "[PERSON_NAME] [PERSON_NAME] [PERSON_NAME] [PERSON_NAME] Mothers Name - [PERSON_…" at bounding box center [640, 328] width 631 height 75
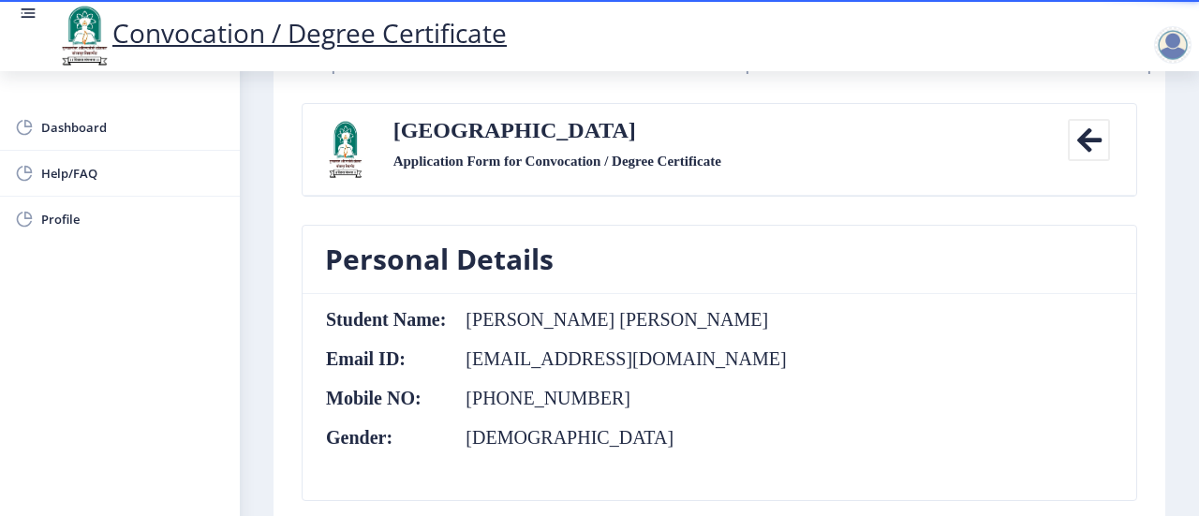
scroll to position [0, 0]
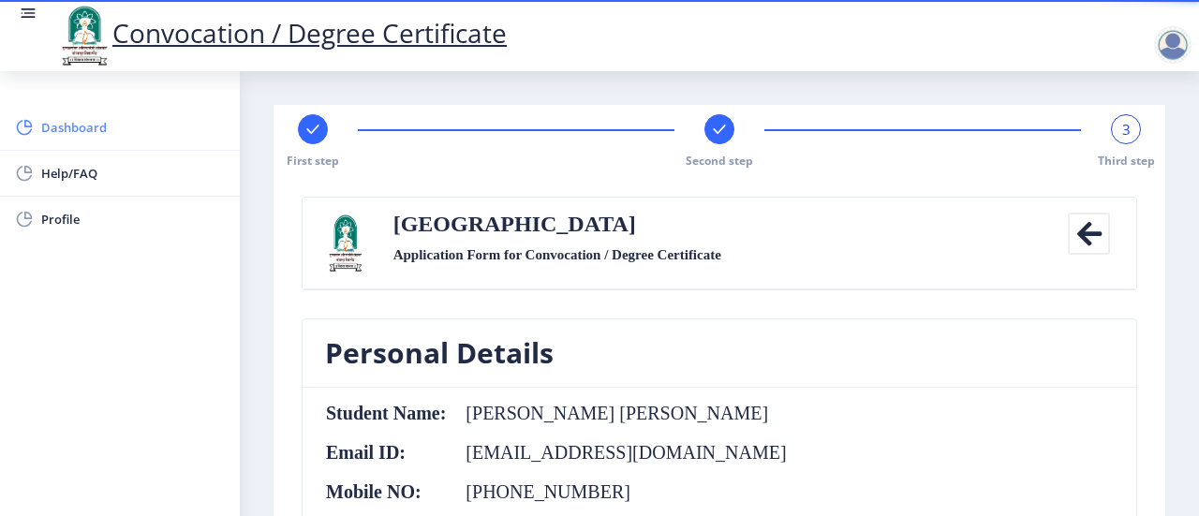
click at [106, 119] on span "Dashboard" at bounding box center [133, 127] width 184 height 22
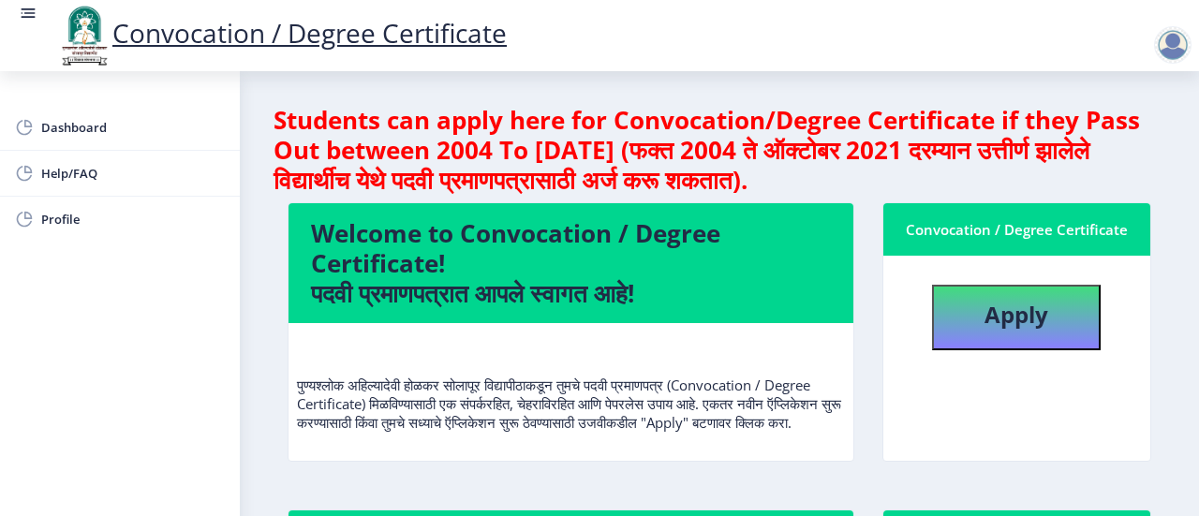
scroll to position [375, 0]
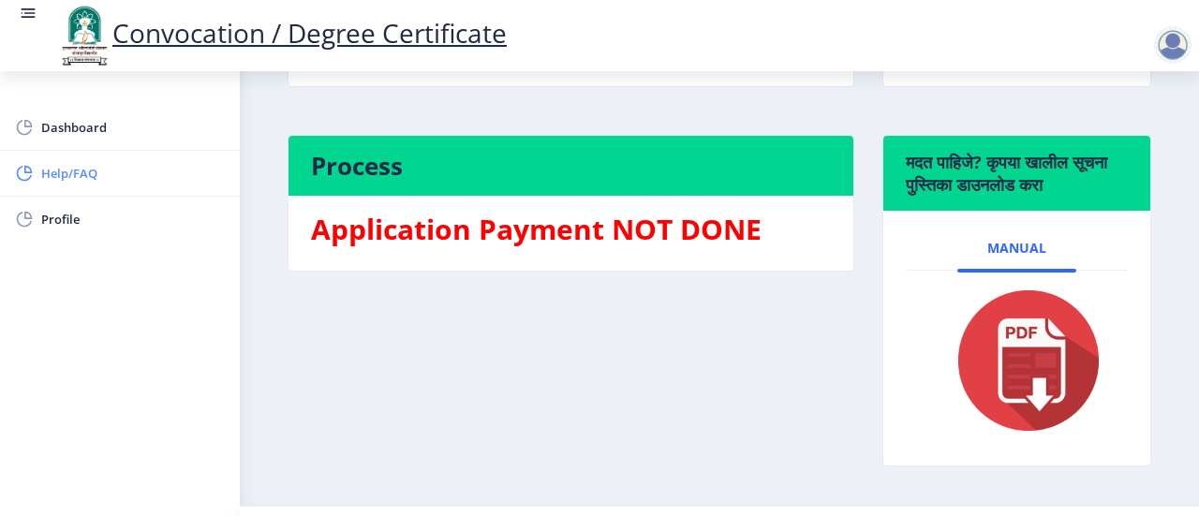
click at [96, 175] on span "Help/FAQ" at bounding box center [133, 173] width 184 height 22
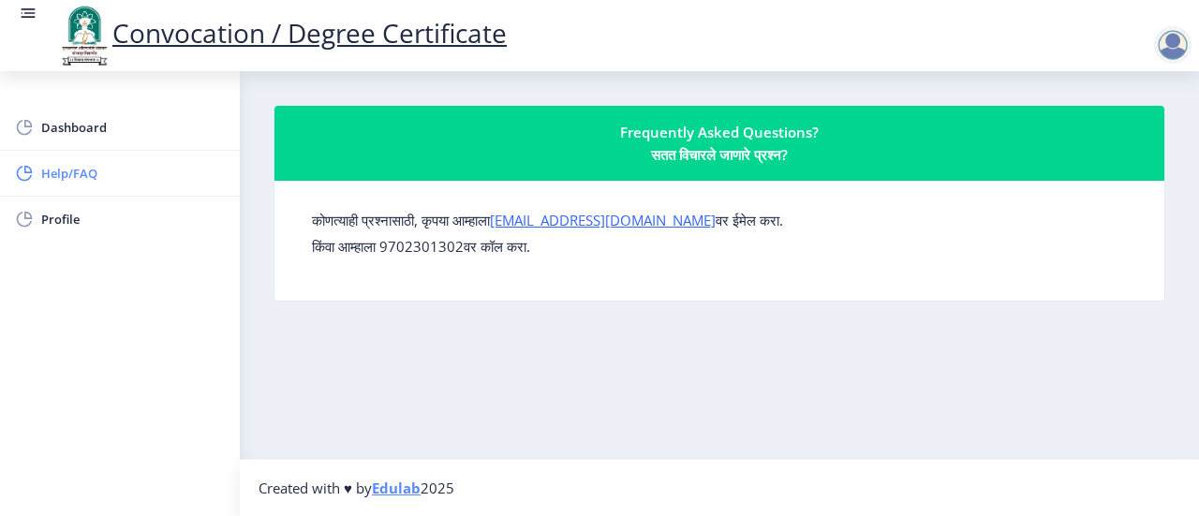
click at [73, 170] on span "Help/FAQ" at bounding box center [133, 173] width 184 height 22
click at [93, 141] on link "Dashboard" at bounding box center [120, 127] width 240 height 45
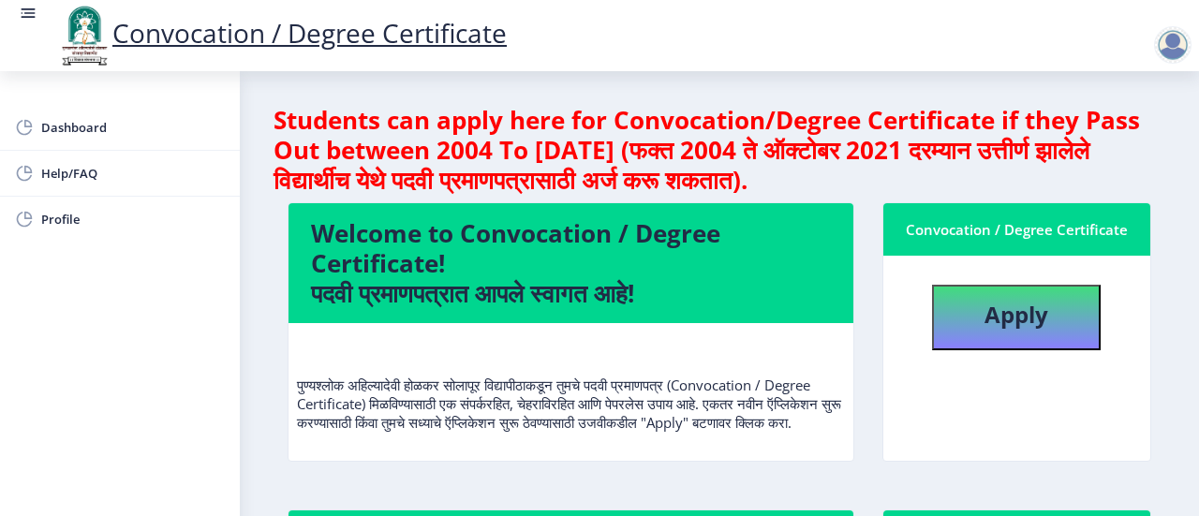
click at [1176, 44] on div at bounding box center [1172, 44] width 37 height 37
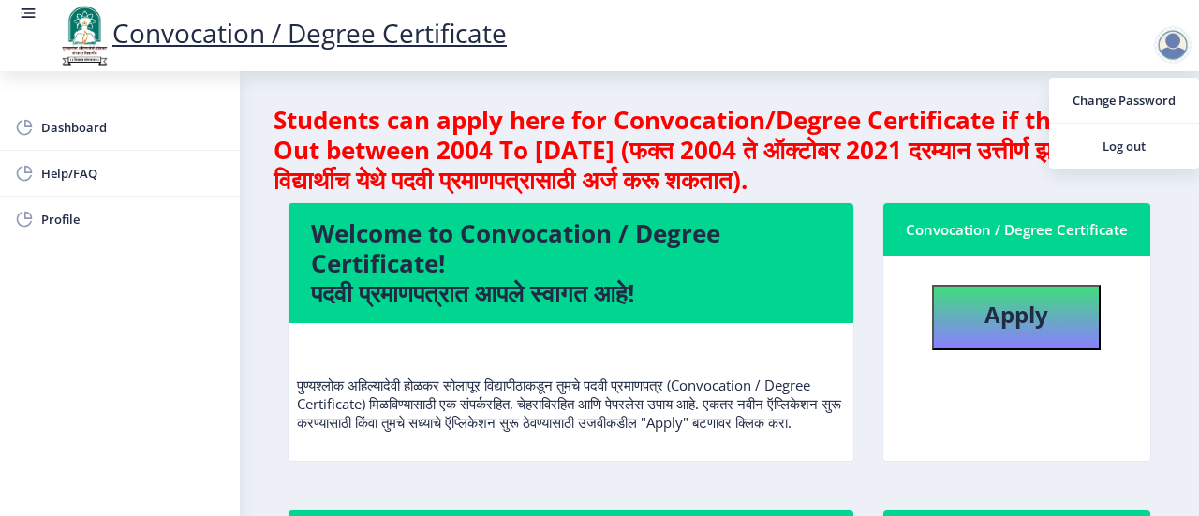
click at [30, 19] on rect at bounding box center [28, 13] width 19 height 19
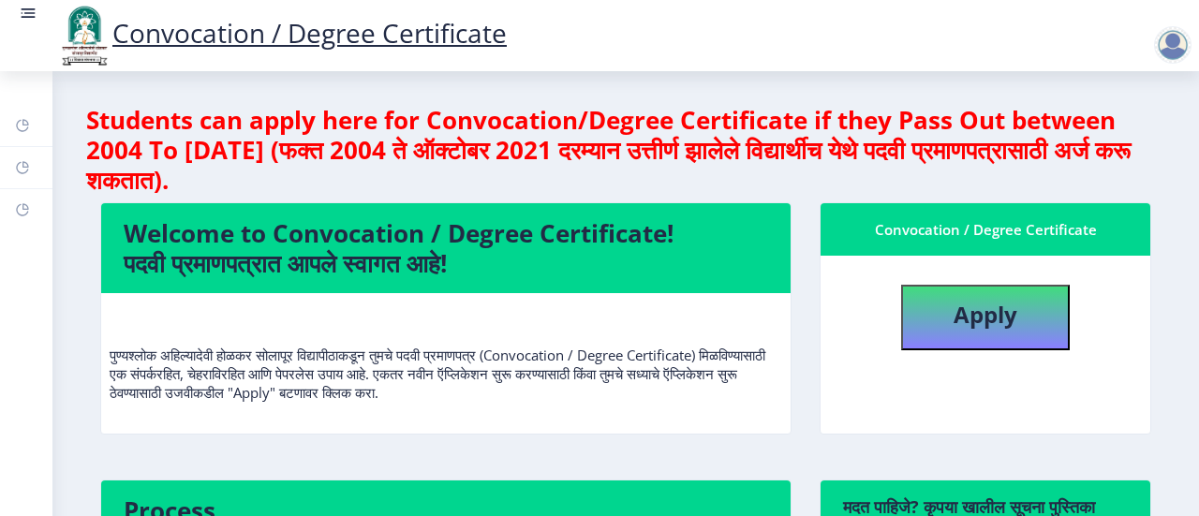
click at [29, 17] on rect at bounding box center [29, 18] width 14 height 2
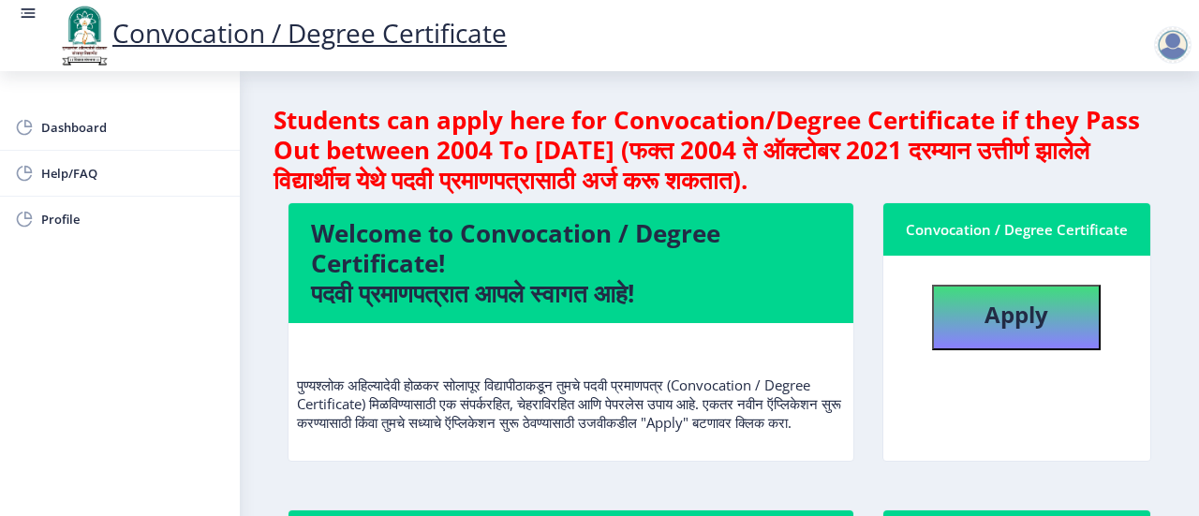
click at [29, 17] on rect at bounding box center [29, 18] width 14 height 2
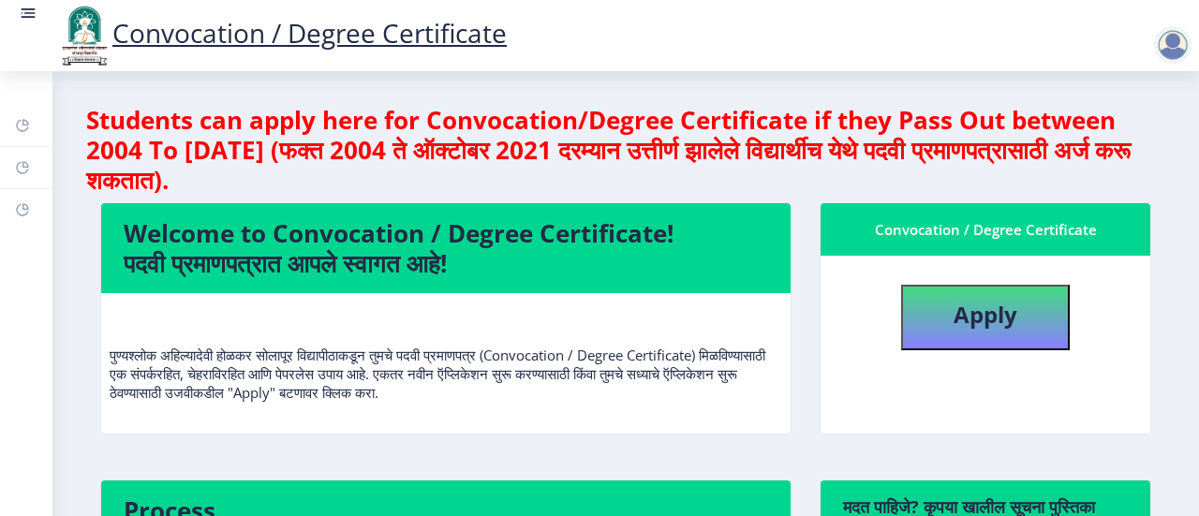
click at [29, 17] on rect at bounding box center [29, 18] width 14 height 2
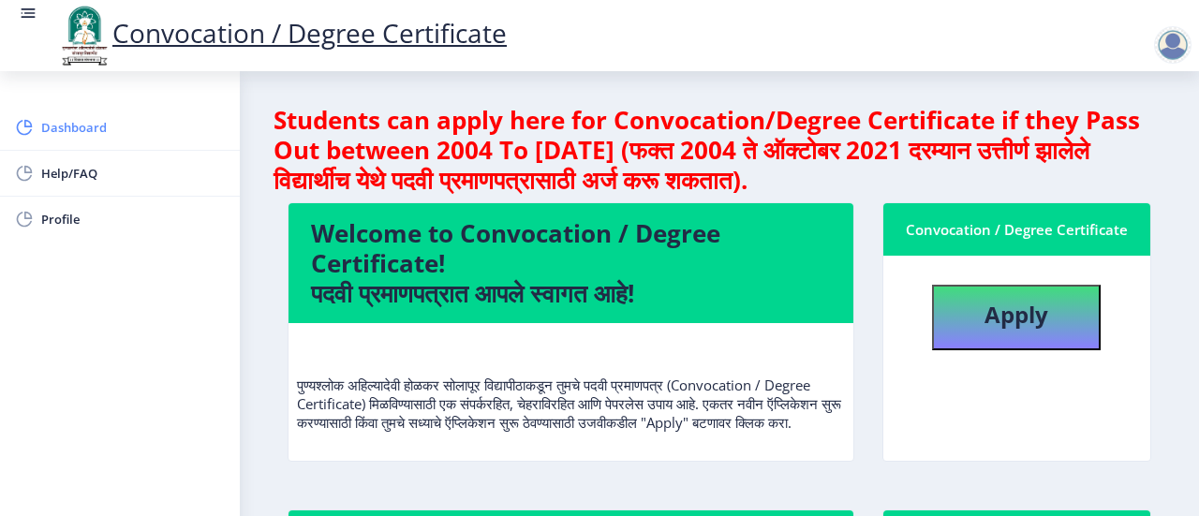
click at [59, 122] on span "Dashboard" at bounding box center [133, 127] width 184 height 22
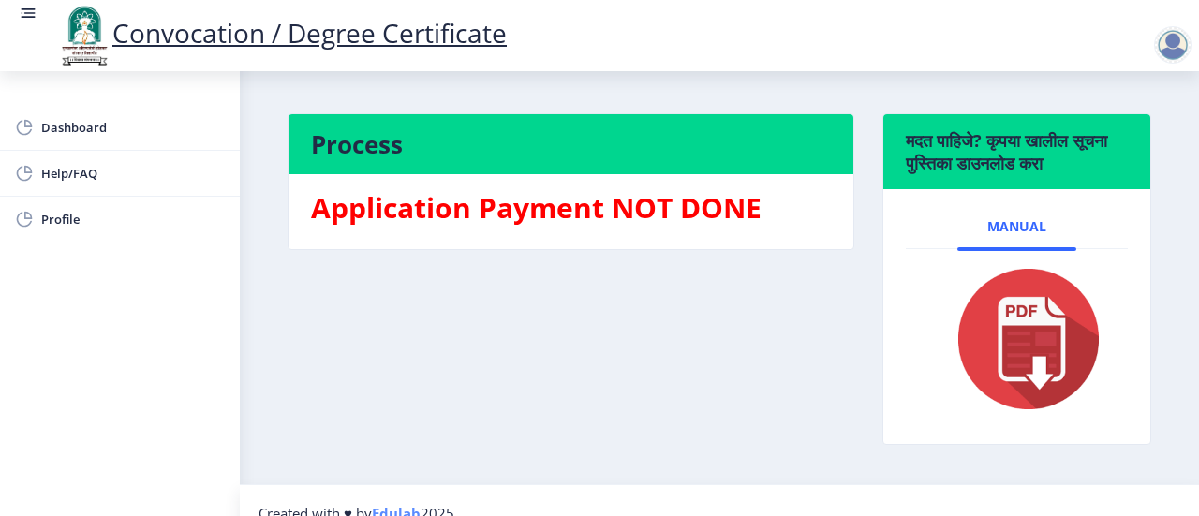
scroll to position [438, 0]
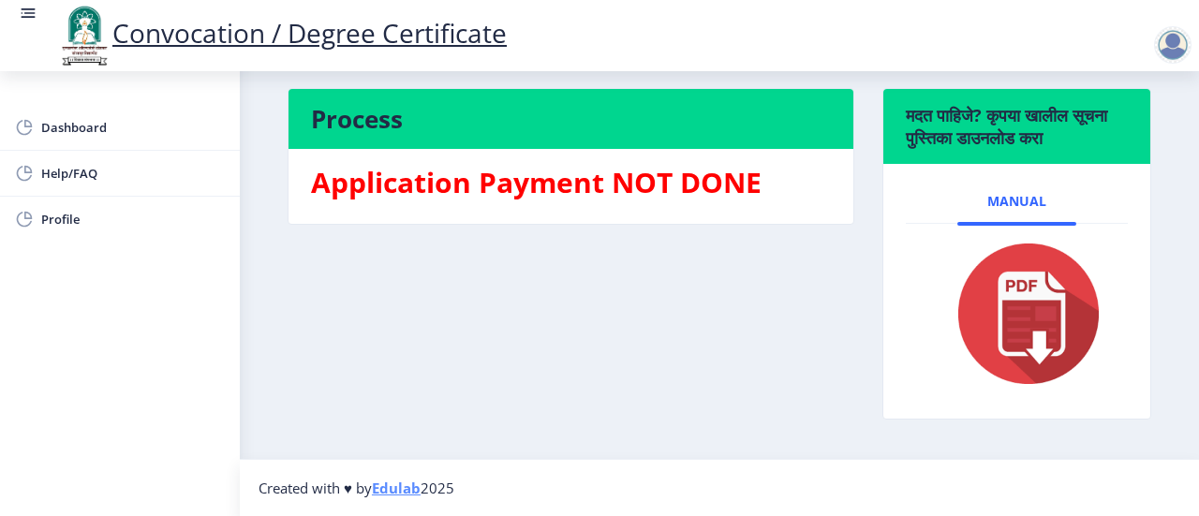
click at [961, 114] on h6 "मदत पाहिजे? कृपया खालील सूचना पुस्तिका डाउनलोड करा" at bounding box center [1017, 126] width 222 height 45
click at [544, 185] on h3 "Application Payment NOT DONE" at bounding box center [571, 182] width 520 height 37
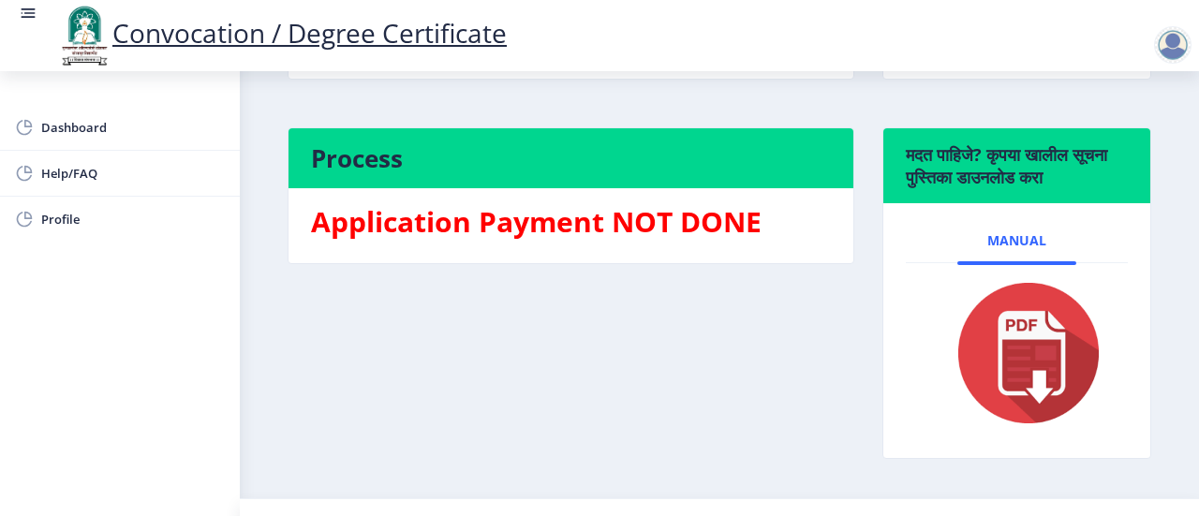
scroll to position [345, 0]
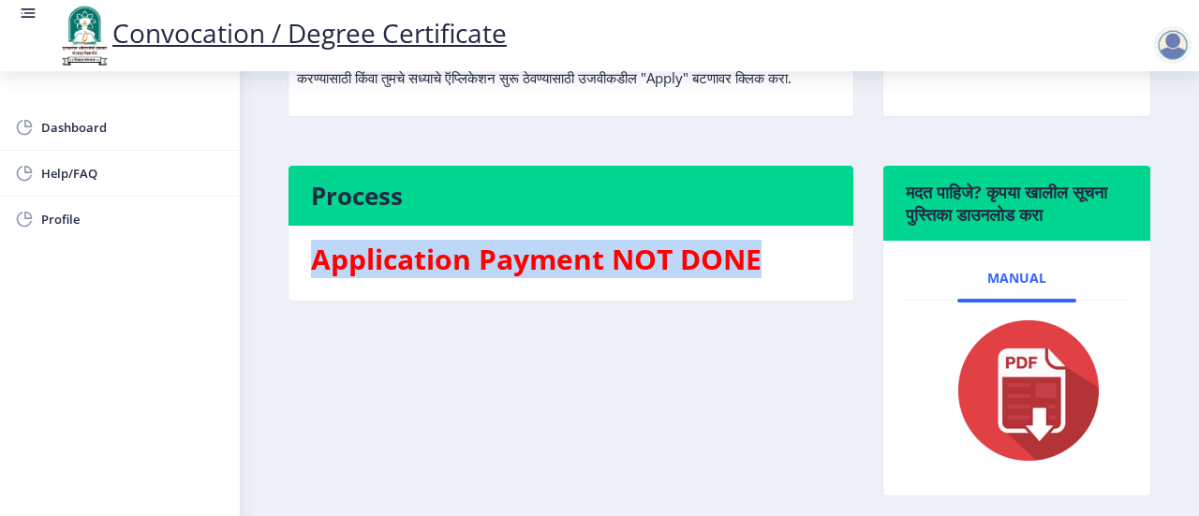
drag, startPoint x: 317, startPoint y: 286, endPoint x: 803, endPoint y: 286, distance: 486.2
click at [803, 286] on div "Application Payment NOT DONE" at bounding box center [571, 263] width 548 height 45
click at [609, 278] on h3 "Application Payment NOT DONE" at bounding box center [571, 259] width 520 height 37
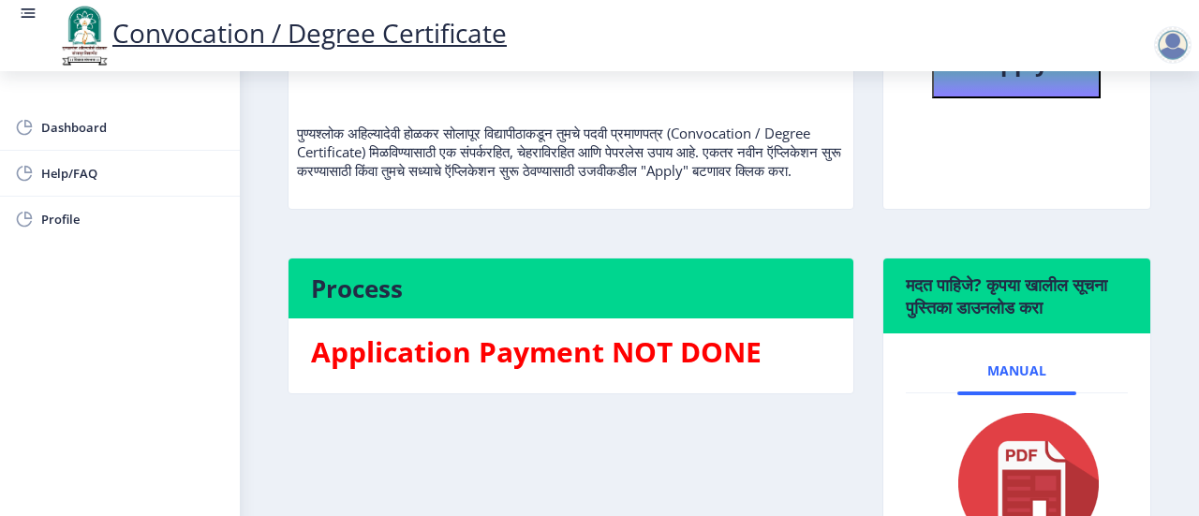
scroll to position [438, 0]
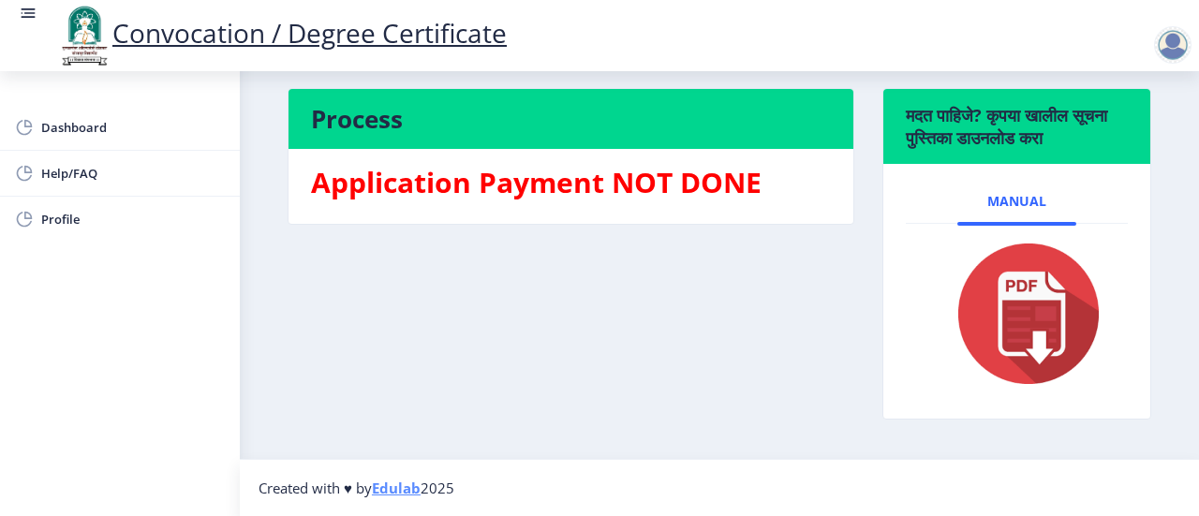
click at [495, 172] on h3 "Application Payment NOT DONE" at bounding box center [571, 182] width 520 height 37
click at [564, 117] on h4 "Process" at bounding box center [571, 119] width 520 height 30
click at [564, 118] on h4 "Process" at bounding box center [571, 119] width 520 height 30
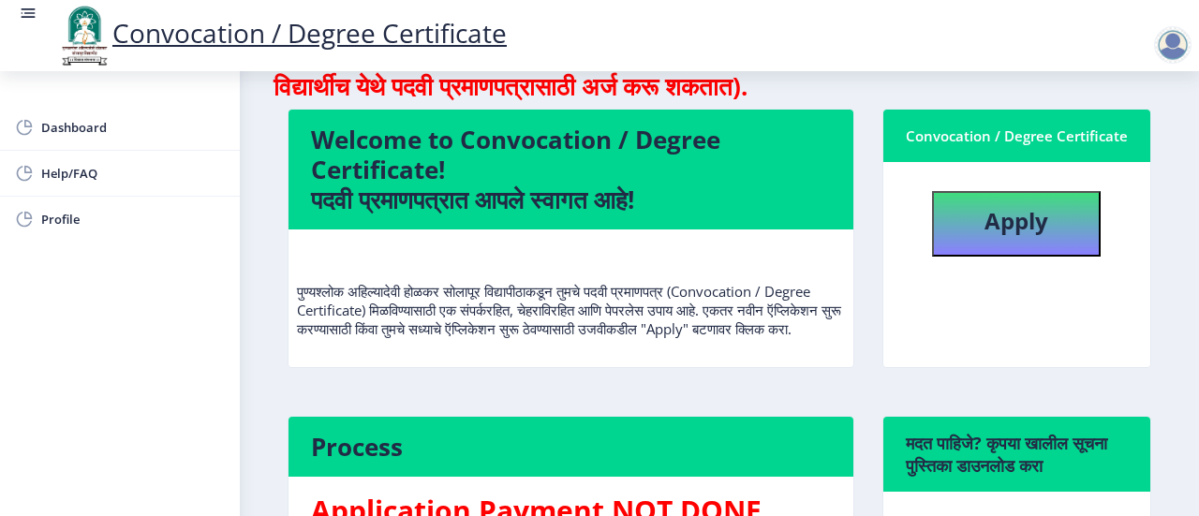
scroll to position [0, 0]
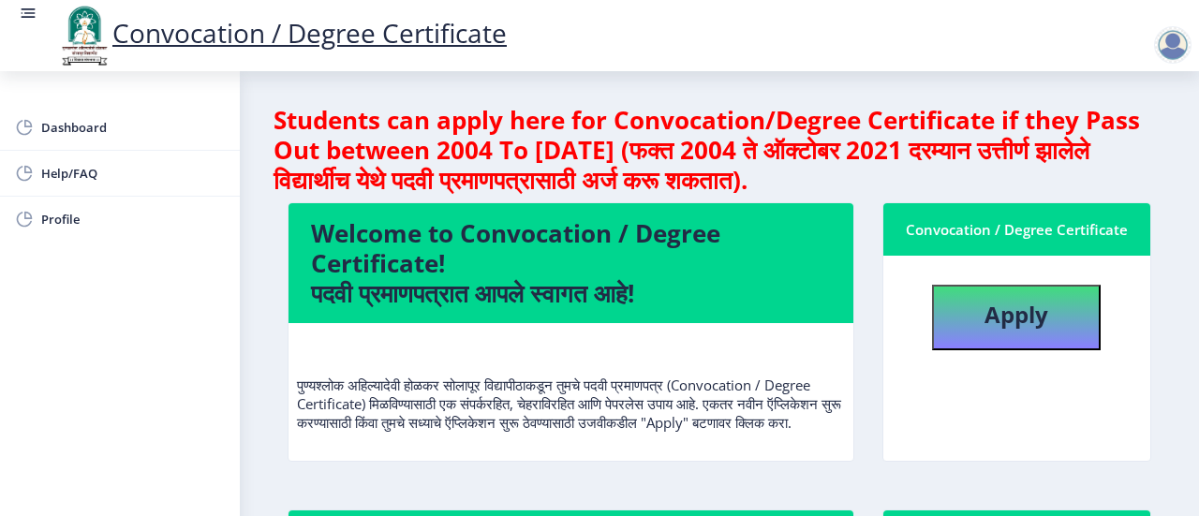
click at [1023, 230] on div "Convocation / Degree Certificate" at bounding box center [1017, 229] width 222 height 22
click at [1025, 331] on button "Apply" at bounding box center [1016, 318] width 169 height 66
select select
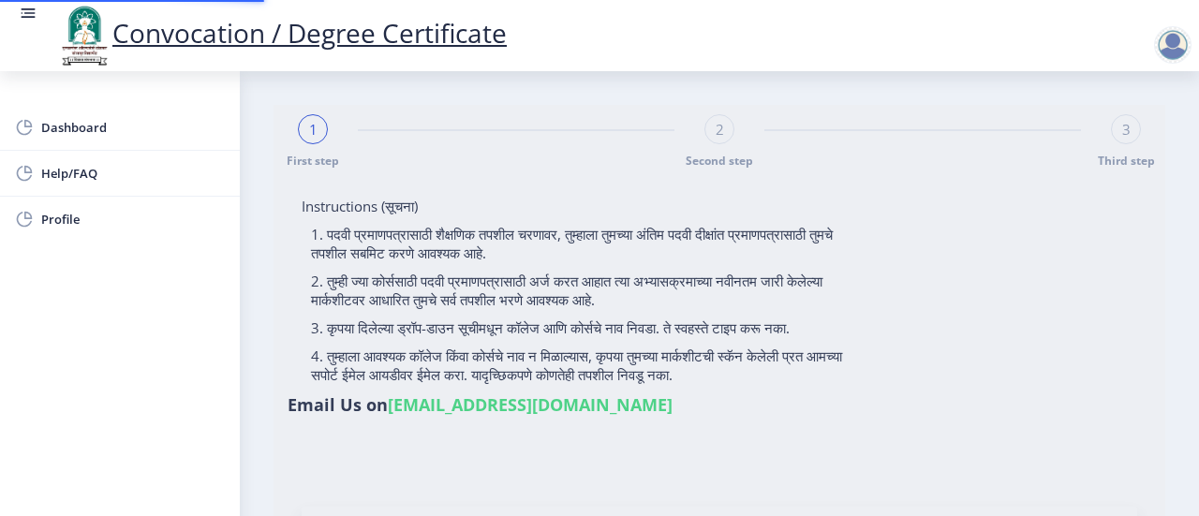
type input "2017032500066477"
select select "Regular"
select select "2021"
select select "March"
select select "Grade B+"
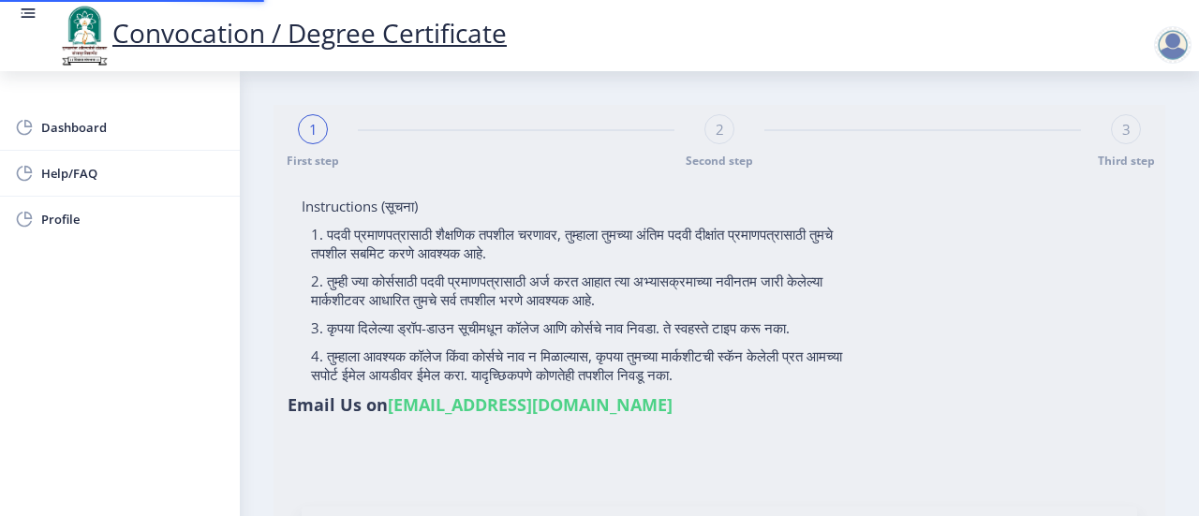
type input "706647"
type input "[PERSON_NAME] [PERSON_NAME] [PERSON_NAME] [PERSON_NAME]"
type input "[PERSON_NAME] [PERSON_NAME]"
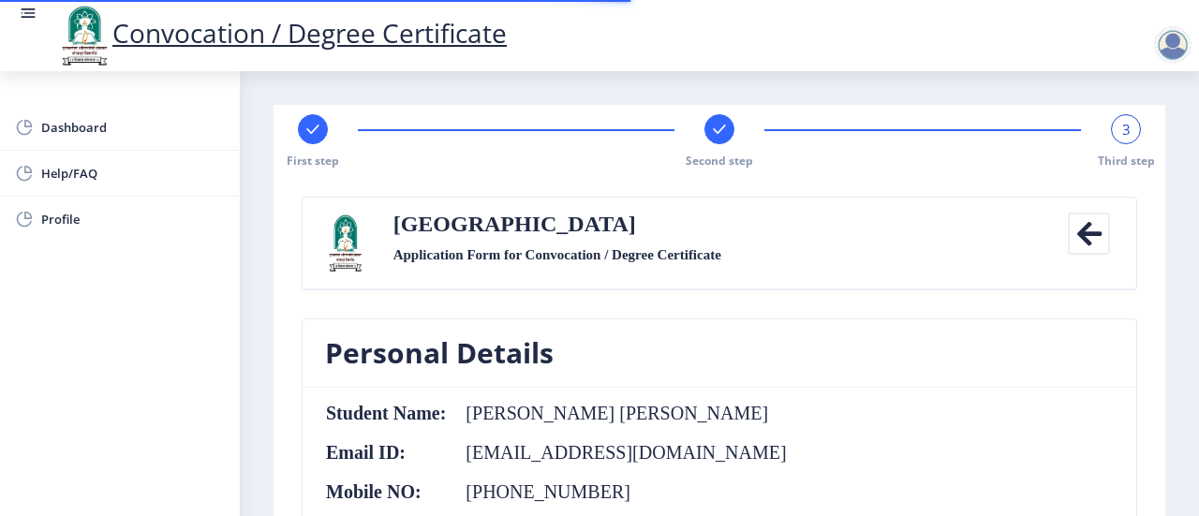
click at [1104, 139] on div "First step Second step 3 Third step" at bounding box center [719, 141] width 873 height 54
click at [1128, 138] on div "3" at bounding box center [1126, 129] width 30 height 30
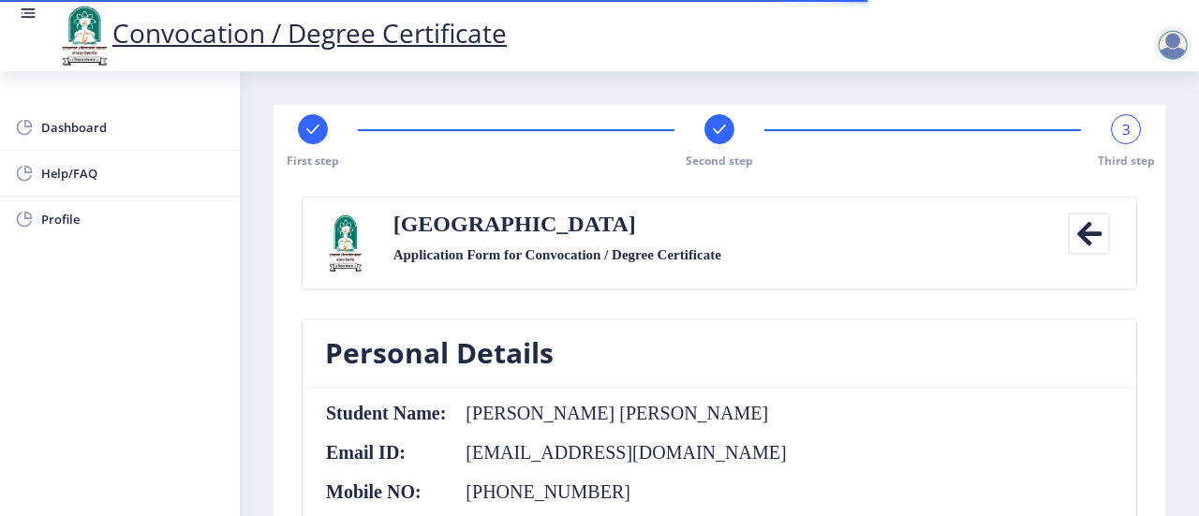
click at [958, 260] on div "Solapur University Application Form for Convocation / Degree Certificate" at bounding box center [719, 243] width 681 height 61
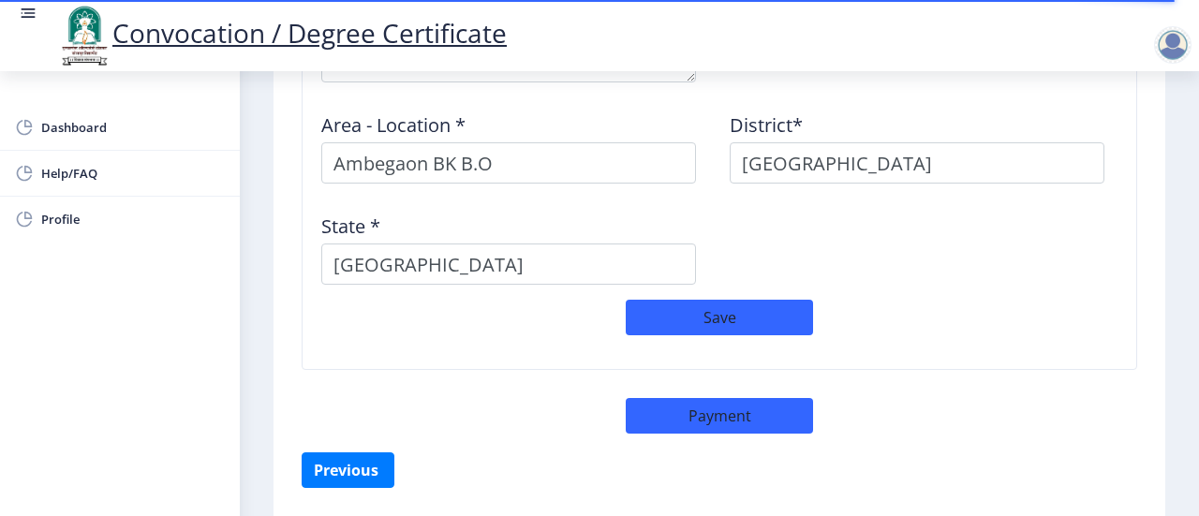
scroll to position [1760, 0]
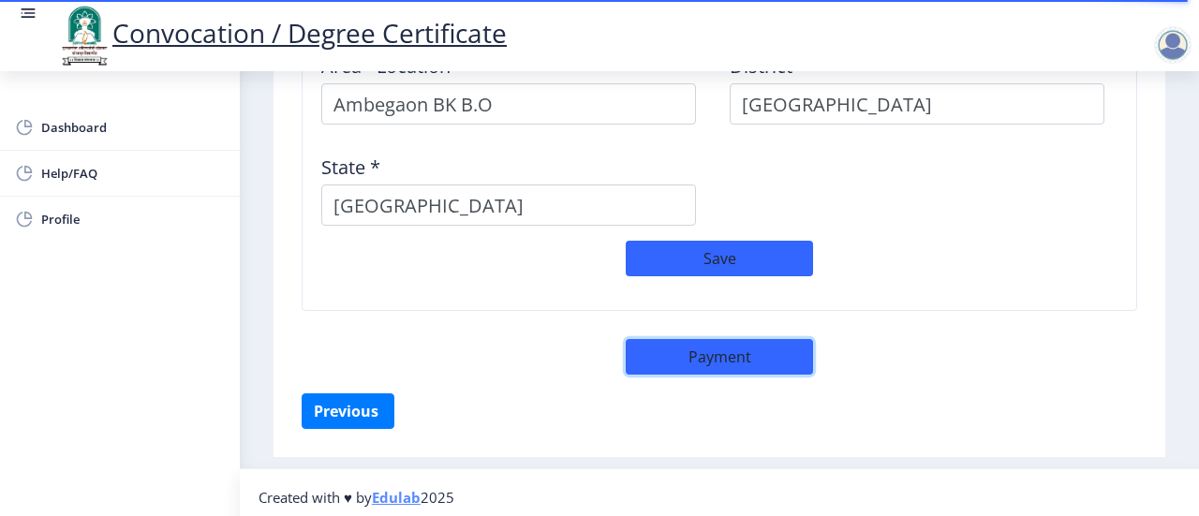
click at [719, 361] on button "Payment" at bounding box center [719, 357] width 187 height 36
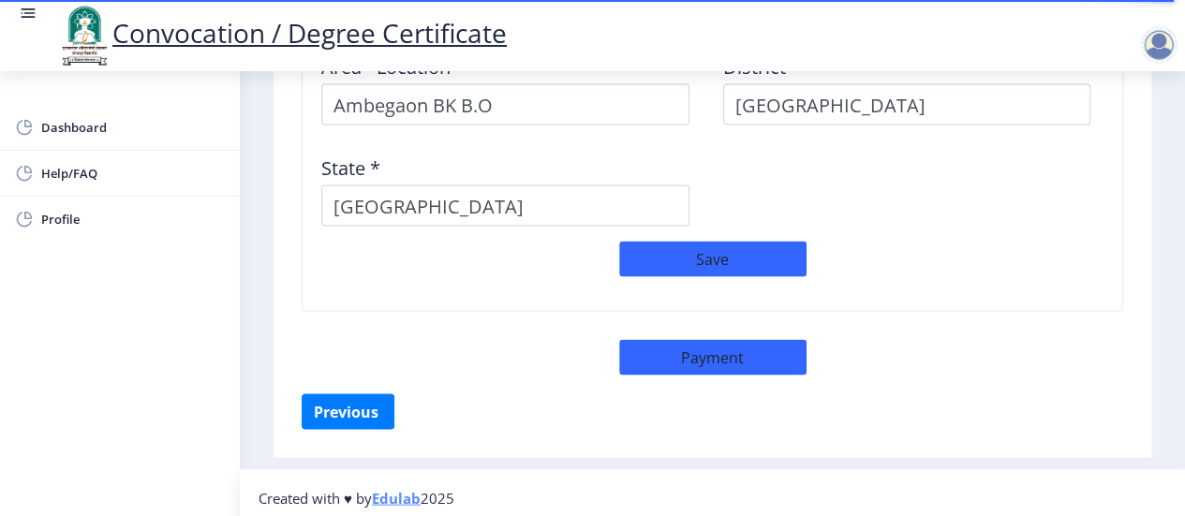
select select "sealed"
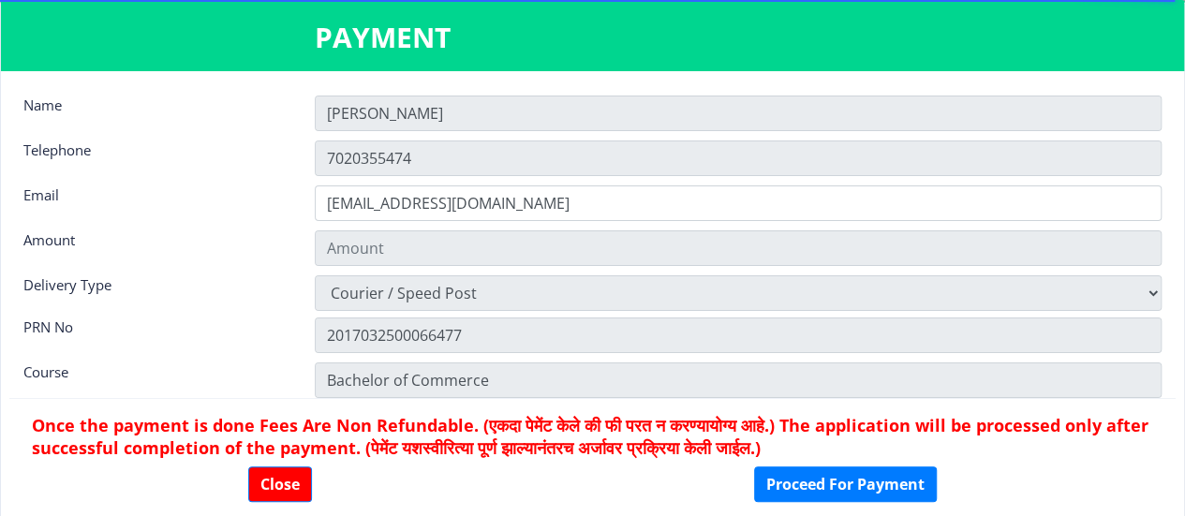
type input "1885"
click at [1165, 296] on div "Physically Attending Courier / Speed Post" at bounding box center [738, 293] width 875 height 36
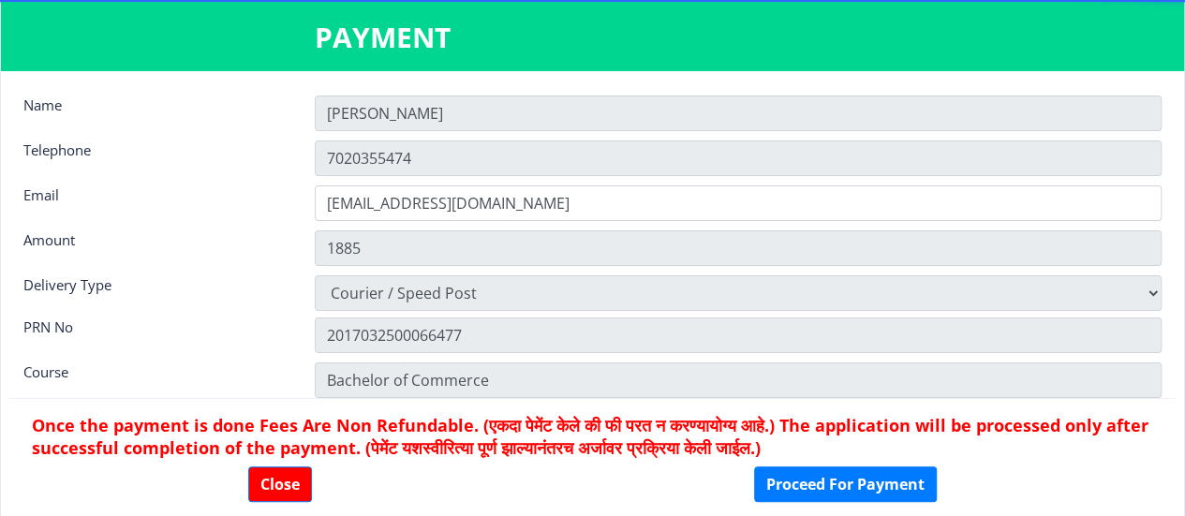
click at [1165, 296] on div "Physically Attending Courier / Speed Post" at bounding box center [738, 293] width 875 height 36
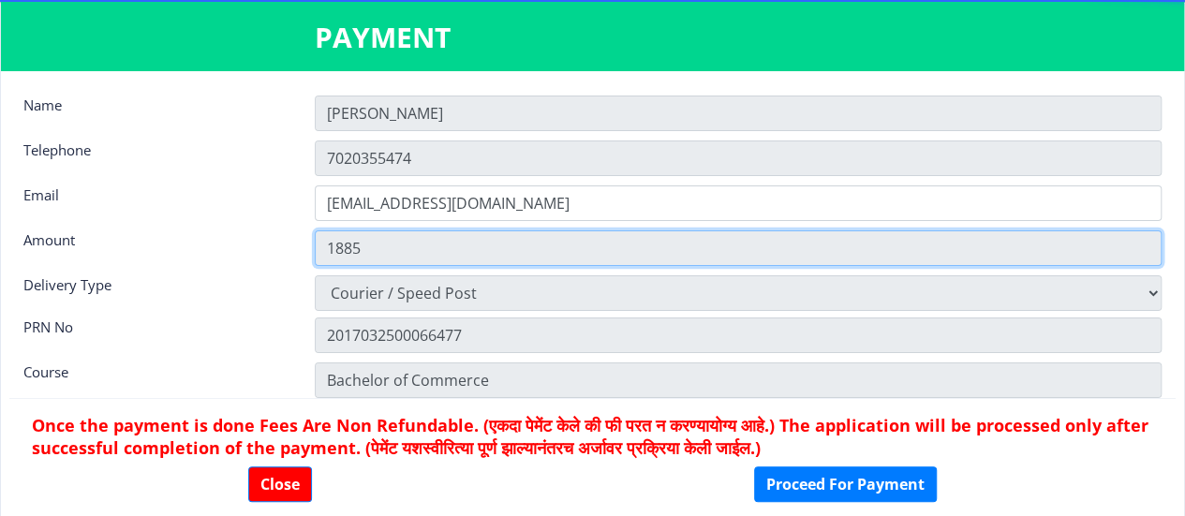
click at [728, 231] on input "1885" at bounding box center [738, 248] width 847 height 36
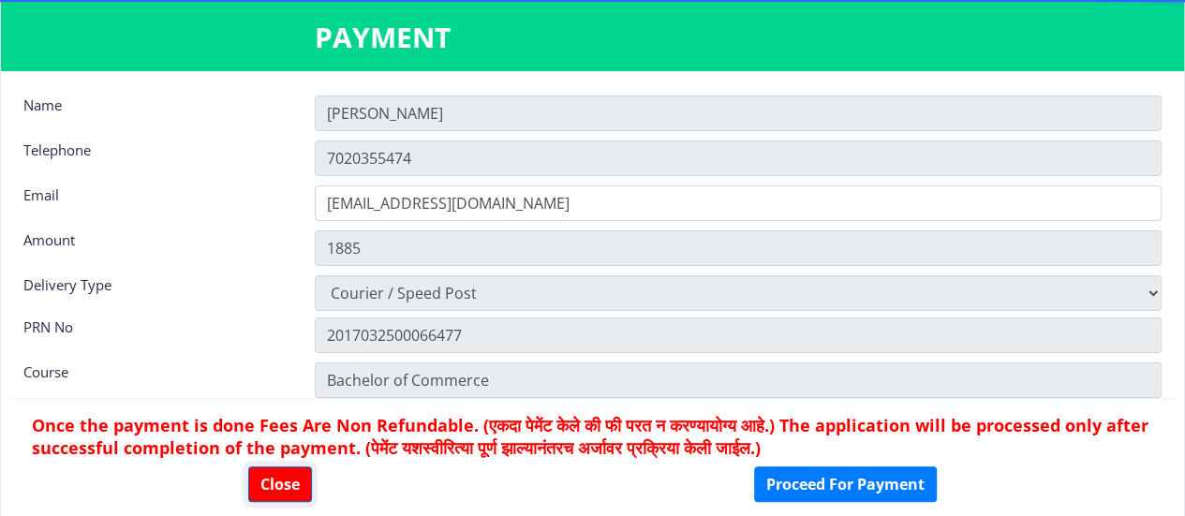
click at [300, 477] on button "Close" at bounding box center [280, 485] width 64 height 36
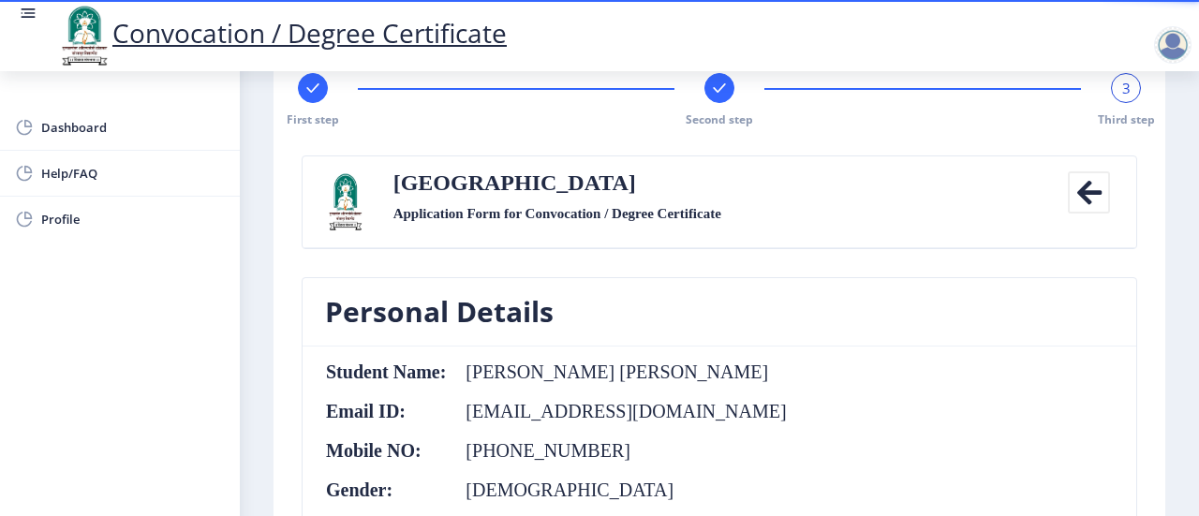
scroll to position [0, 0]
